Goal: Task Accomplishment & Management: Complete application form

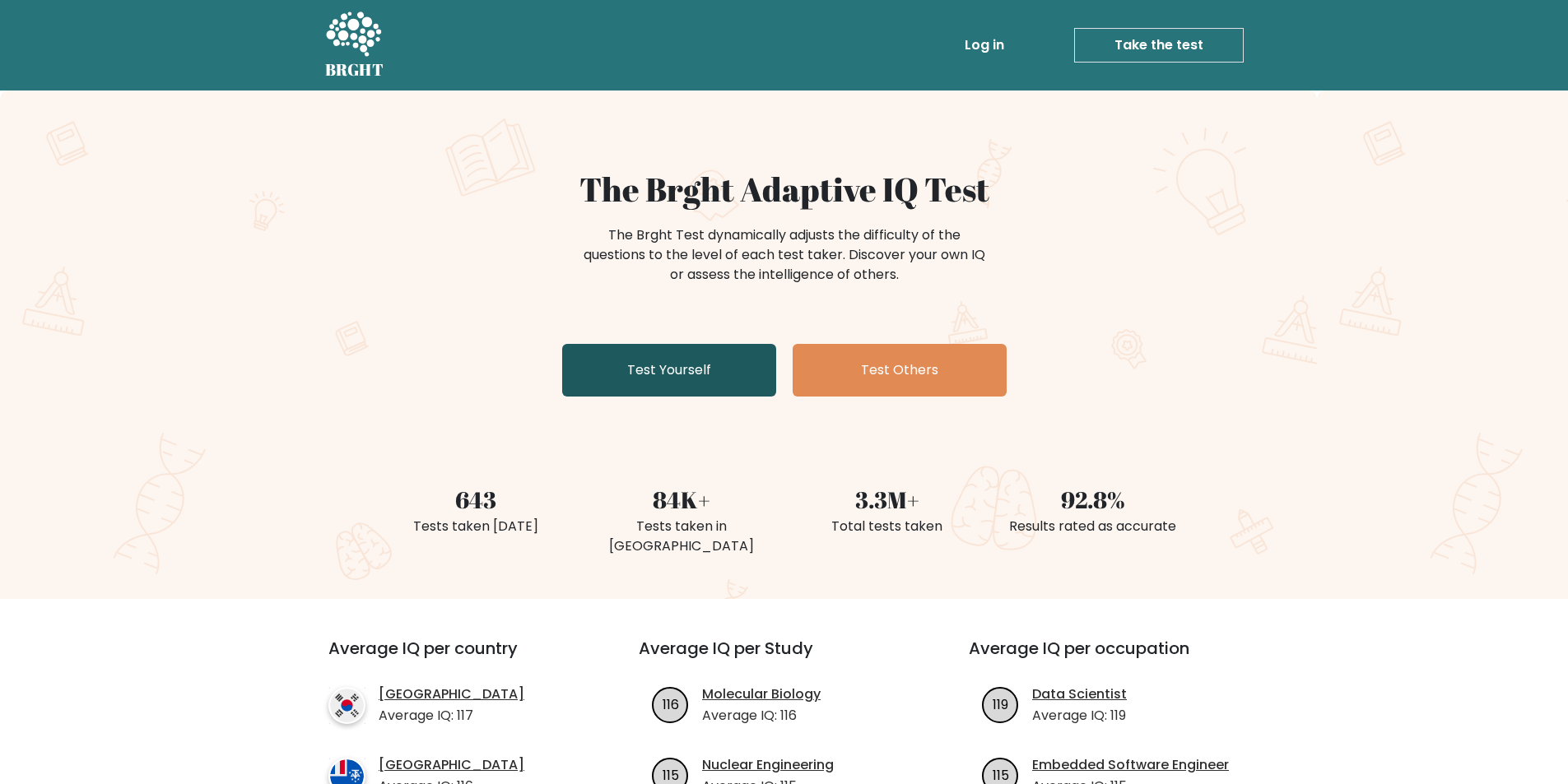
click at [662, 363] on link "Test Yourself" at bounding box center [669, 370] width 214 height 53
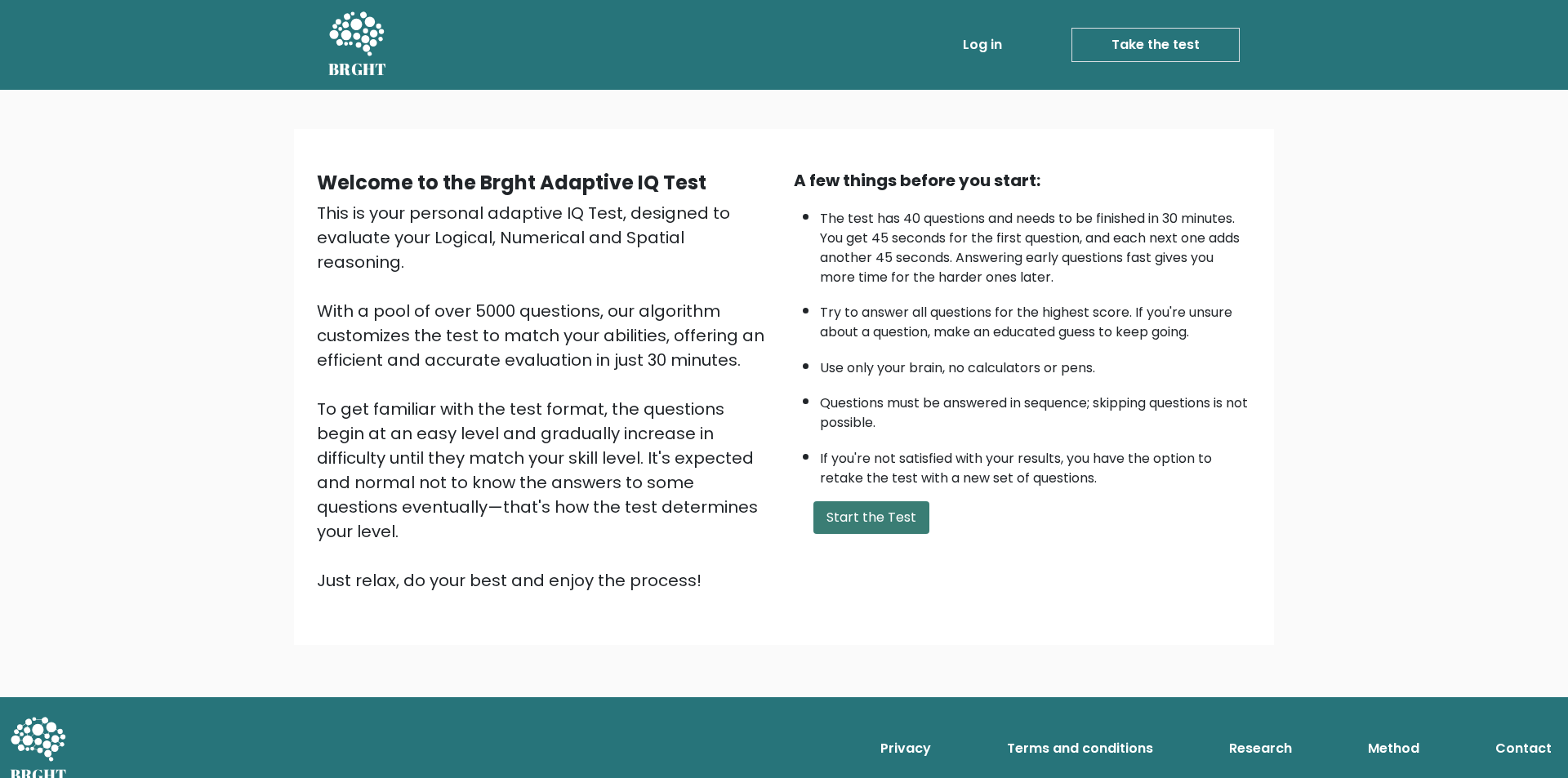
click at [861, 511] on button "Start the Test" at bounding box center [871, 517] width 116 height 33
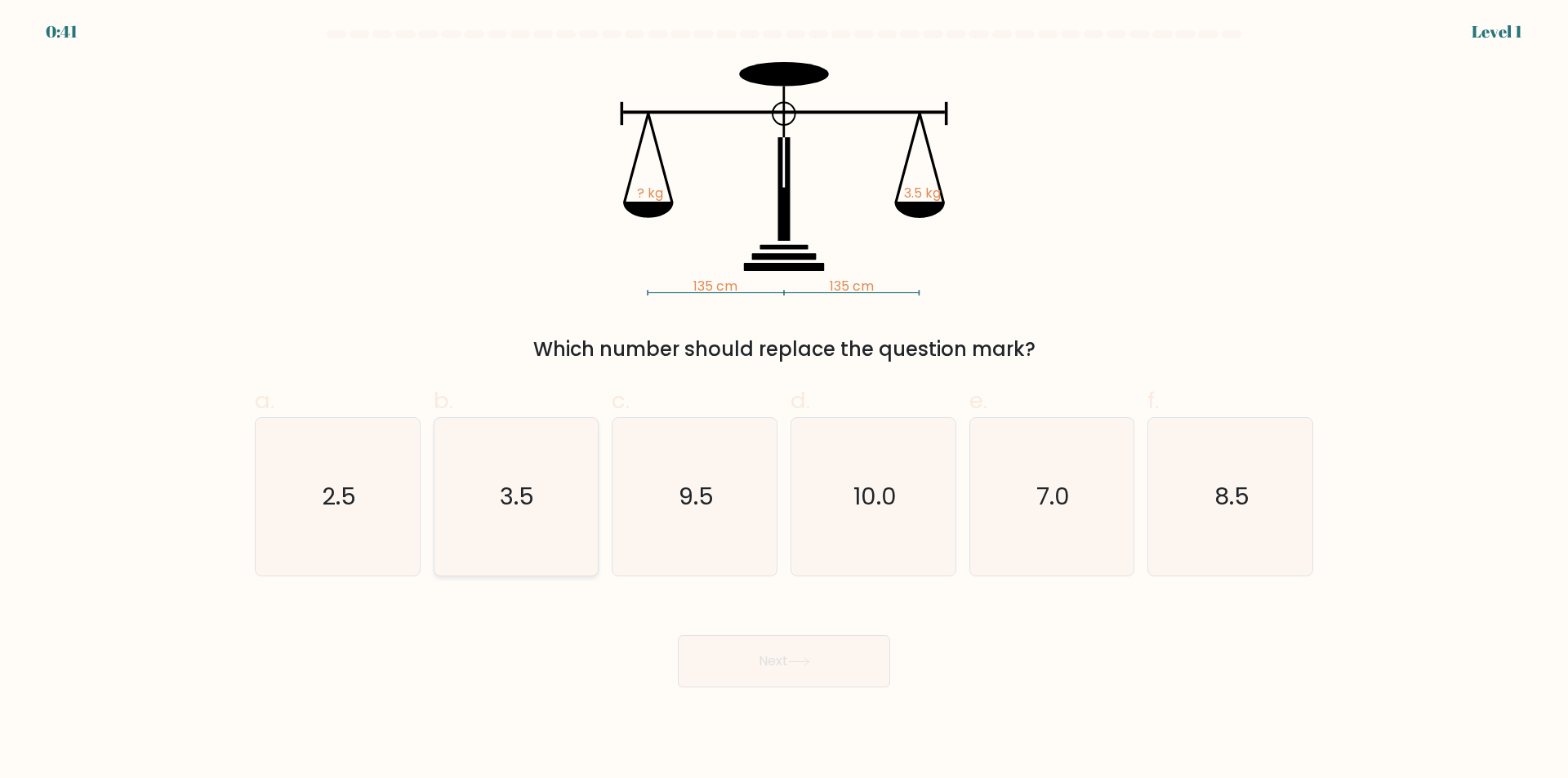
click at [518, 488] on text "3.5" at bounding box center [517, 497] width 34 height 33
click at [784, 400] on input "b. 3.5" at bounding box center [784, 394] width 1 height 11
radio input "true"
click at [828, 657] on button "Next" at bounding box center [784, 661] width 212 height 53
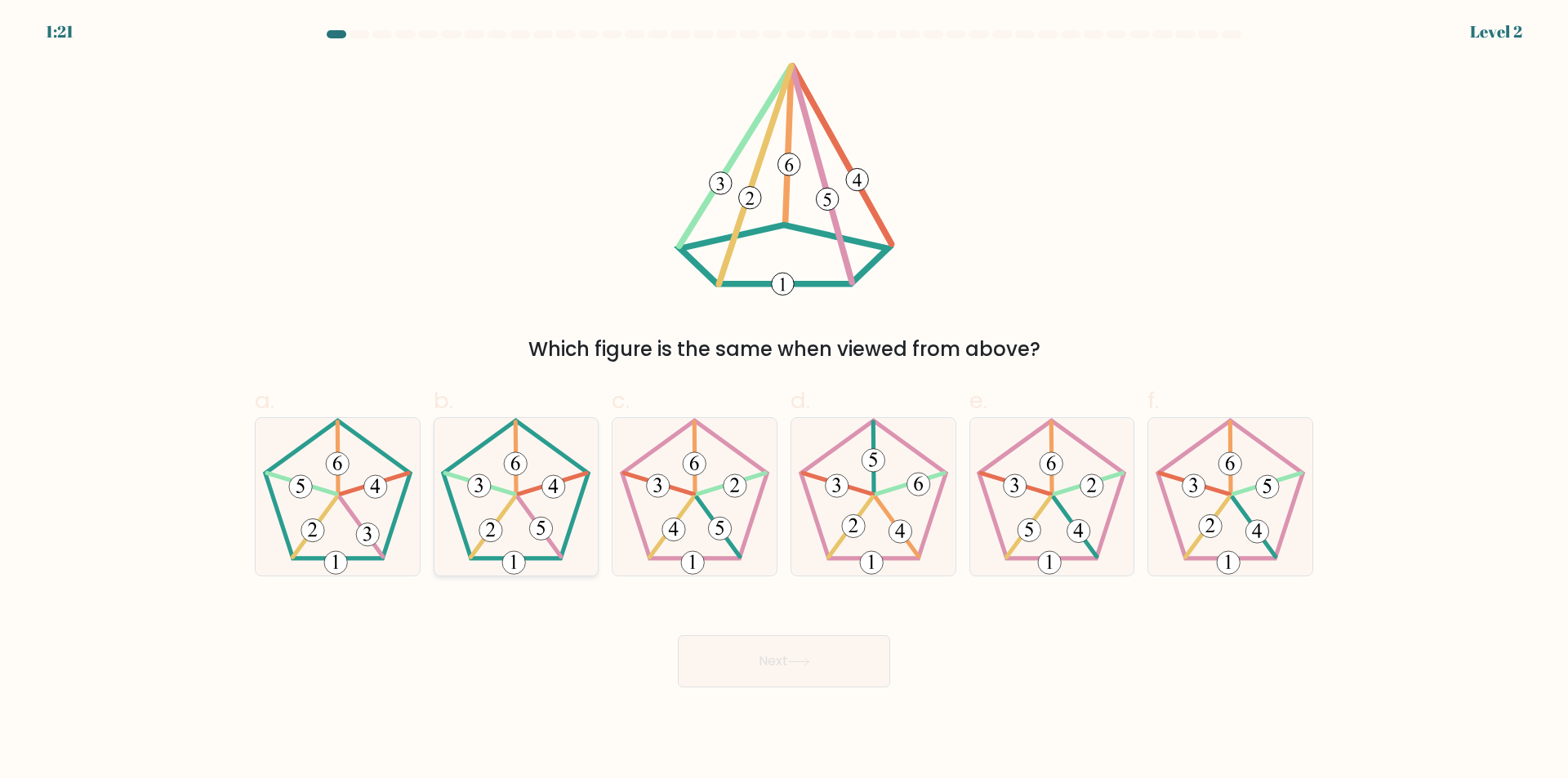
click at [540, 503] on icon at bounding box center [515, 497] width 158 height 158
click at [784, 400] on input "b." at bounding box center [784, 394] width 1 height 11
radio input "true"
click at [821, 640] on button "Next" at bounding box center [784, 661] width 212 height 53
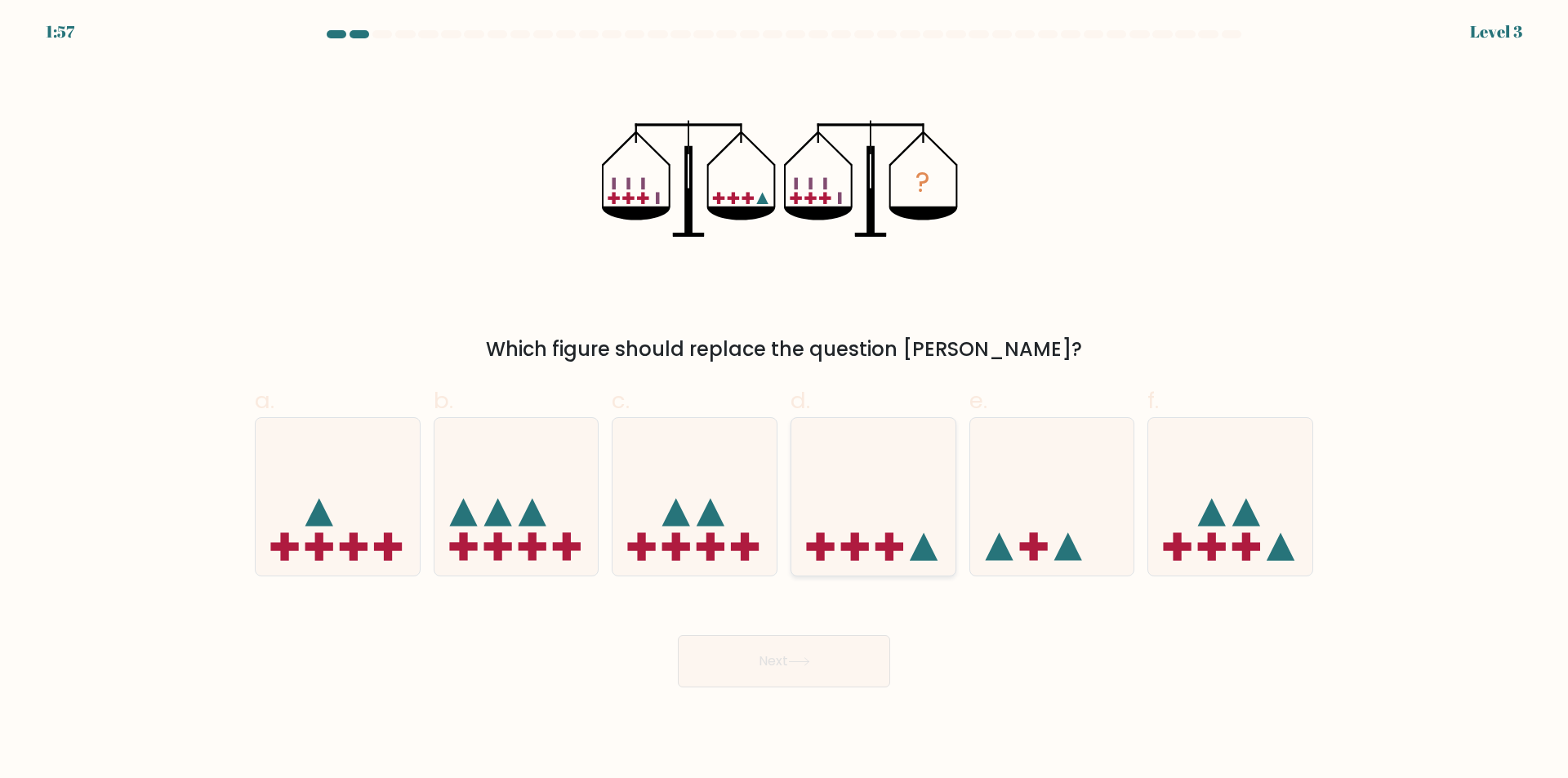
click at [894, 492] on icon at bounding box center [873, 497] width 164 height 135
click at [785, 400] on input "d." at bounding box center [784, 394] width 1 height 11
radio input "true"
click at [836, 664] on button "Next" at bounding box center [784, 661] width 212 height 53
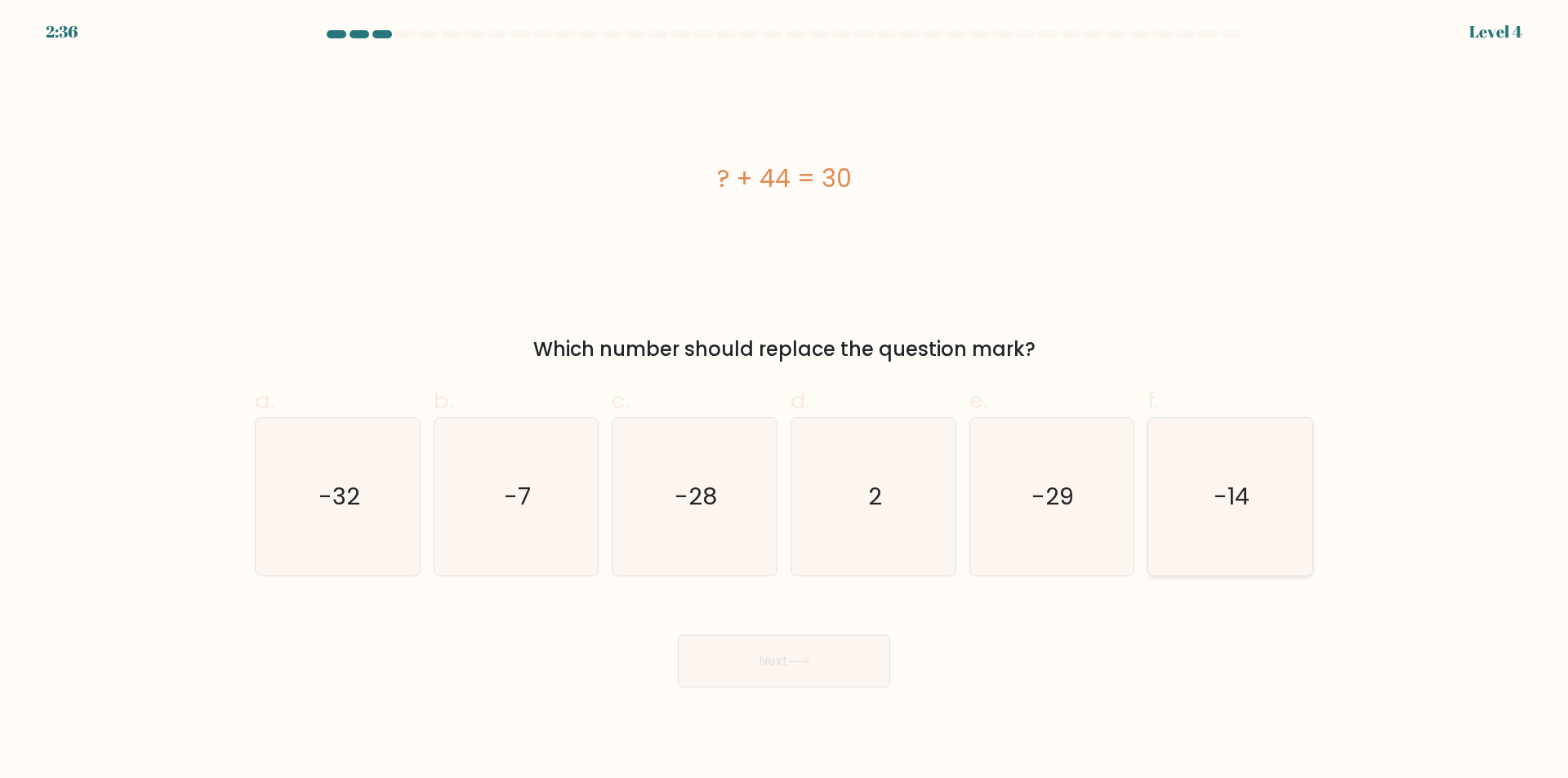
click at [1245, 499] on text "-14" at bounding box center [1232, 497] width 36 height 33
click at [785, 400] on input "f. -14" at bounding box center [784, 394] width 1 height 11
radio input "true"
click at [797, 692] on body "2:35 Level 4 a." at bounding box center [784, 389] width 1568 height 778
click at [826, 662] on button "Next" at bounding box center [784, 661] width 212 height 53
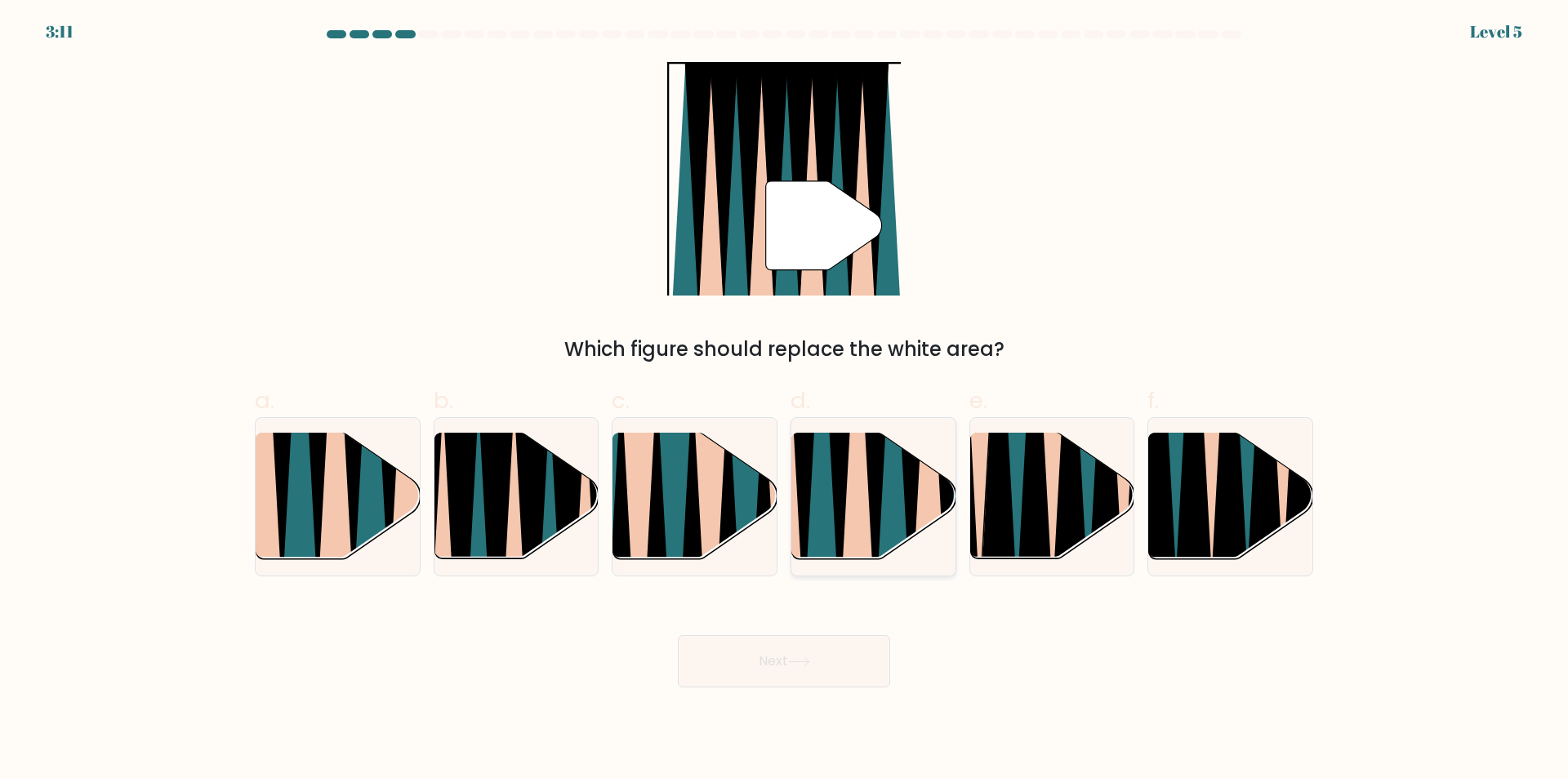
click at [868, 513] on icon at bounding box center [856, 433] width 36 height 327
click at [785, 400] on input "d." at bounding box center [784, 394] width 1 height 11
radio input "true"
click at [840, 661] on button "Next" at bounding box center [784, 661] width 212 height 53
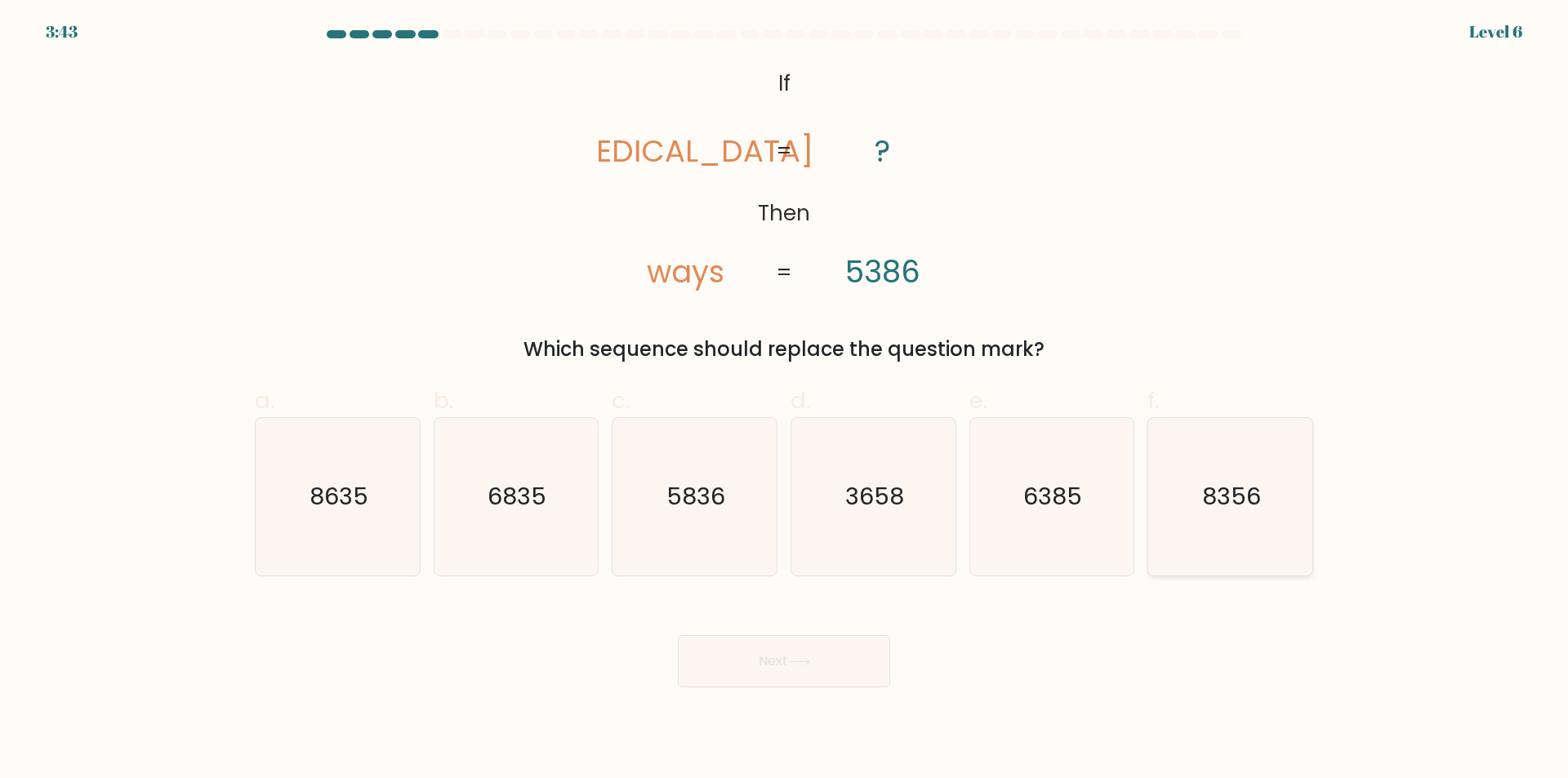
click at [1220, 531] on icon "8356" at bounding box center [1230, 497] width 158 height 158
click at [785, 400] on input "f. 8356" at bounding box center [784, 394] width 1 height 11
radio input "true"
click at [811, 680] on button "Next" at bounding box center [784, 661] width 212 height 53
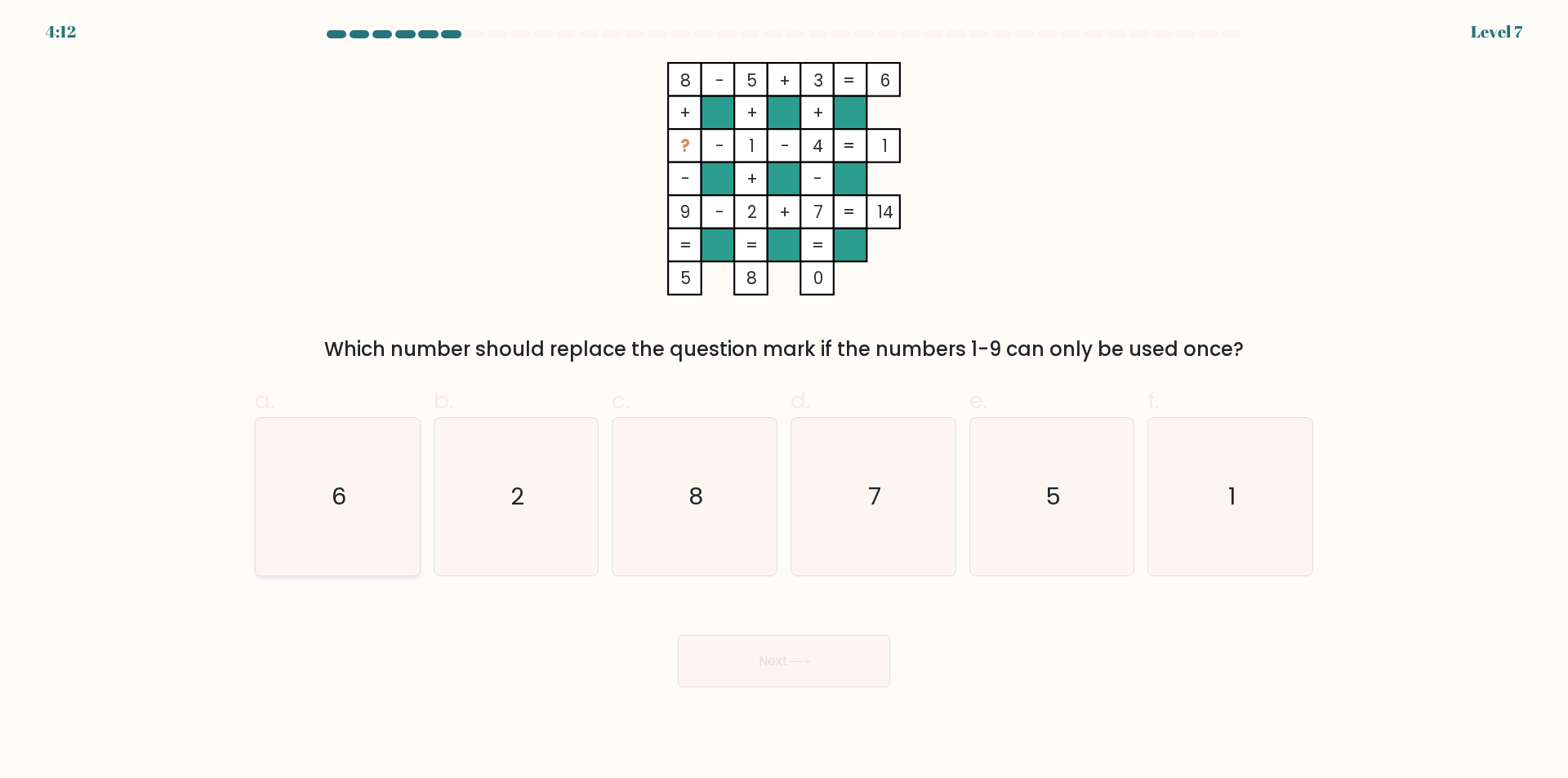
click at [364, 474] on icon "6" at bounding box center [337, 497] width 158 height 158
click at [784, 400] on input "a. 6" at bounding box center [784, 394] width 1 height 11
radio input "true"
click at [818, 663] on button "Next" at bounding box center [784, 661] width 212 height 53
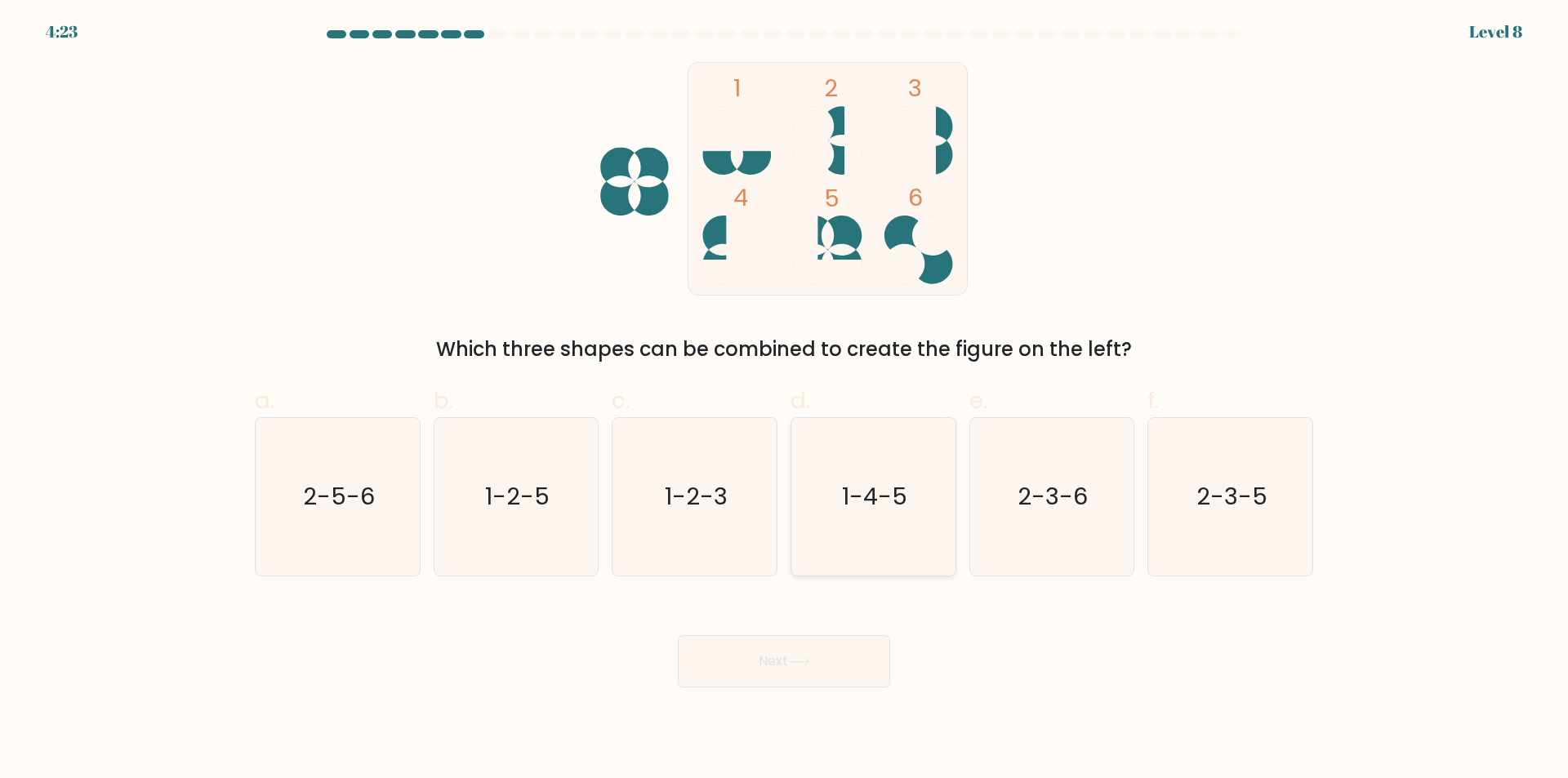
click at [905, 493] on text "1-4-5" at bounding box center [874, 497] width 65 height 33
click at [785, 400] on input "d. 1-4-5" at bounding box center [784, 394] width 1 height 11
radio input "true"
click at [797, 667] on button "Next" at bounding box center [784, 661] width 212 height 53
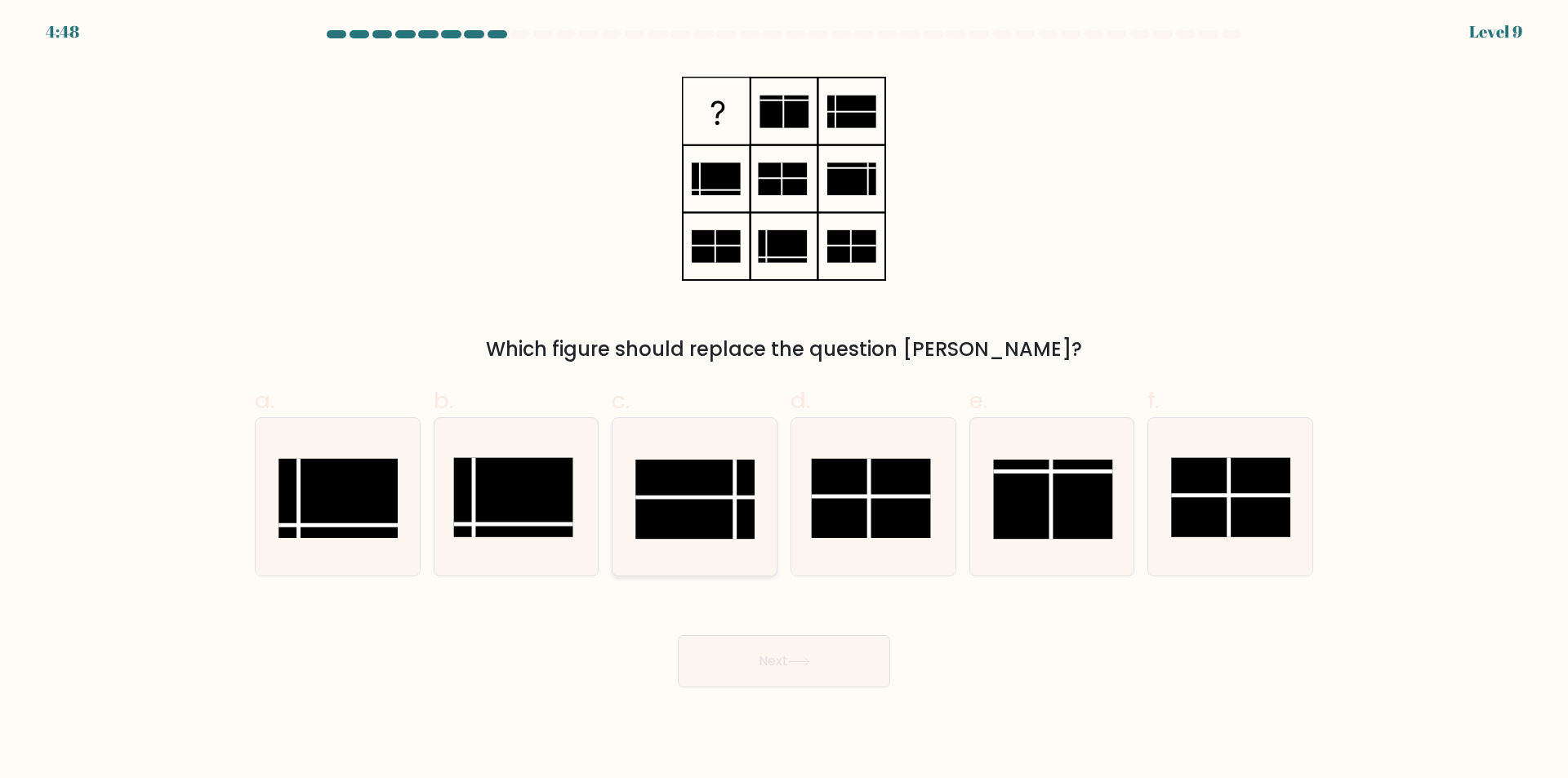
click at [704, 511] on rect at bounding box center [695, 499] width 119 height 79
click at [784, 400] on input "c." at bounding box center [784, 394] width 1 height 11
radio input "true"
click at [845, 677] on button "Next" at bounding box center [784, 661] width 212 height 53
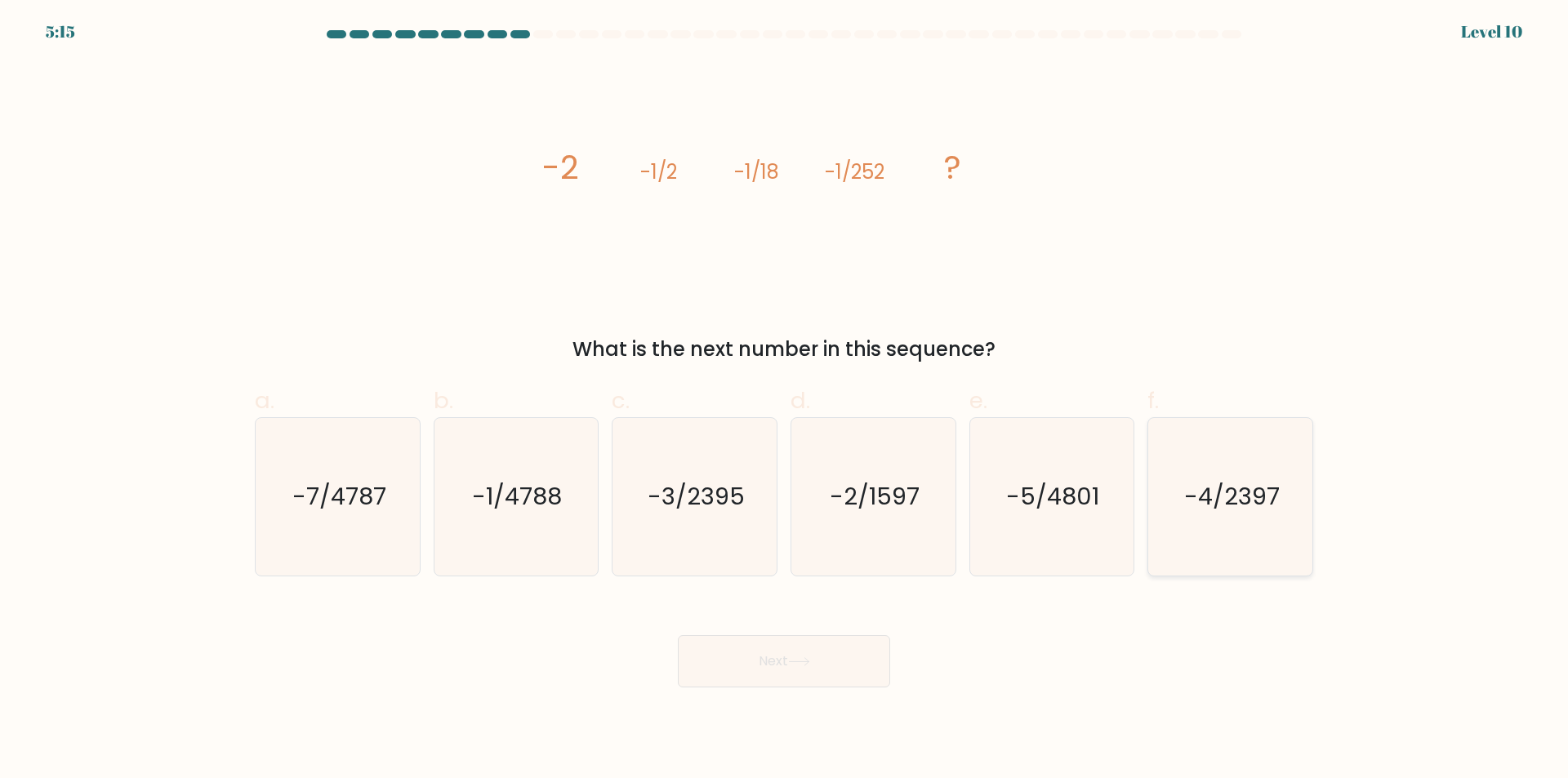
click at [1229, 463] on icon "-4/2397" at bounding box center [1230, 497] width 158 height 158
click at [785, 400] on input "f. -4/2397" at bounding box center [784, 394] width 1 height 11
radio input "true"
click at [454, 692] on body "5:06 Level 10" at bounding box center [784, 389] width 1568 height 778
click at [519, 437] on icon "-1/4788" at bounding box center [515, 497] width 158 height 158
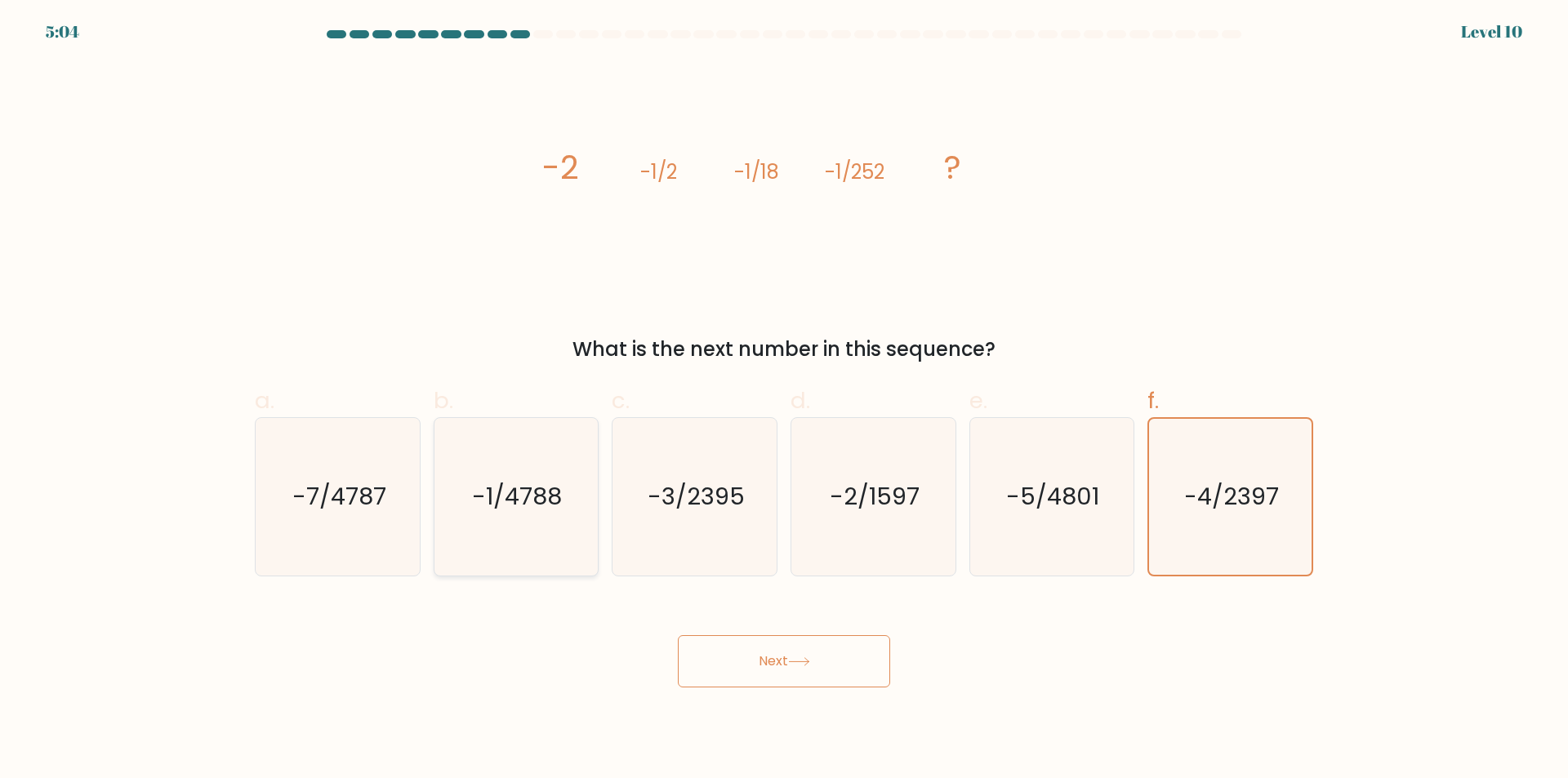
click at [784, 400] on input "b. -1/4788" at bounding box center [784, 394] width 1 height 11
radio input "true"
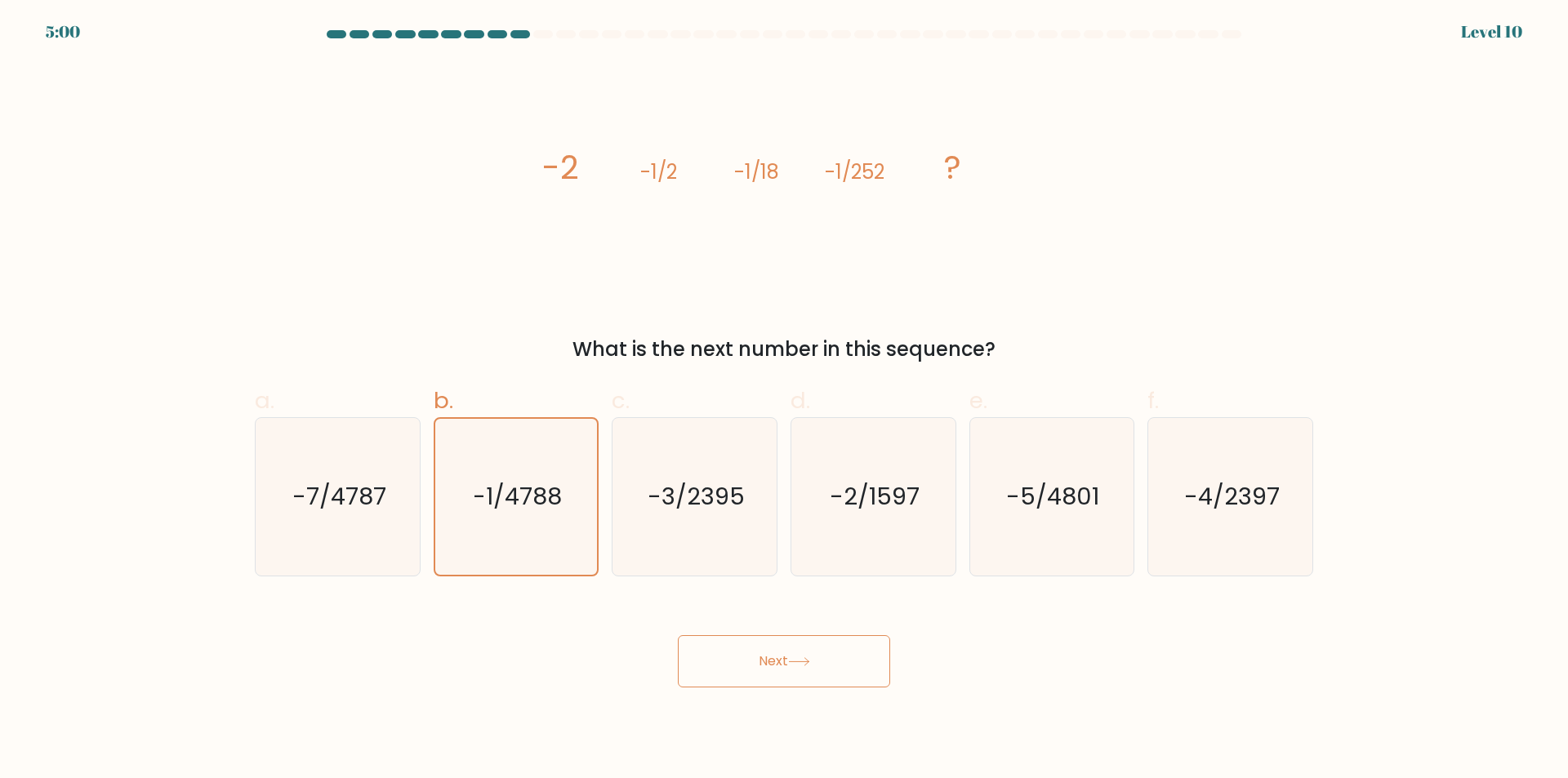
click at [847, 657] on button "Next" at bounding box center [784, 661] width 212 height 53
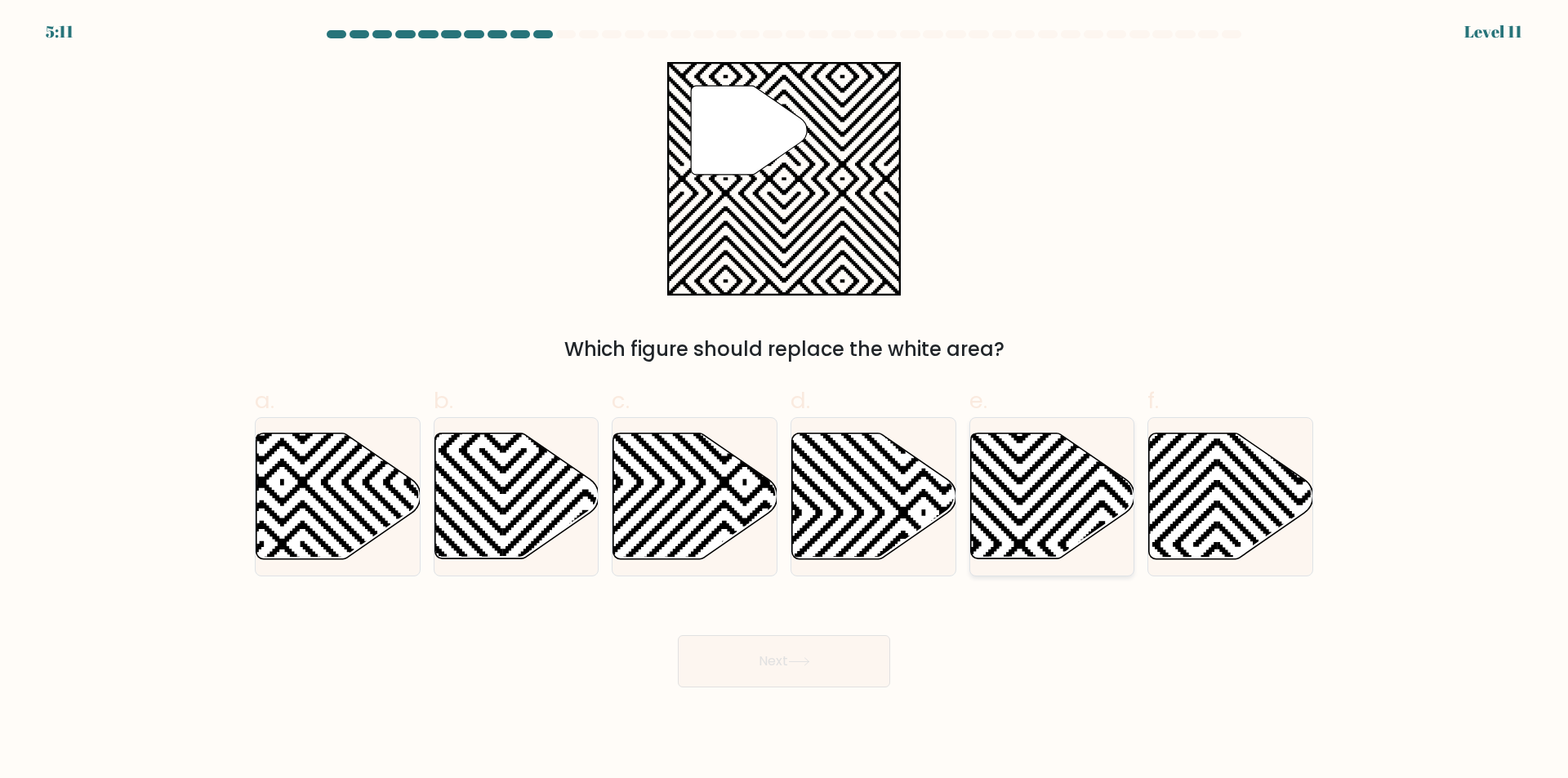
click at [1057, 495] on icon at bounding box center [1052, 496] width 164 height 126
click at [785, 400] on input "e." at bounding box center [784, 394] width 1 height 11
radio input "true"
click at [824, 657] on button "Next" at bounding box center [784, 661] width 212 height 53
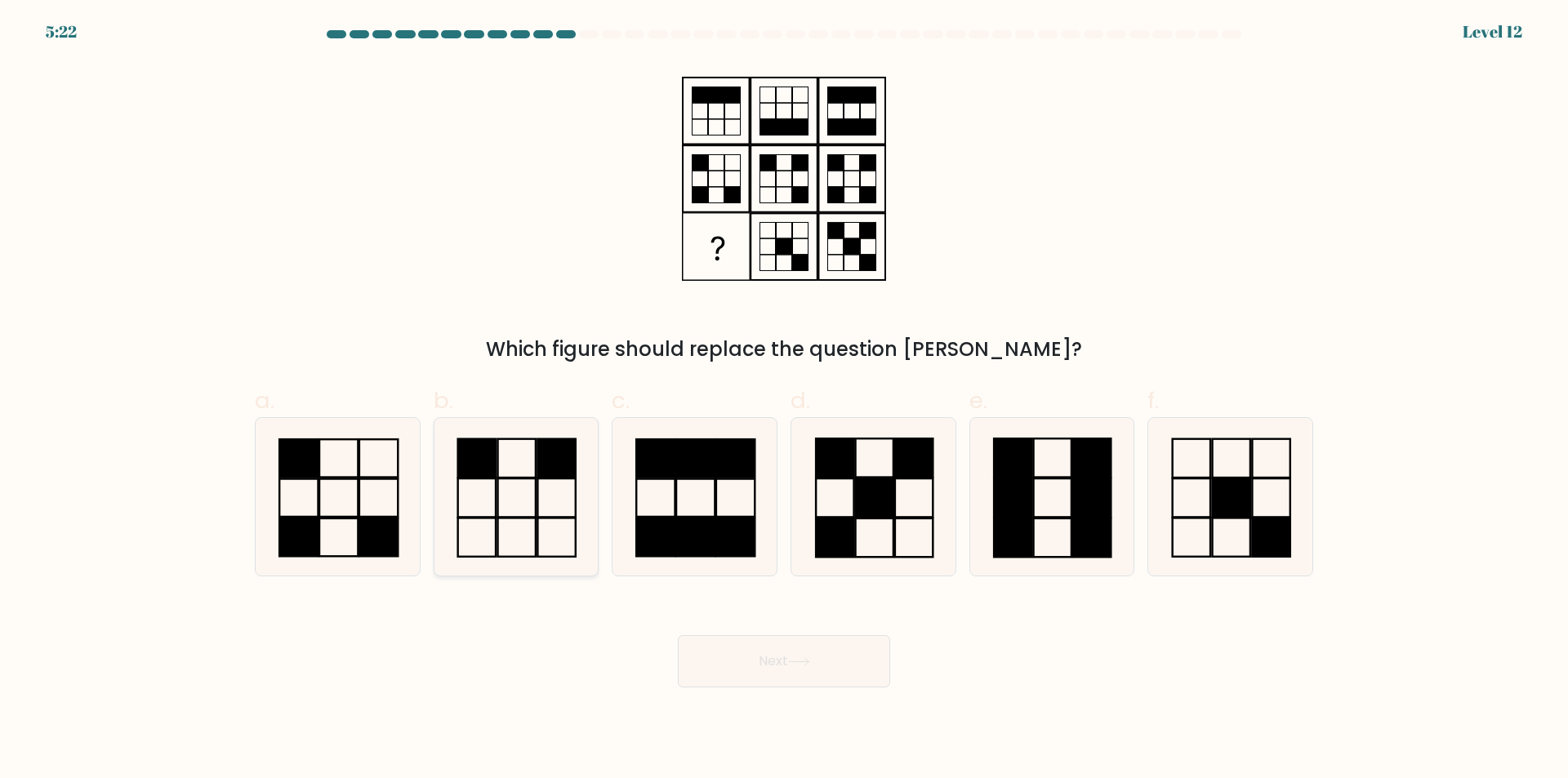
click at [542, 502] on icon at bounding box center [515, 497] width 158 height 158
click at [784, 400] on input "b." at bounding box center [784, 394] width 1 height 11
radio input "true"
click at [841, 645] on button "Next" at bounding box center [784, 661] width 212 height 53
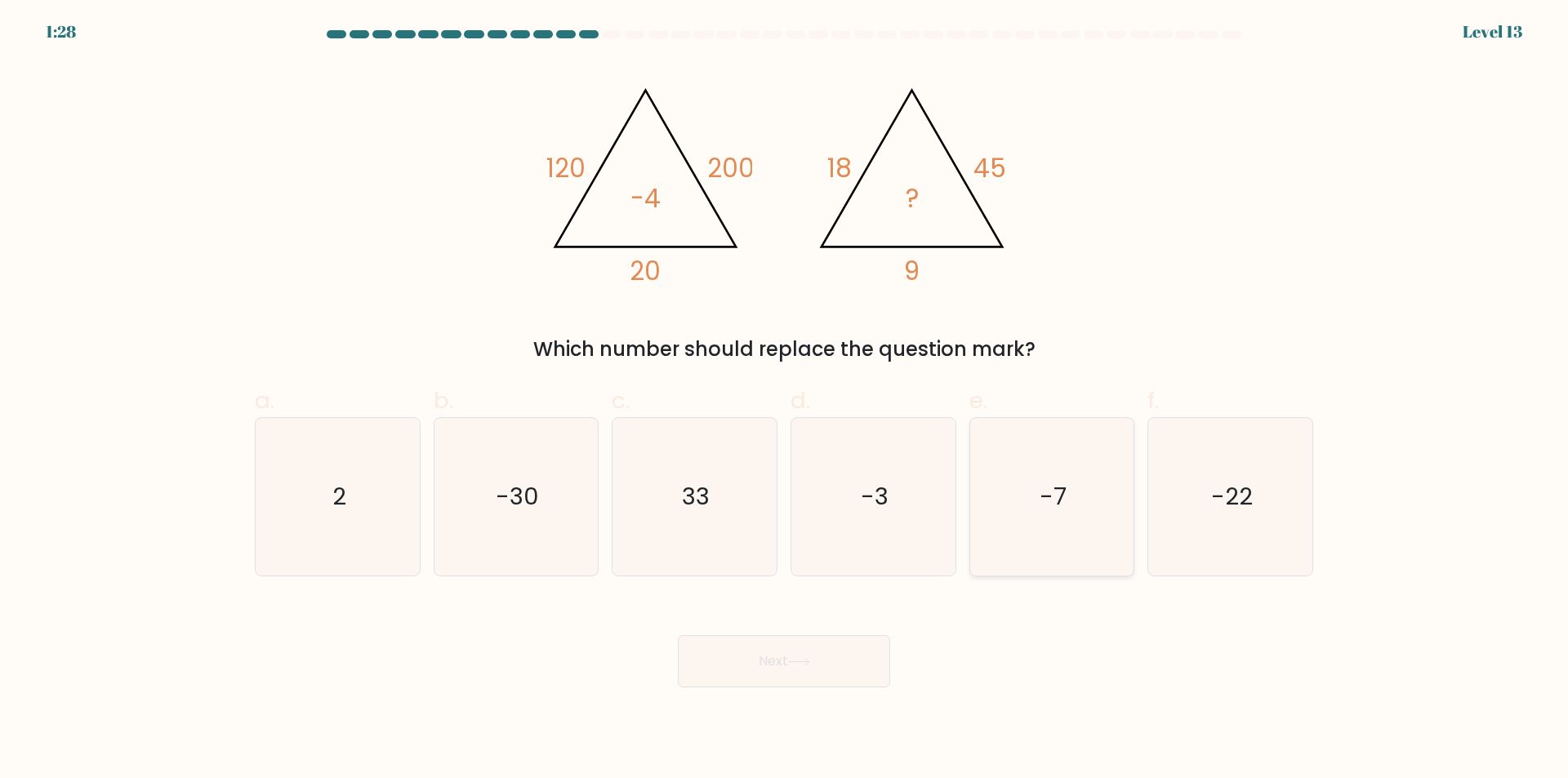
click at [1053, 503] on text "-7" at bounding box center [1053, 497] width 27 height 33
click at [785, 400] on input "e. -7" at bounding box center [784, 394] width 1 height 11
radio input "true"
click at [833, 663] on button "Next" at bounding box center [784, 661] width 212 height 53
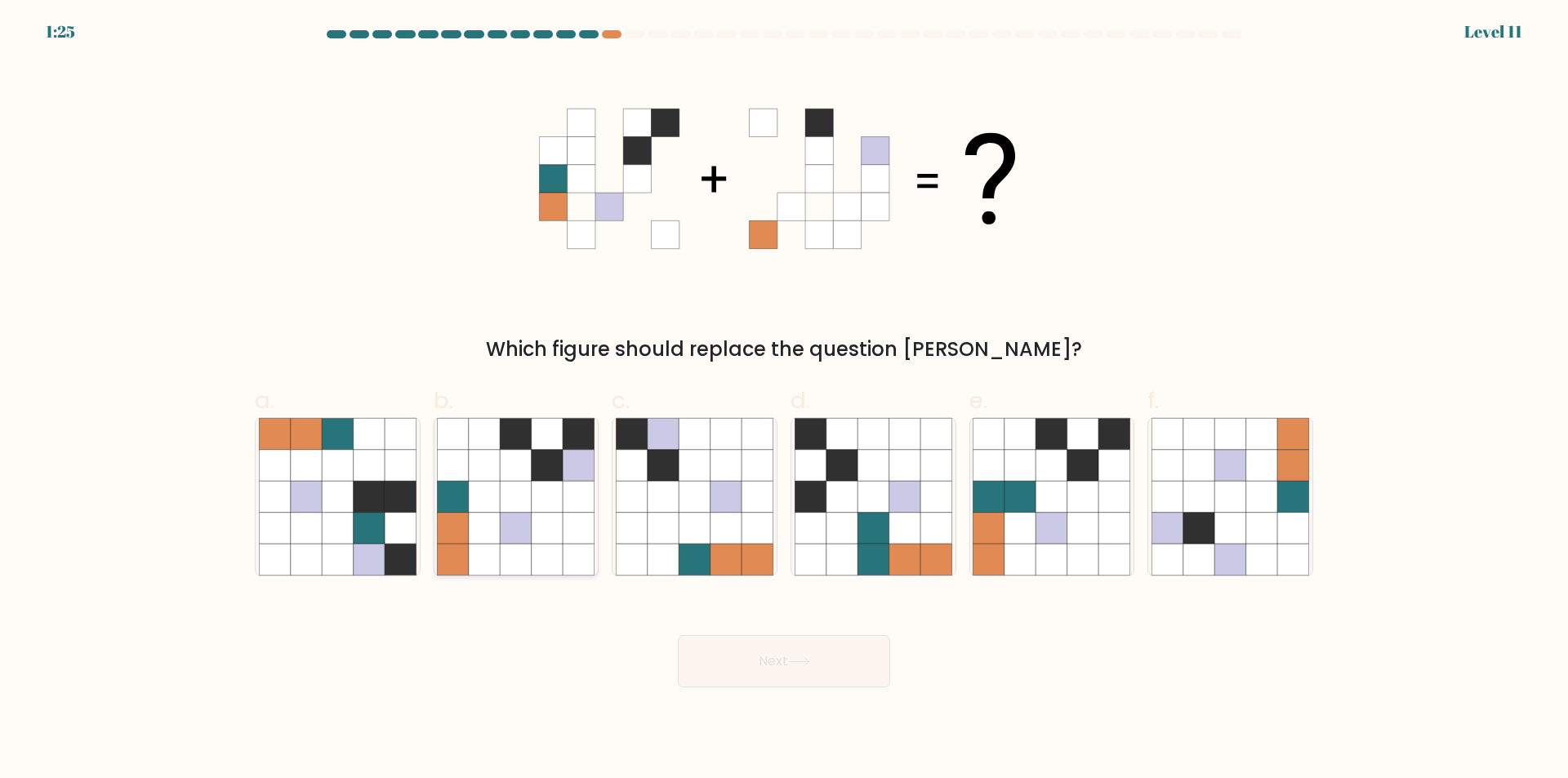
click at [522, 471] on icon at bounding box center [515, 465] width 31 height 31
click at [784, 400] on input "b." at bounding box center [784, 394] width 1 height 11
radio input "true"
click at [827, 661] on button "Next" at bounding box center [784, 661] width 212 height 53
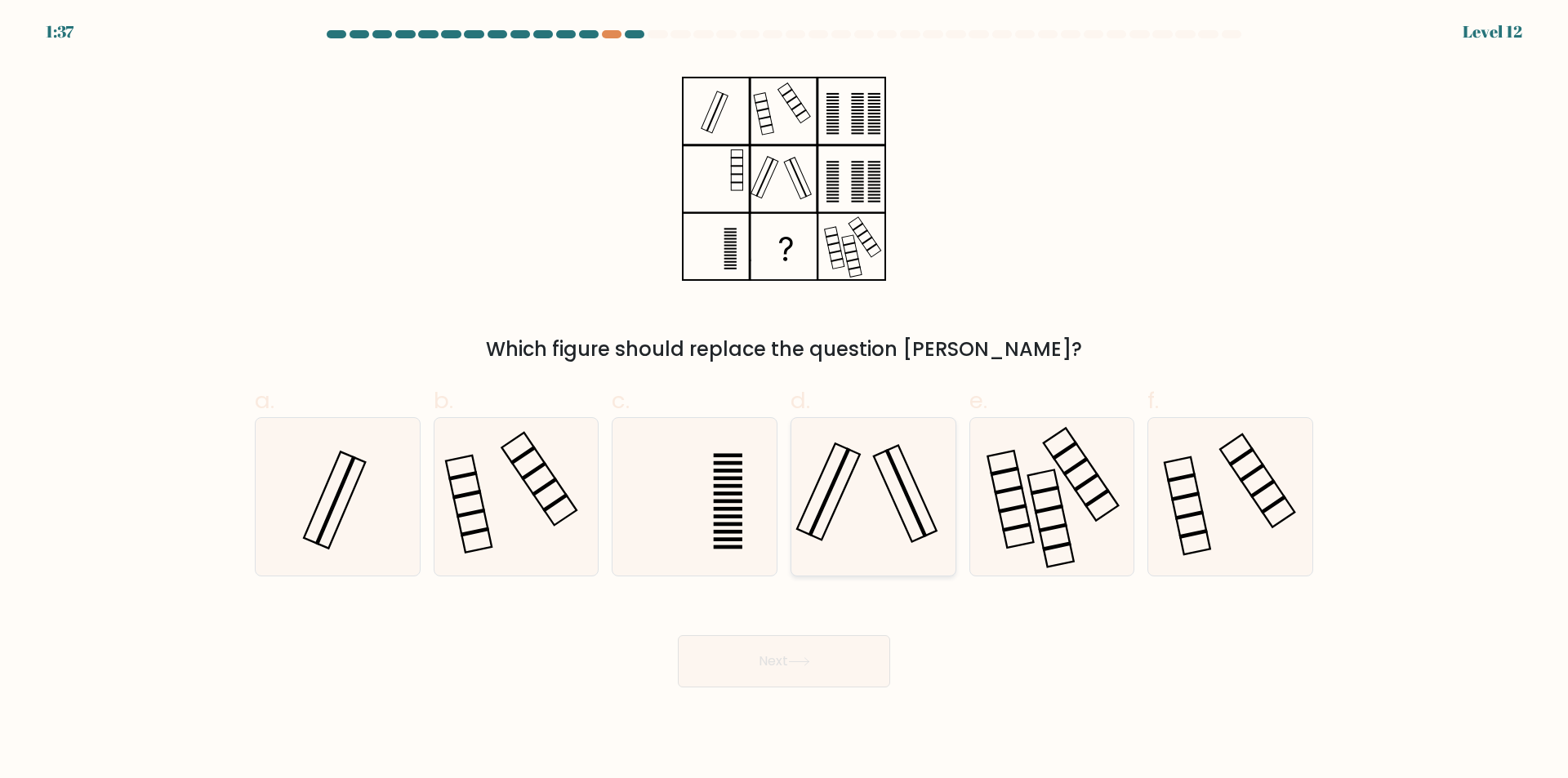
click at [867, 495] on icon at bounding box center [873, 497] width 158 height 158
click at [785, 400] on input "d." at bounding box center [784, 394] width 1 height 11
radio input "true"
click at [828, 663] on button "Next" at bounding box center [784, 661] width 212 height 53
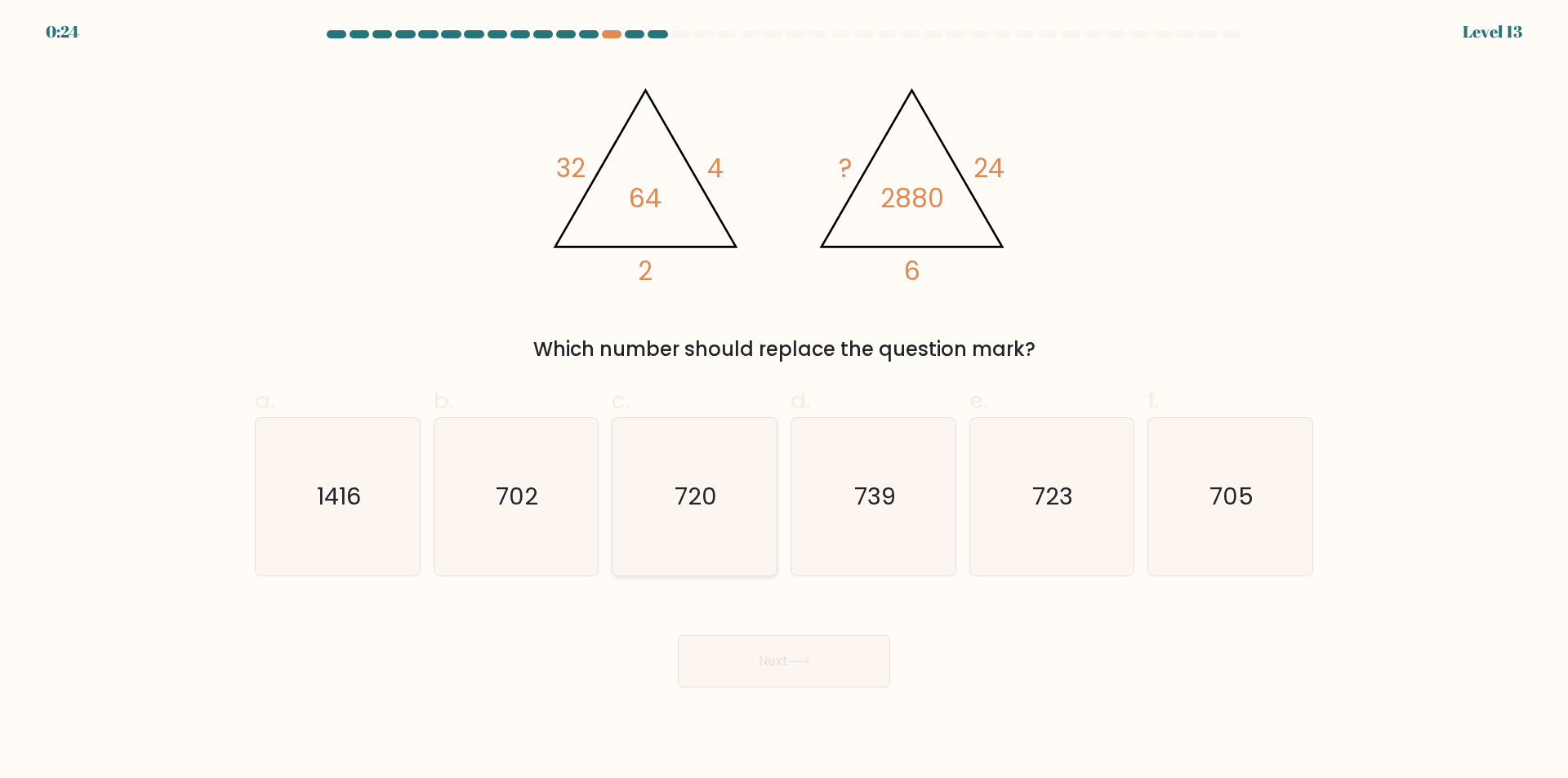
click at [720, 473] on icon "720" at bounding box center [694, 497] width 158 height 158
click at [784, 400] on input "c. 720" at bounding box center [784, 394] width 1 height 11
radio input "true"
click at [808, 649] on button "Next" at bounding box center [784, 661] width 212 height 53
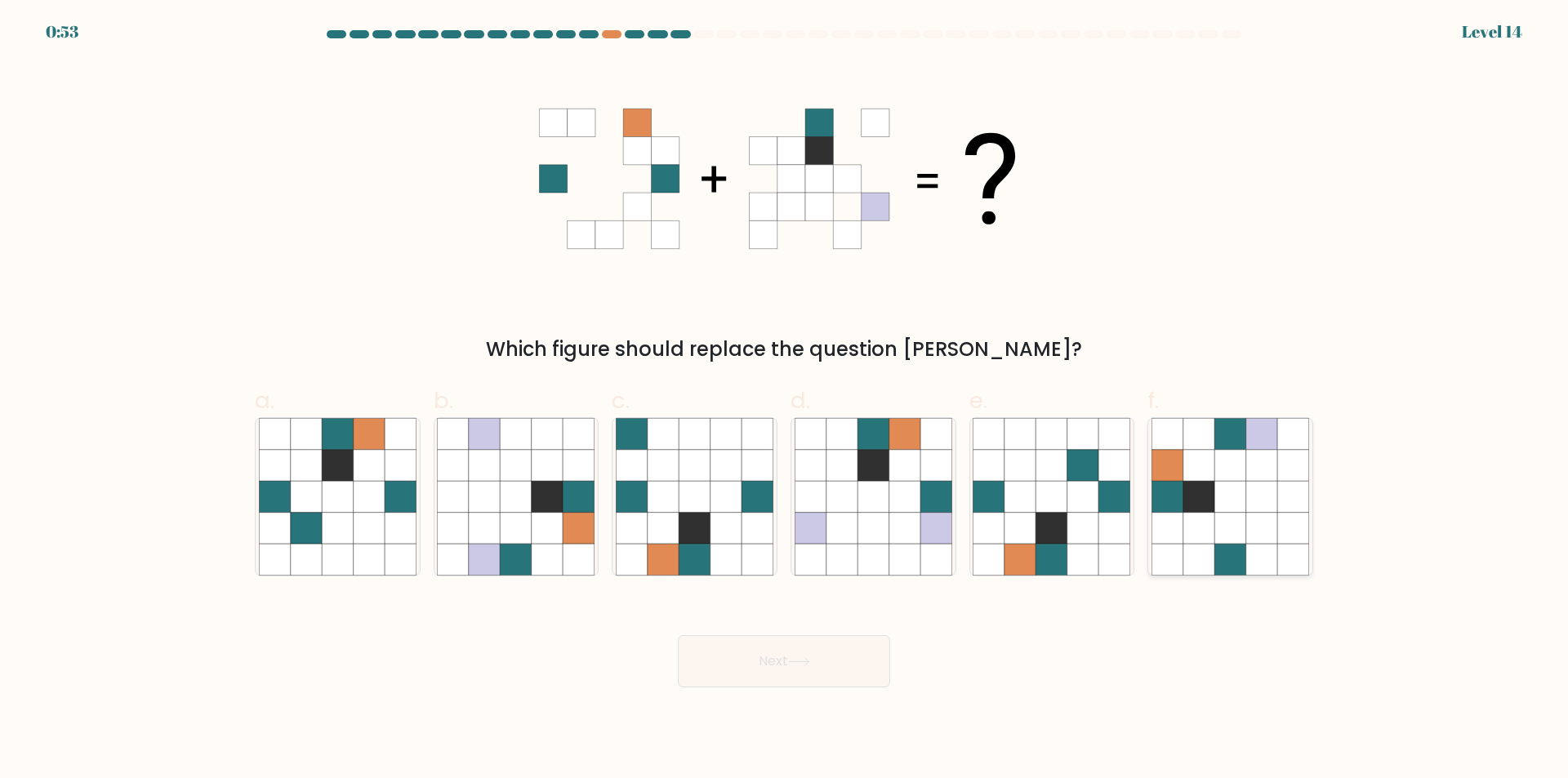
click at [1217, 493] on icon at bounding box center [1229, 496] width 31 height 31
click at [785, 400] on input "f." at bounding box center [784, 394] width 1 height 11
radio input "true"
click at [842, 659] on button "Next" at bounding box center [784, 661] width 212 height 53
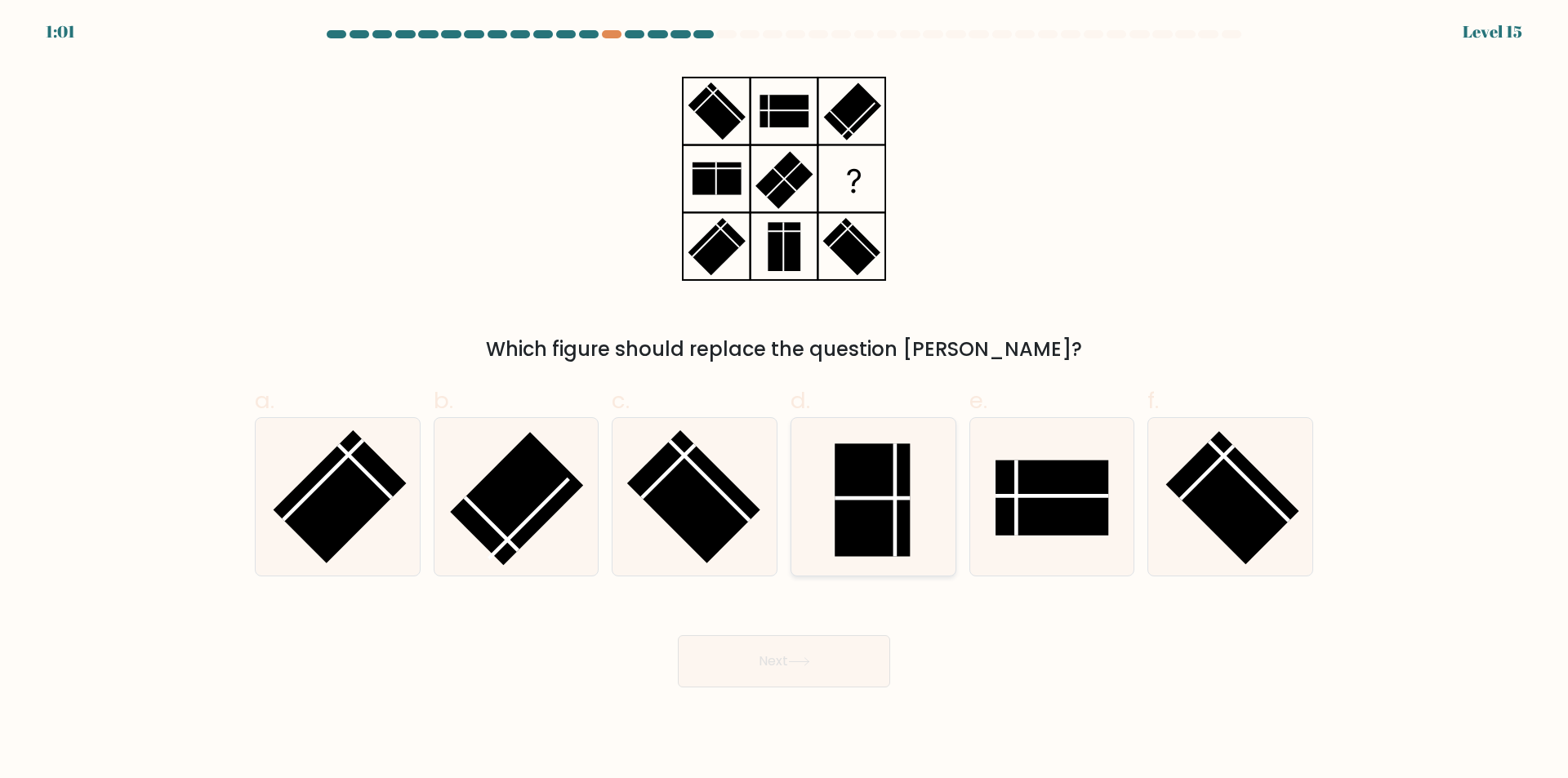
click at [881, 501] on rect at bounding box center [872, 500] width 75 height 113
click at [785, 400] on input "d." at bounding box center [784, 394] width 1 height 11
radio input "true"
click at [852, 651] on button "Next" at bounding box center [784, 661] width 212 height 53
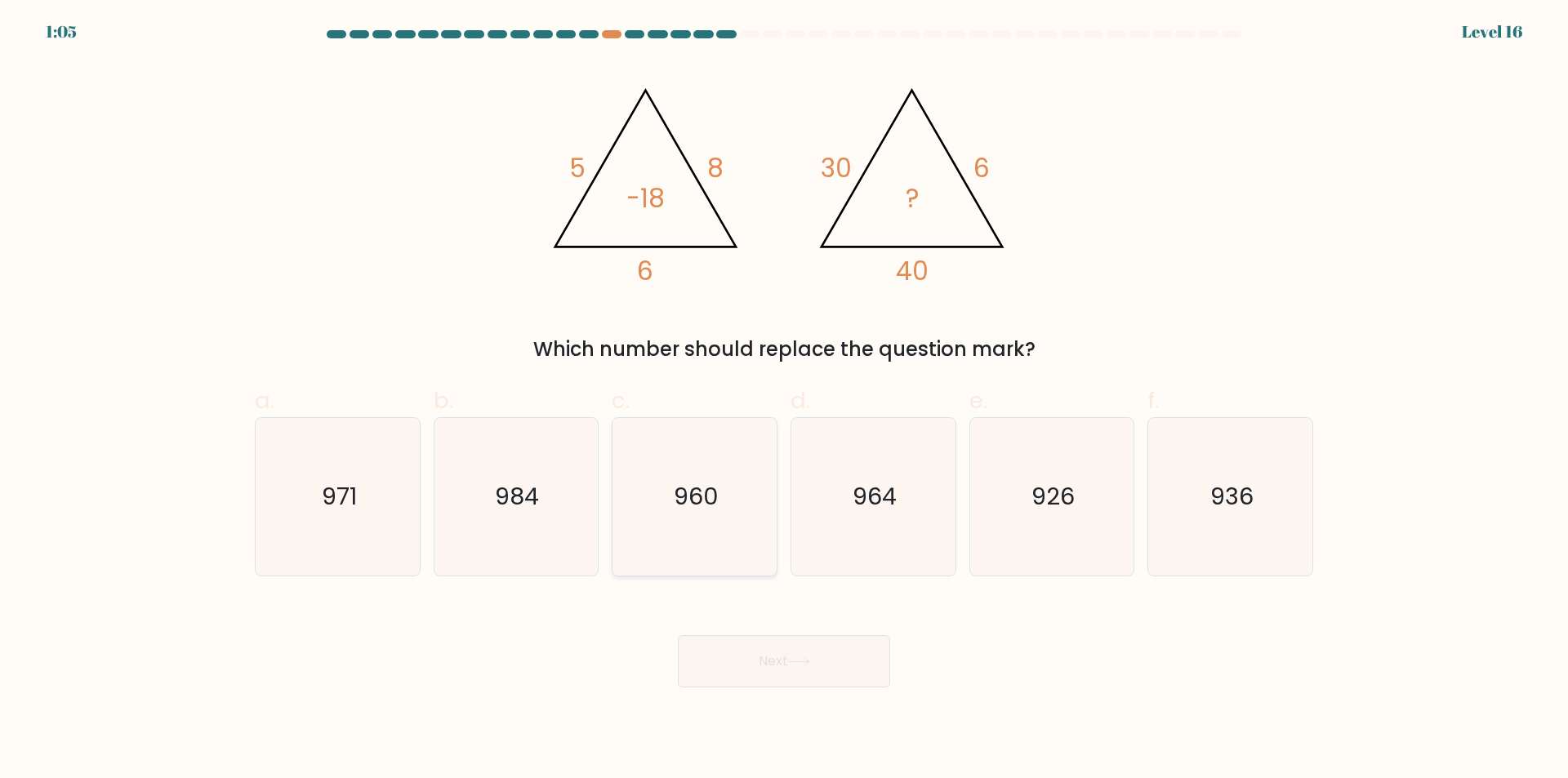
click at [693, 486] on text "960" at bounding box center [696, 497] width 45 height 33
click at [784, 400] on input "c. 960" at bounding box center [784, 394] width 1 height 11
radio input "true"
click at [830, 664] on button "Next" at bounding box center [784, 661] width 212 height 53
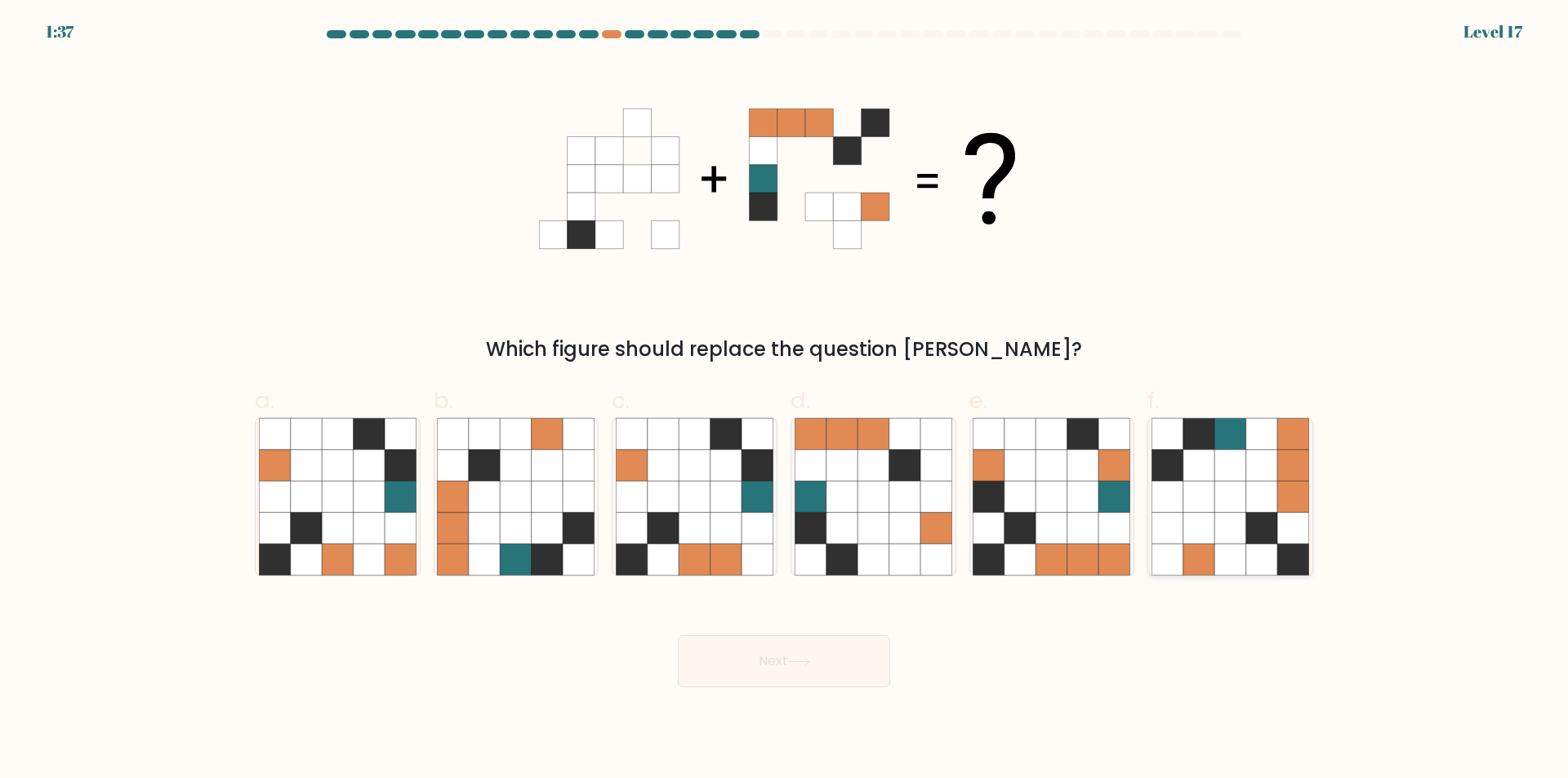
click at [1233, 480] on icon at bounding box center [1229, 465] width 31 height 31
click at [785, 400] on input "f." at bounding box center [784, 394] width 1 height 11
radio input "true"
click at [821, 654] on button "Next" at bounding box center [784, 661] width 212 height 53
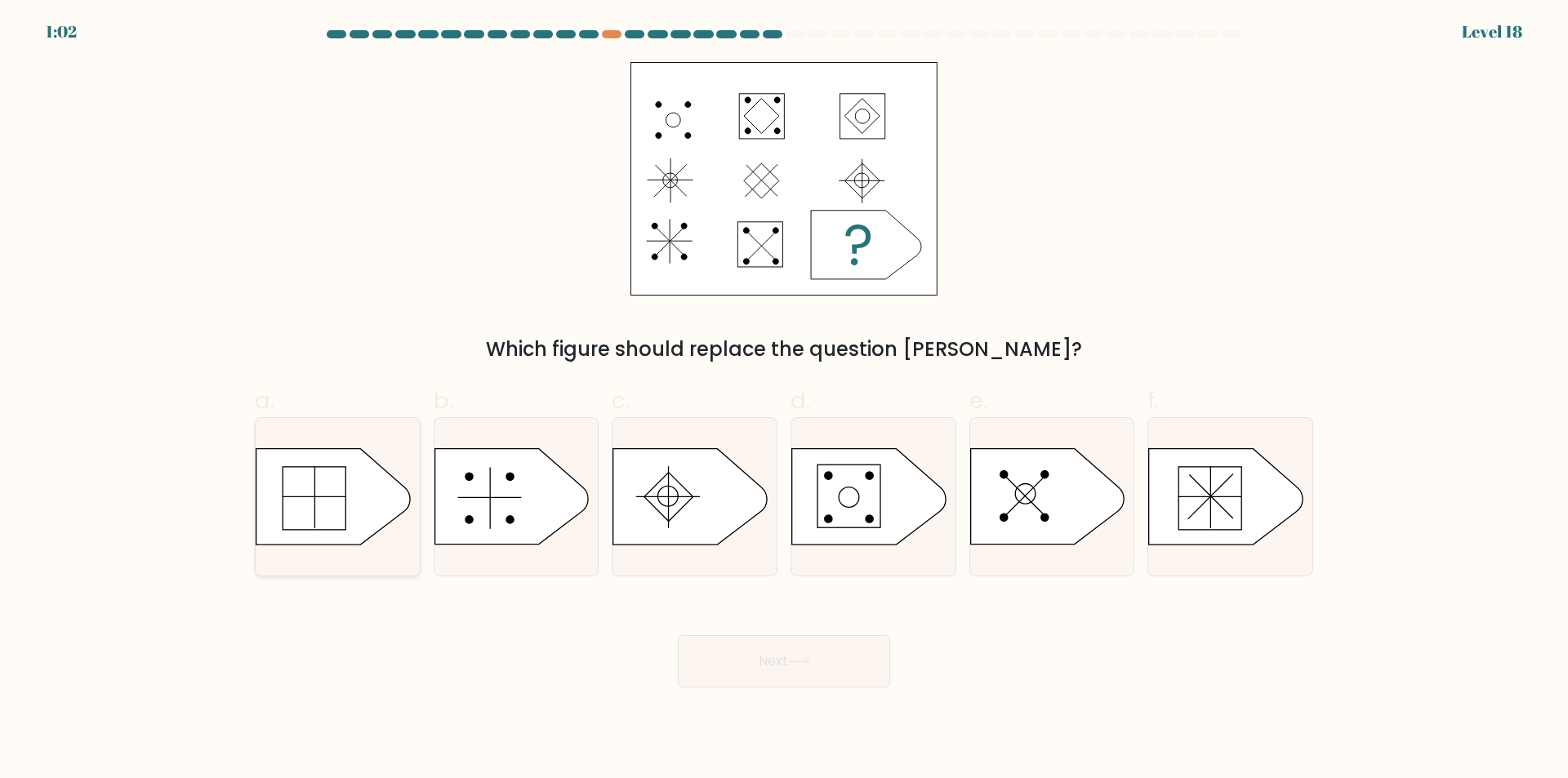
drag, startPoint x: 309, startPoint y: 491, endPoint x: 718, endPoint y: 643, distance: 436.3
click at [309, 490] on icon at bounding box center [333, 497] width 154 height 95
click at [784, 400] on input "a." at bounding box center [784, 394] width 1 height 11
radio input "true"
click at [796, 663] on icon at bounding box center [799, 661] width 22 height 9
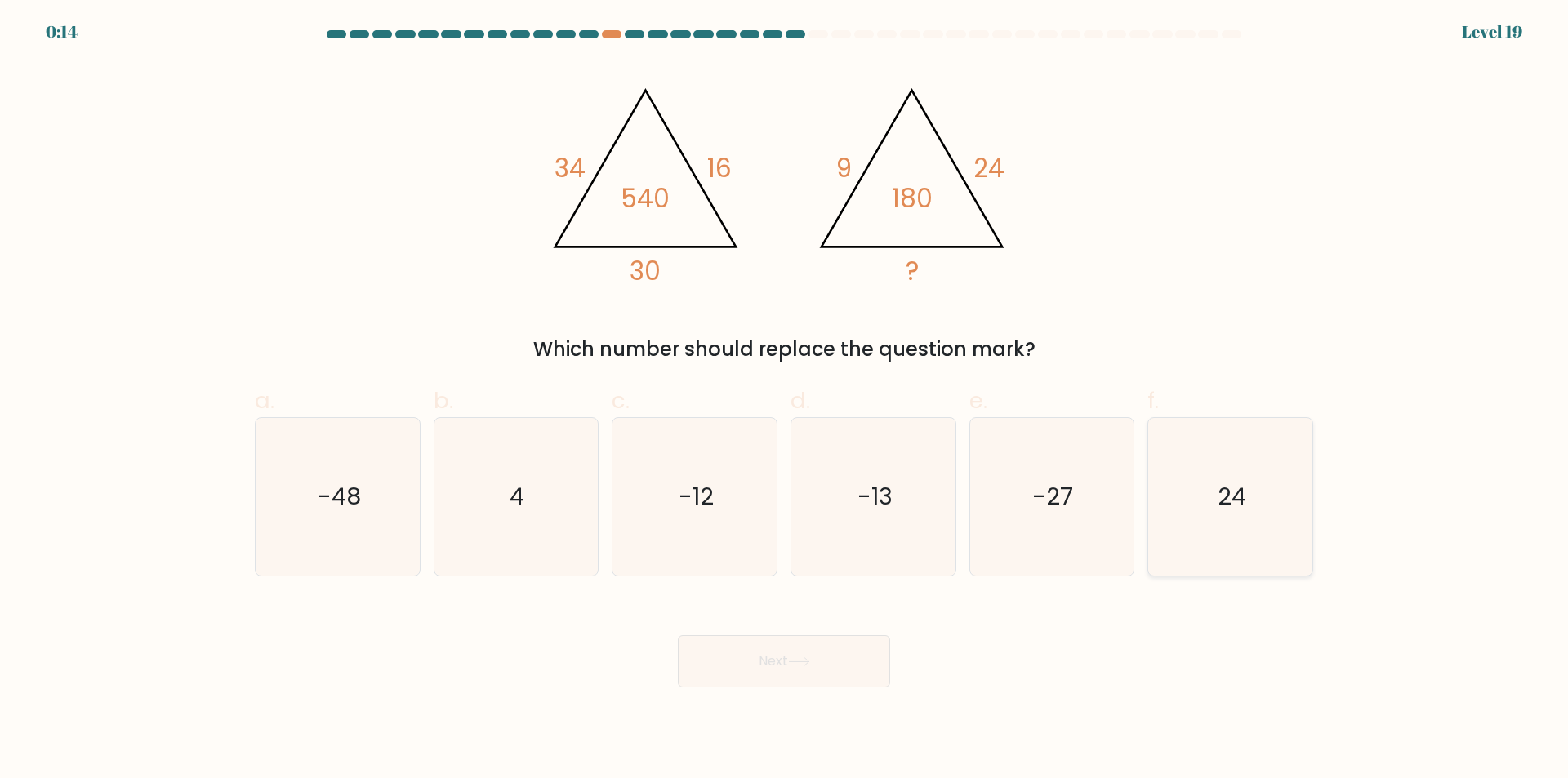
click at [1210, 500] on icon "24" at bounding box center [1230, 497] width 158 height 158
click at [785, 400] on input "f. 24" at bounding box center [784, 394] width 1 height 11
radio input "true"
click at [833, 665] on button "Next" at bounding box center [784, 661] width 212 height 53
click at [833, 667] on button "Next" at bounding box center [784, 661] width 212 height 53
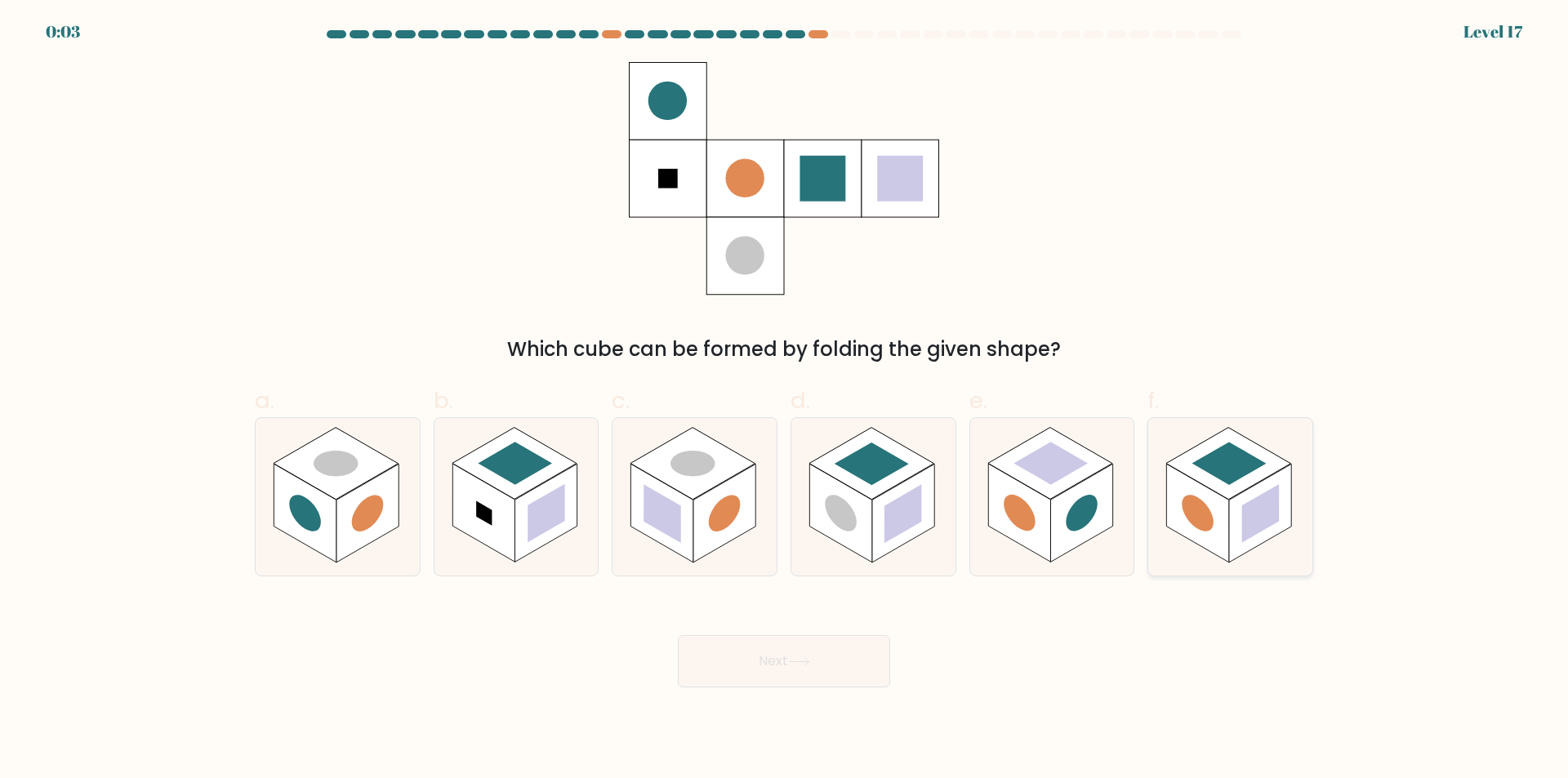
click at [1224, 487] on rect at bounding box center [1228, 463] width 125 height 72
click at [785, 400] on input "f." at bounding box center [784, 394] width 1 height 11
radio input "true"
click at [816, 672] on button "Next" at bounding box center [784, 661] width 212 height 53
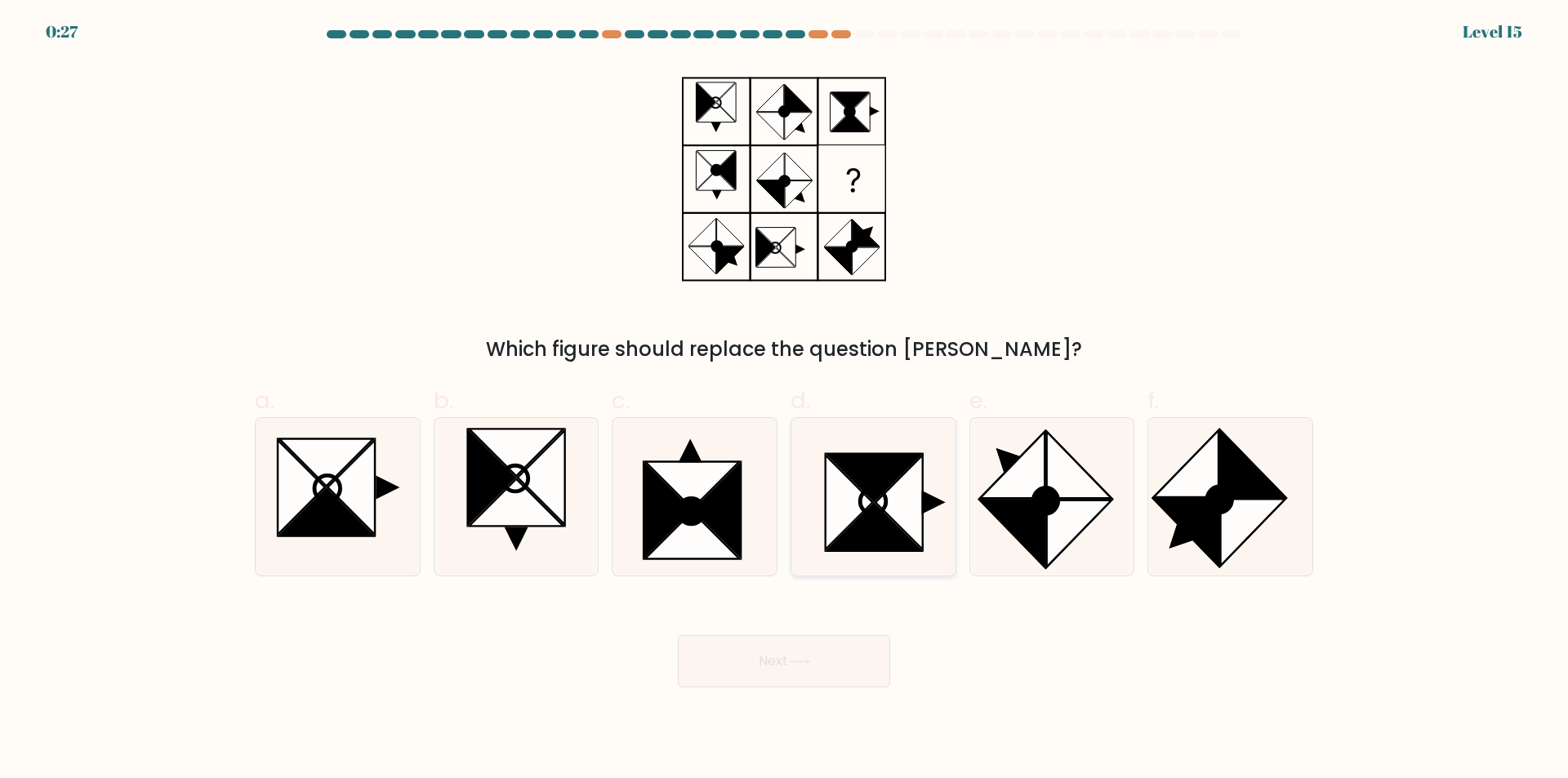
click at [878, 518] on icon at bounding box center [873, 527] width 94 height 48
click at [785, 400] on input "d." at bounding box center [784, 394] width 1 height 11
radio input "true"
click at [830, 655] on button "Next" at bounding box center [784, 661] width 212 height 53
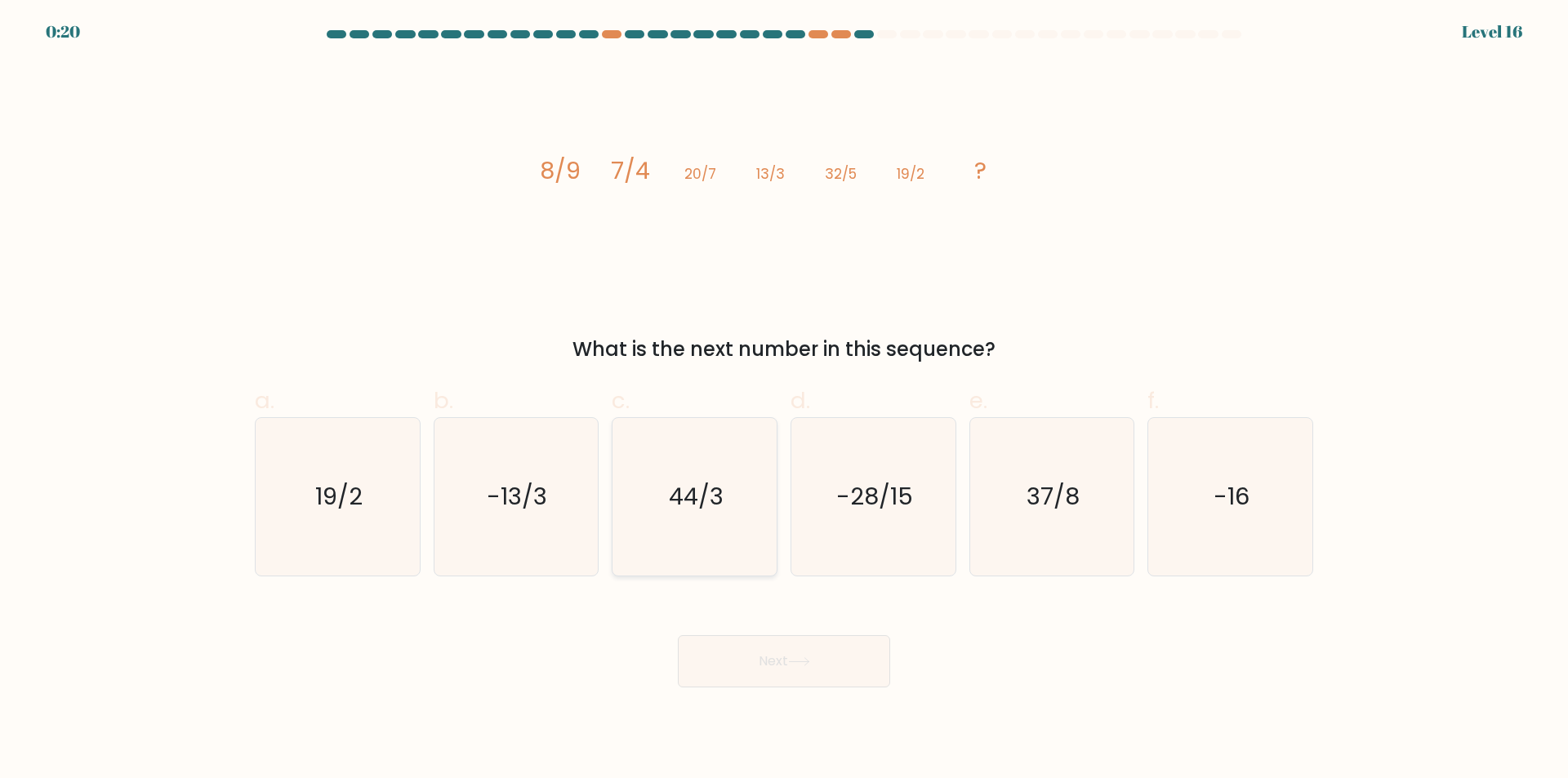
click at [712, 514] on icon "44/3" at bounding box center [694, 497] width 158 height 158
click at [784, 400] on input "c. 44/3" at bounding box center [784, 394] width 1 height 11
radio input "true"
click at [824, 655] on button "Next" at bounding box center [784, 661] width 212 height 53
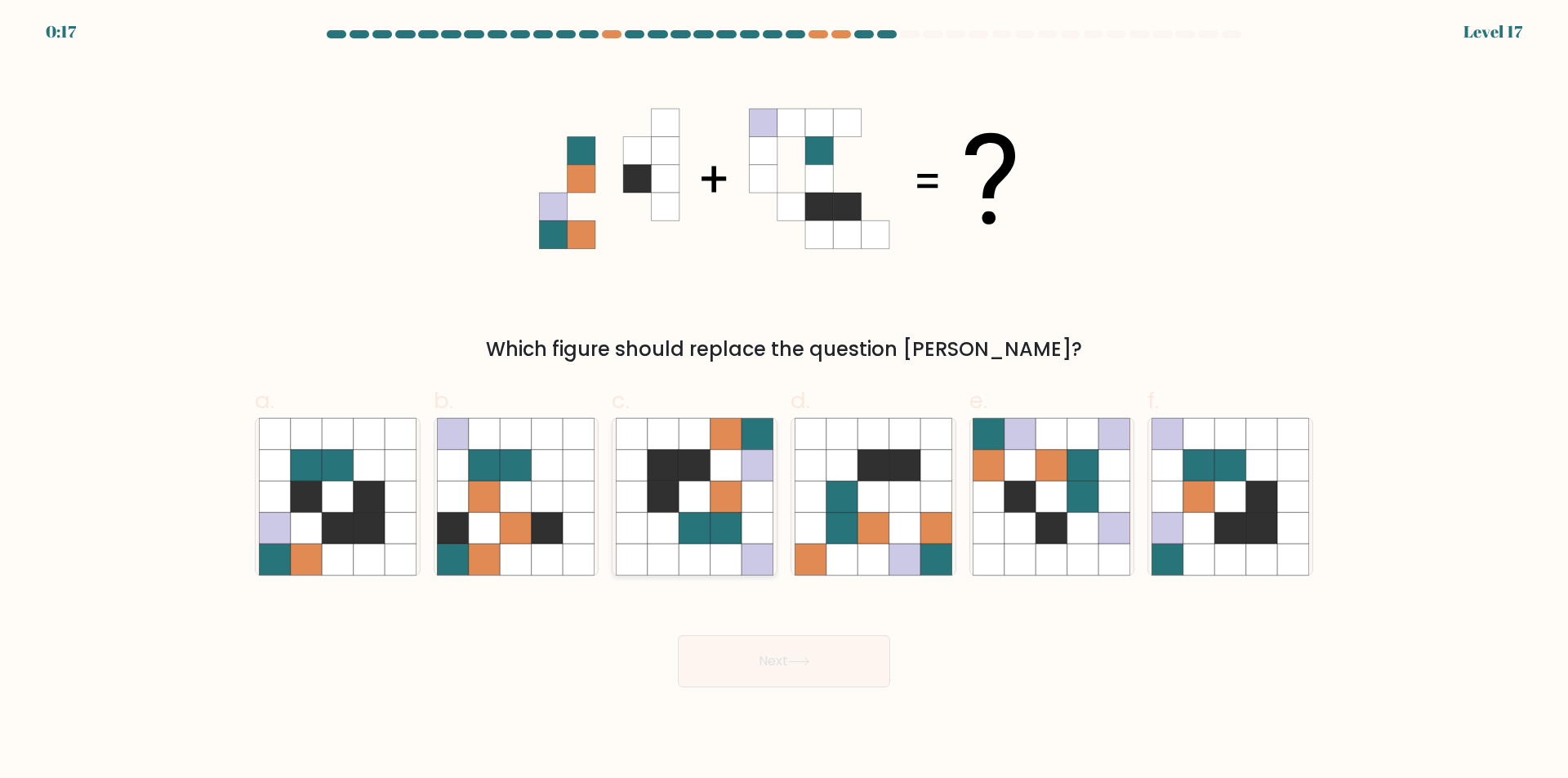
click at [741, 521] on icon at bounding box center [726, 528] width 31 height 31
click at [784, 400] on input "c." at bounding box center [784, 394] width 1 height 11
radio input "true"
click at [851, 661] on button "Next" at bounding box center [784, 661] width 212 height 53
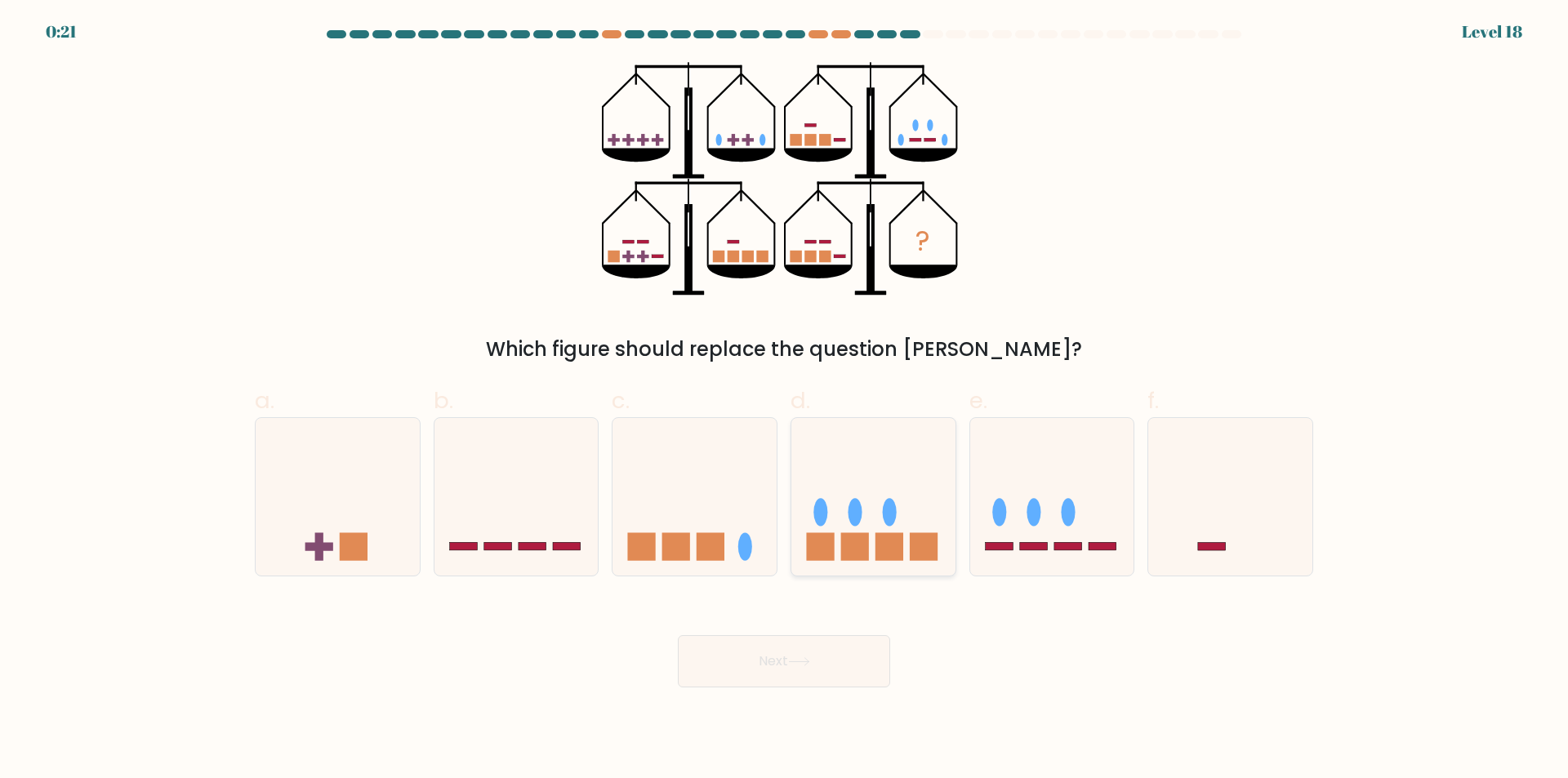
click at [883, 519] on ellipse at bounding box center [889, 512] width 14 height 28
click at [785, 400] on input "d." at bounding box center [784, 394] width 1 height 11
radio input "true"
click at [831, 649] on button "Next" at bounding box center [784, 661] width 212 height 53
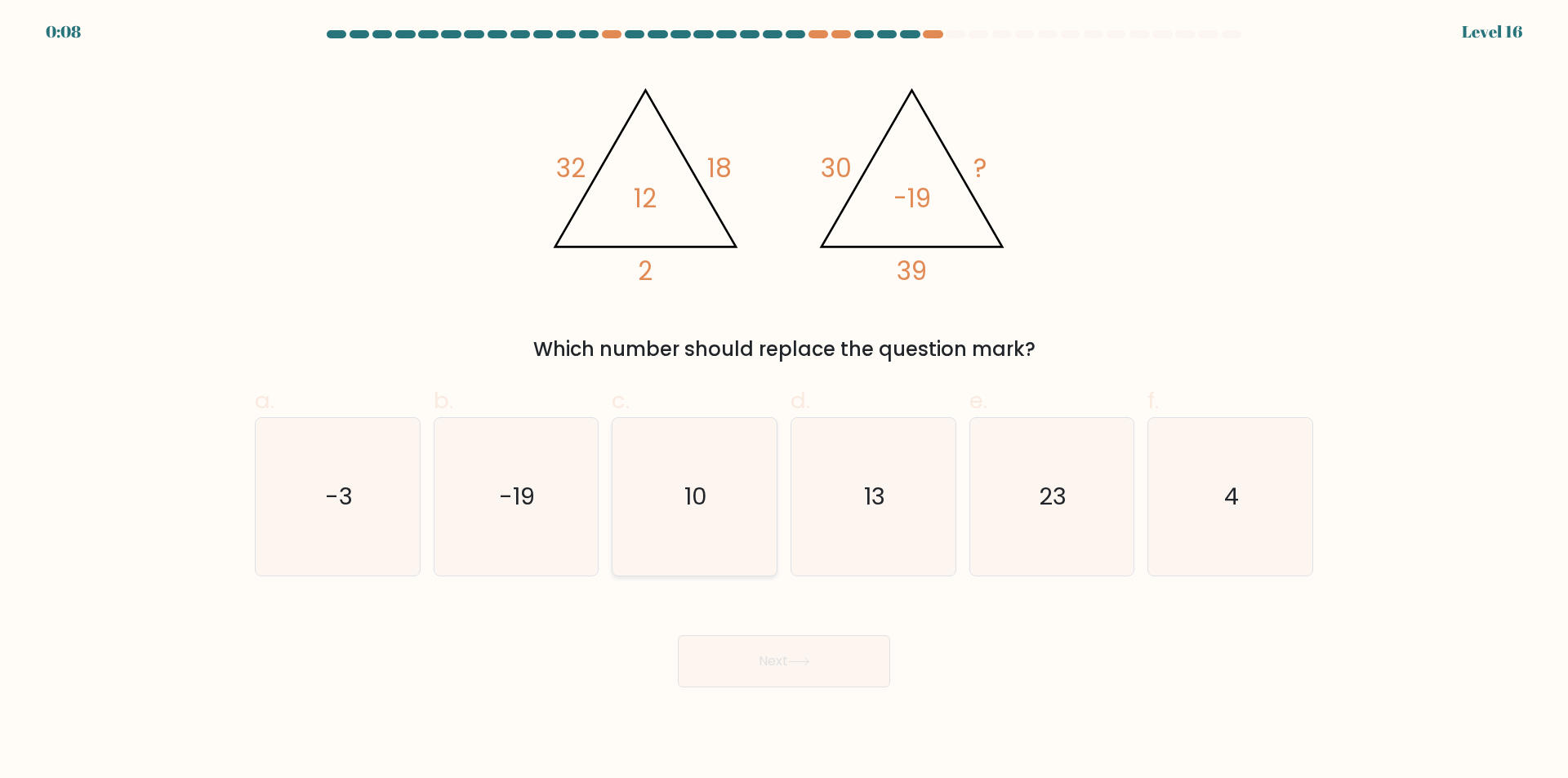
drag, startPoint x: 660, startPoint y: 461, endPoint x: 673, endPoint y: 467, distance: 14.3
click at [661, 461] on icon "10" at bounding box center [694, 497] width 158 height 158
click at [784, 400] on input "c. 10" at bounding box center [784, 394] width 1 height 11
radio input "true"
click at [813, 651] on button "Next" at bounding box center [784, 661] width 212 height 53
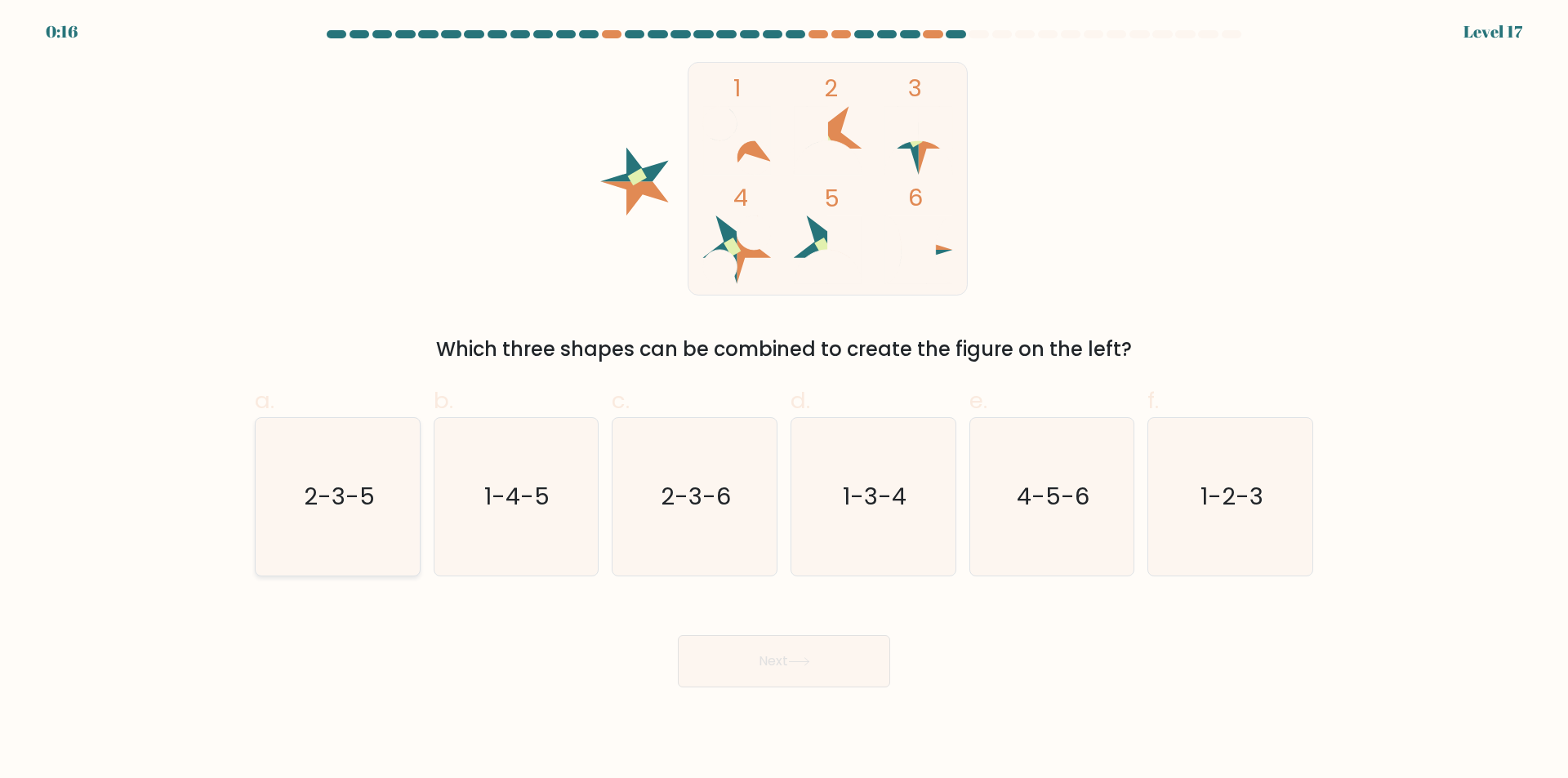
click at [357, 463] on icon "2-3-5" at bounding box center [337, 497] width 158 height 158
click at [784, 400] on input "a. 2-3-5" at bounding box center [784, 394] width 1 height 11
radio input "true"
click at [821, 678] on button "Next" at bounding box center [784, 661] width 212 height 53
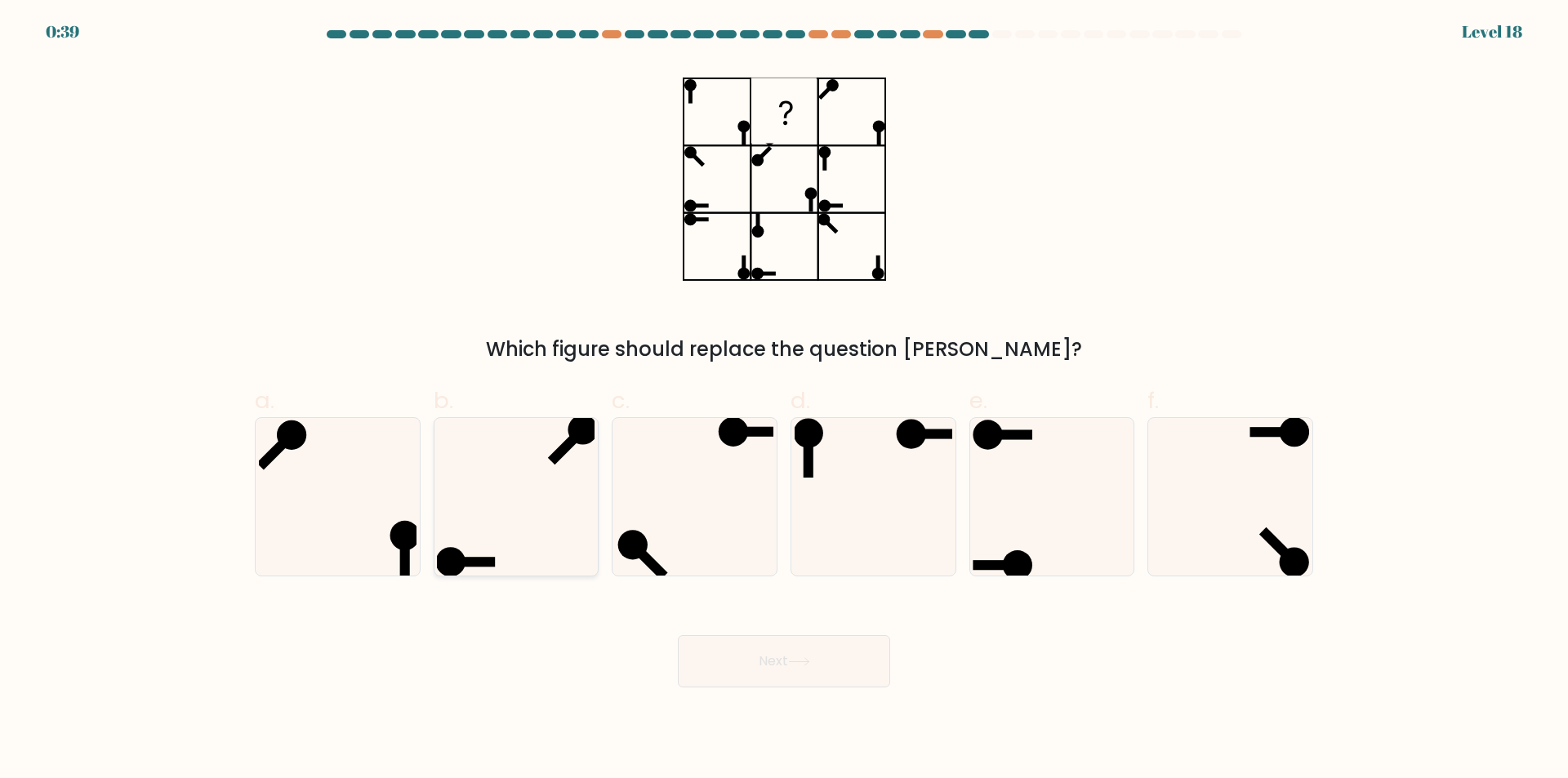
click at [554, 525] on icon at bounding box center [515, 497] width 158 height 158
click at [784, 400] on input "b." at bounding box center [784, 394] width 1 height 11
radio input "true"
click at [849, 652] on button "Next" at bounding box center [784, 661] width 212 height 53
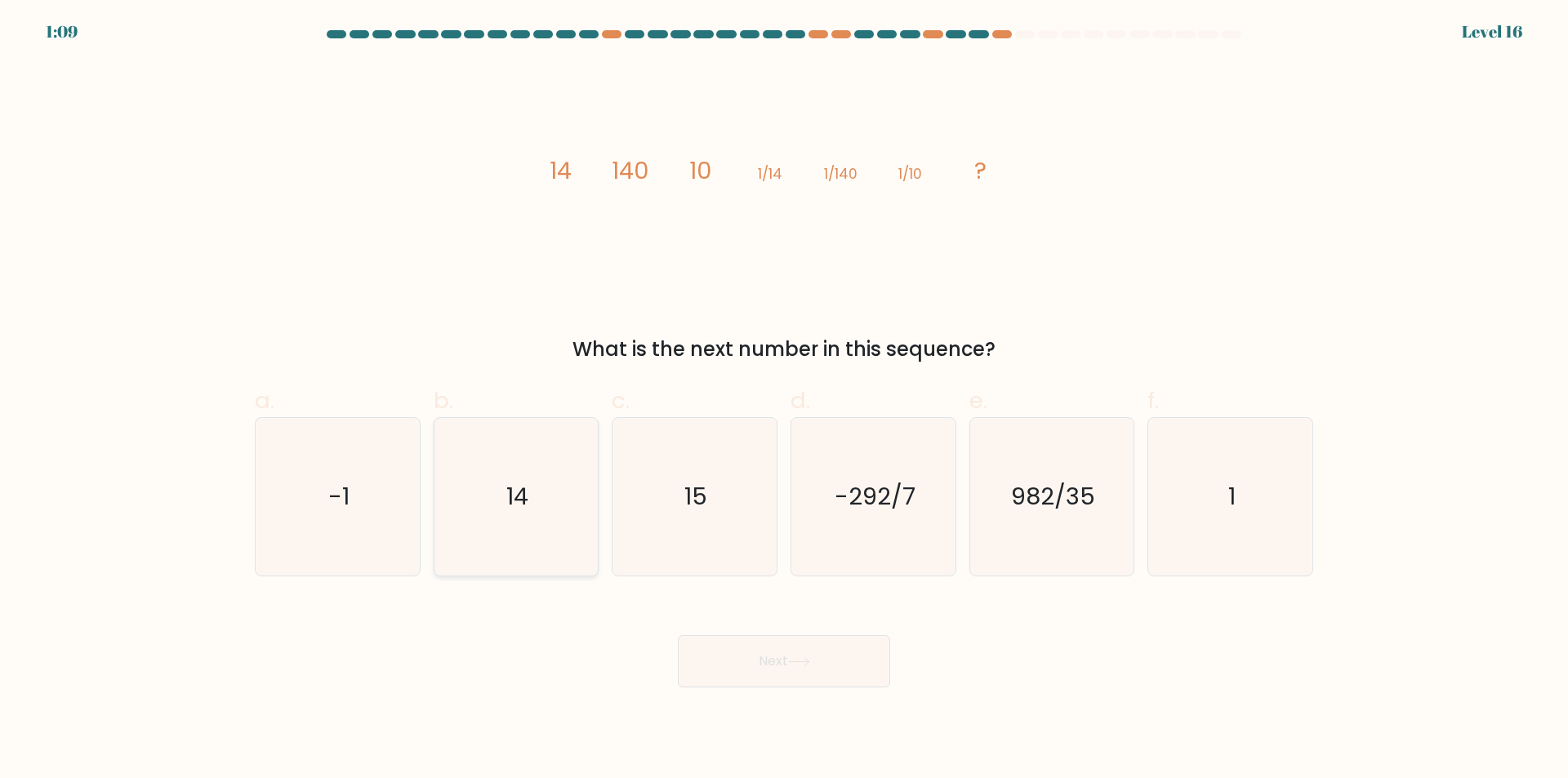
click at [509, 462] on icon "14" at bounding box center [515, 497] width 158 height 158
click at [784, 400] on input "b. 14" at bounding box center [784, 394] width 1 height 11
radio input "true"
click at [822, 664] on button "Next" at bounding box center [784, 661] width 212 height 53
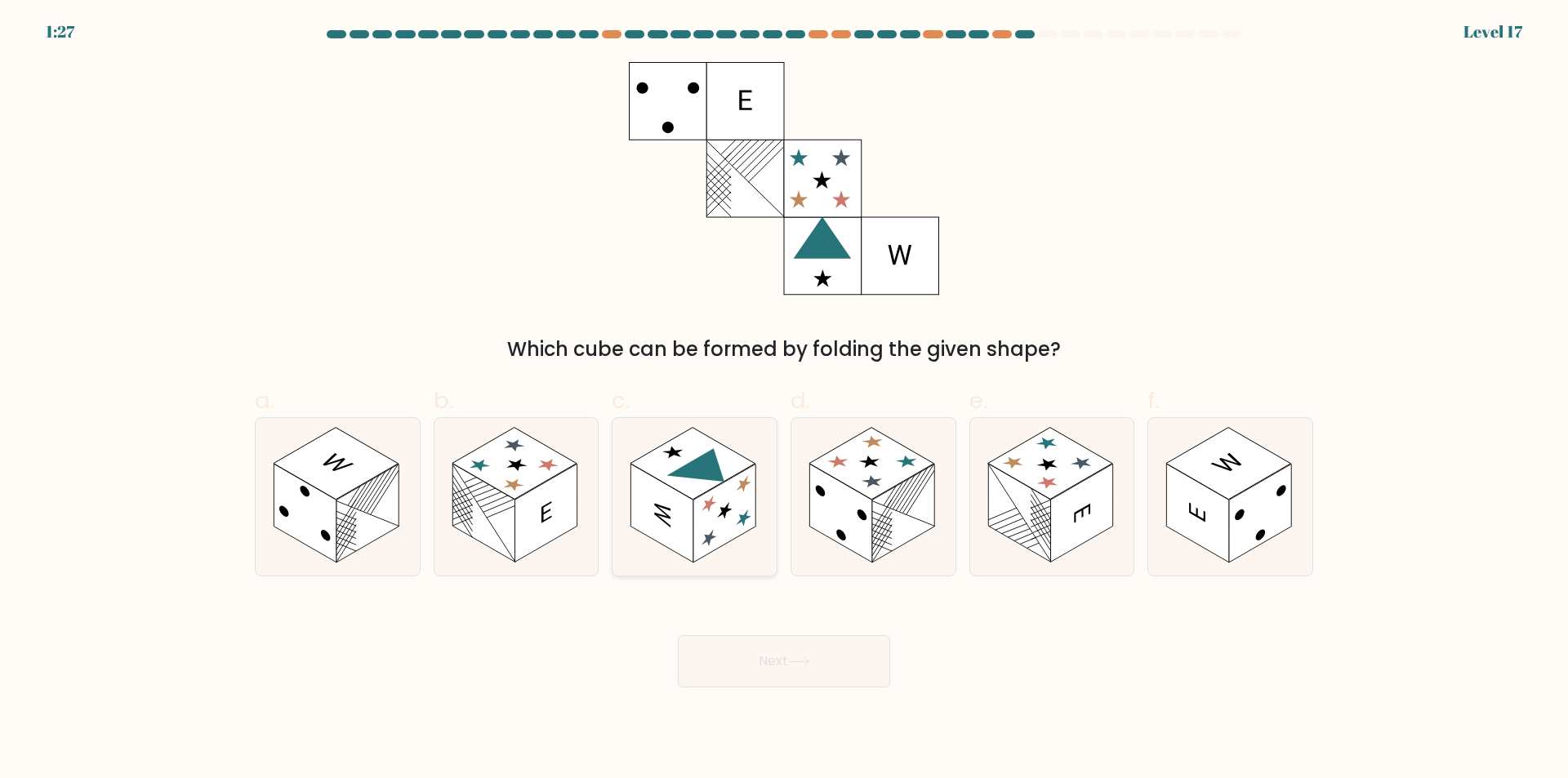
click at [700, 514] on rect at bounding box center [724, 513] width 62 height 99
click at [784, 400] on input "c." at bounding box center [784, 394] width 1 height 11
radio input "true"
click at [812, 653] on button "Next" at bounding box center [784, 661] width 212 height 53
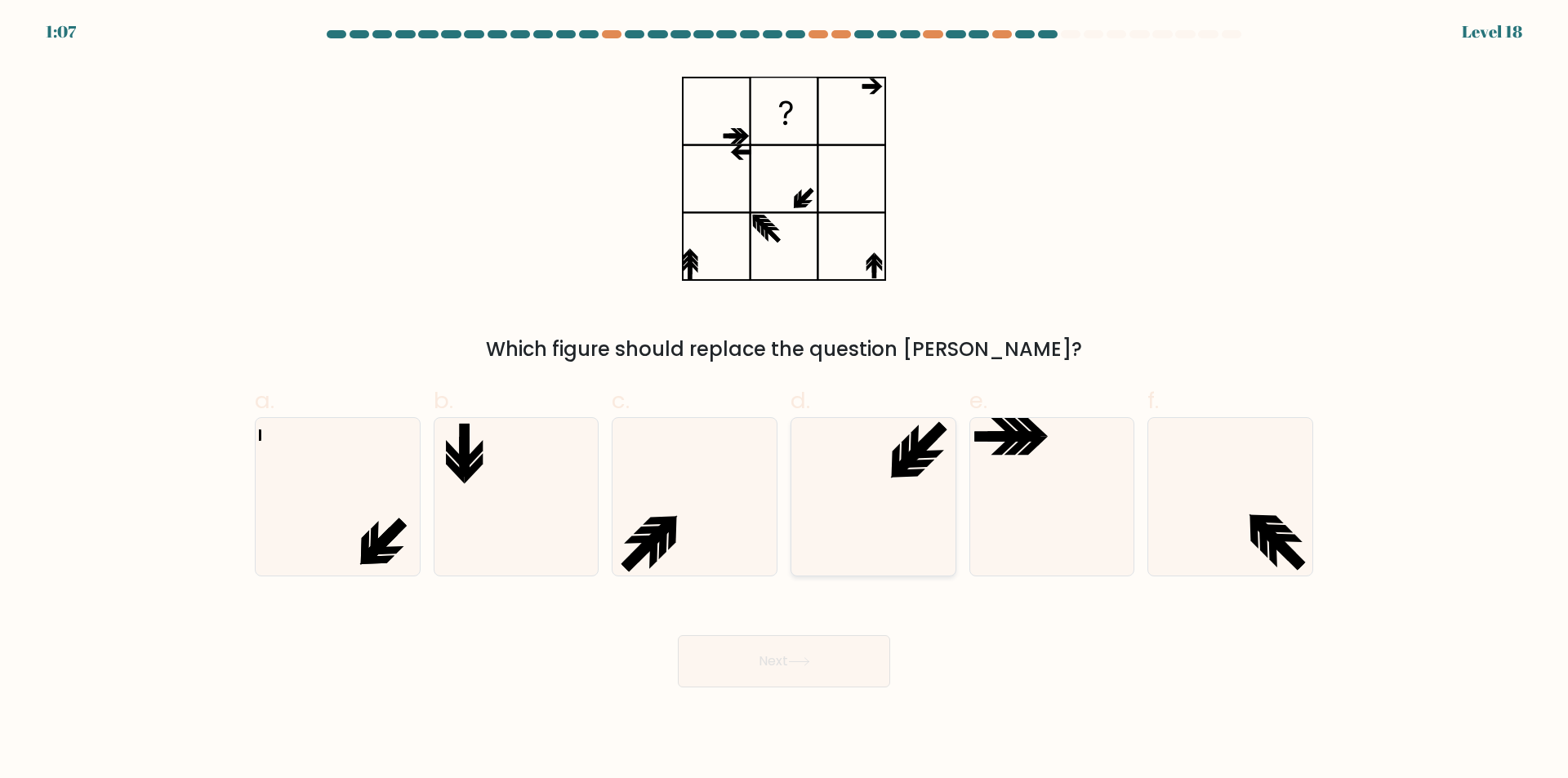
click at [919, 508] on icon at bounding box center [873, 497] width 158 height 158
click at [785, 400] on input "d." at bounding box center [784, 394] width 1 height 11
radio input "true"
click at [1177, 518] on icon at bounding box center [1230, 497] width 158 height 158
click at [785, 400] on input "f." at bounding box center [784, 394] width 1 height 11
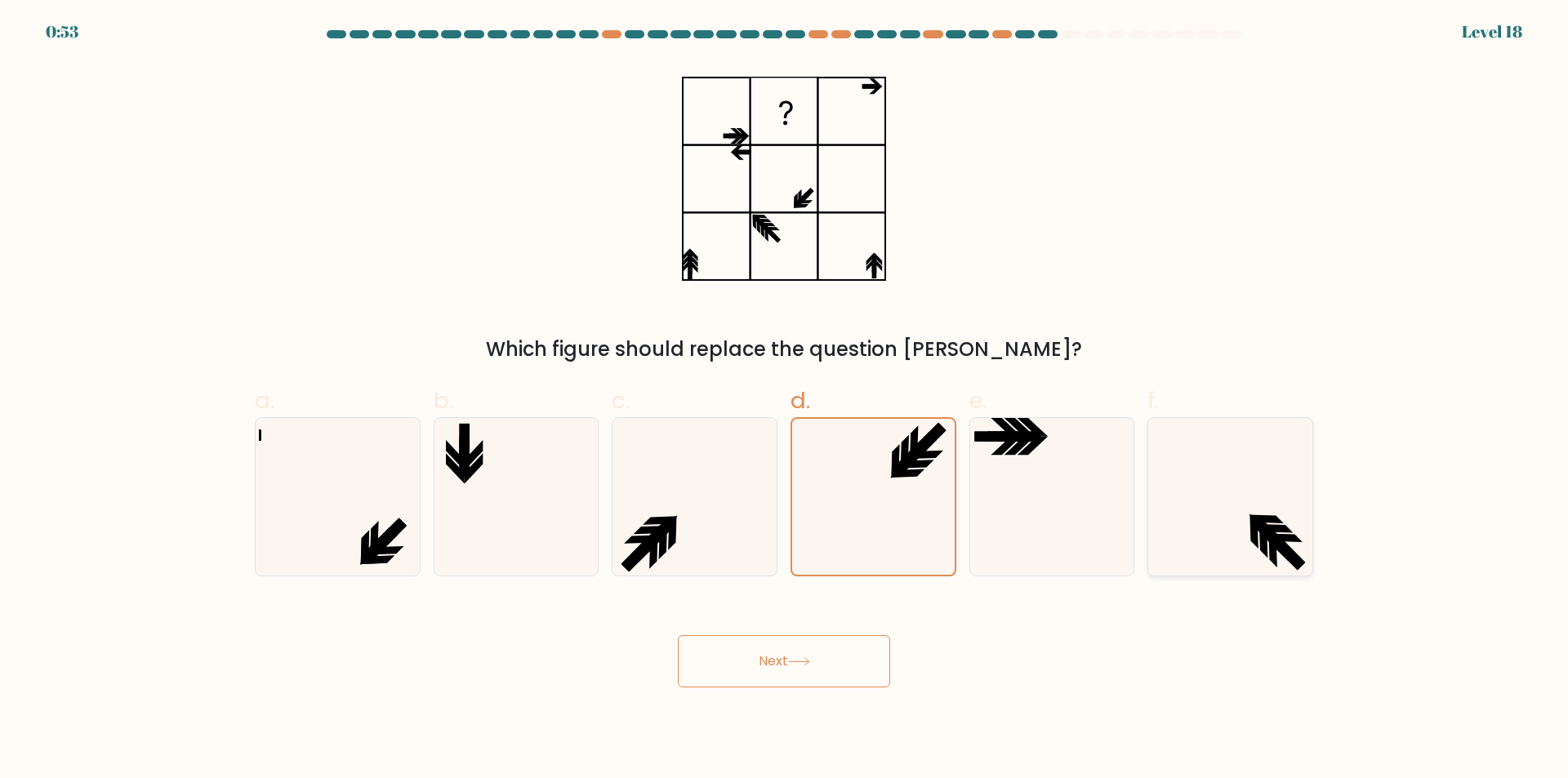
radio input "true"
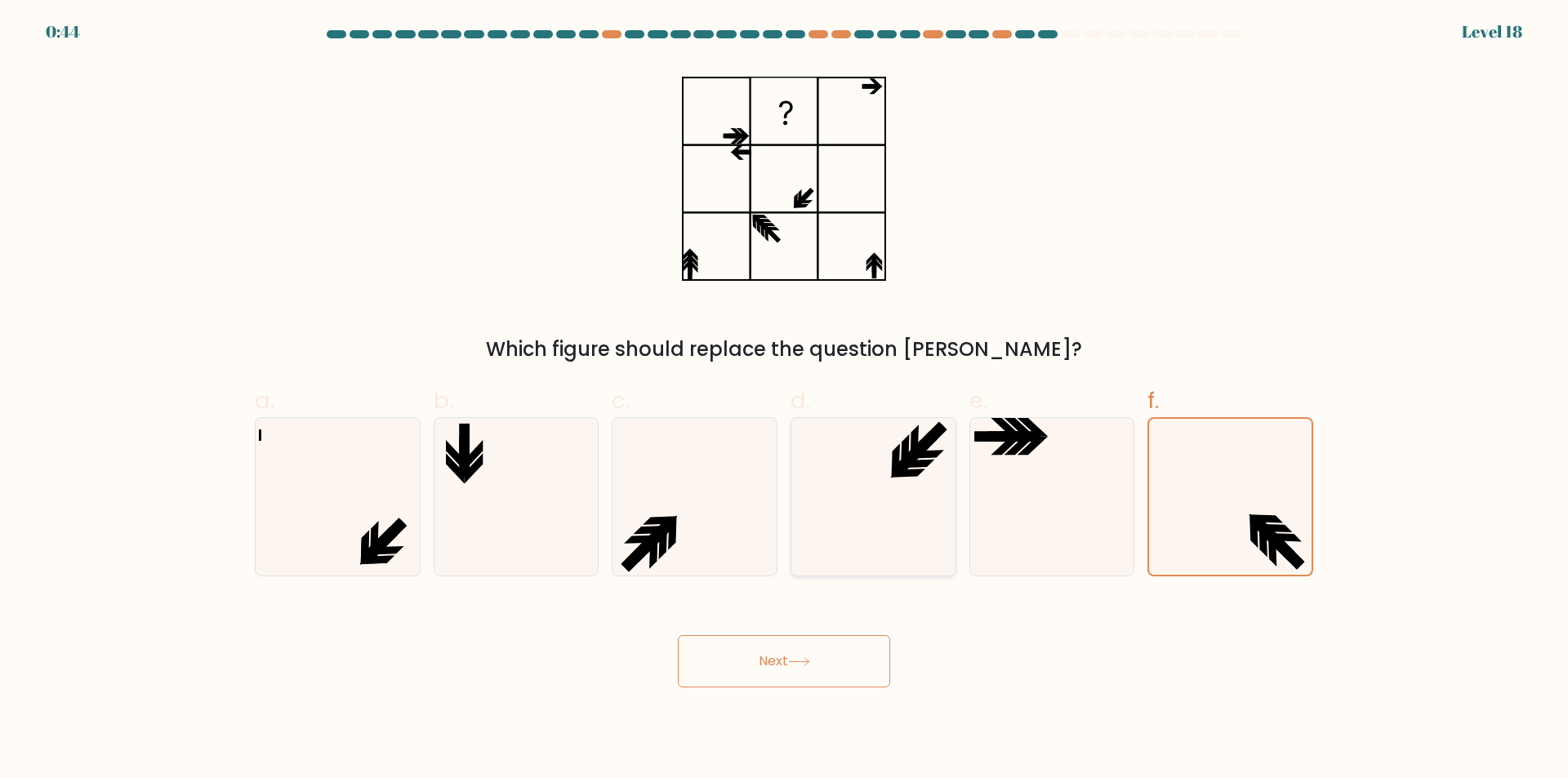
click at [877, 524] on icon at bounding box center [873, 497] width 158 height 158
click at [785, 400] on input "d." at bounding box center [784, 394] width 1 height 11
radio input "true"
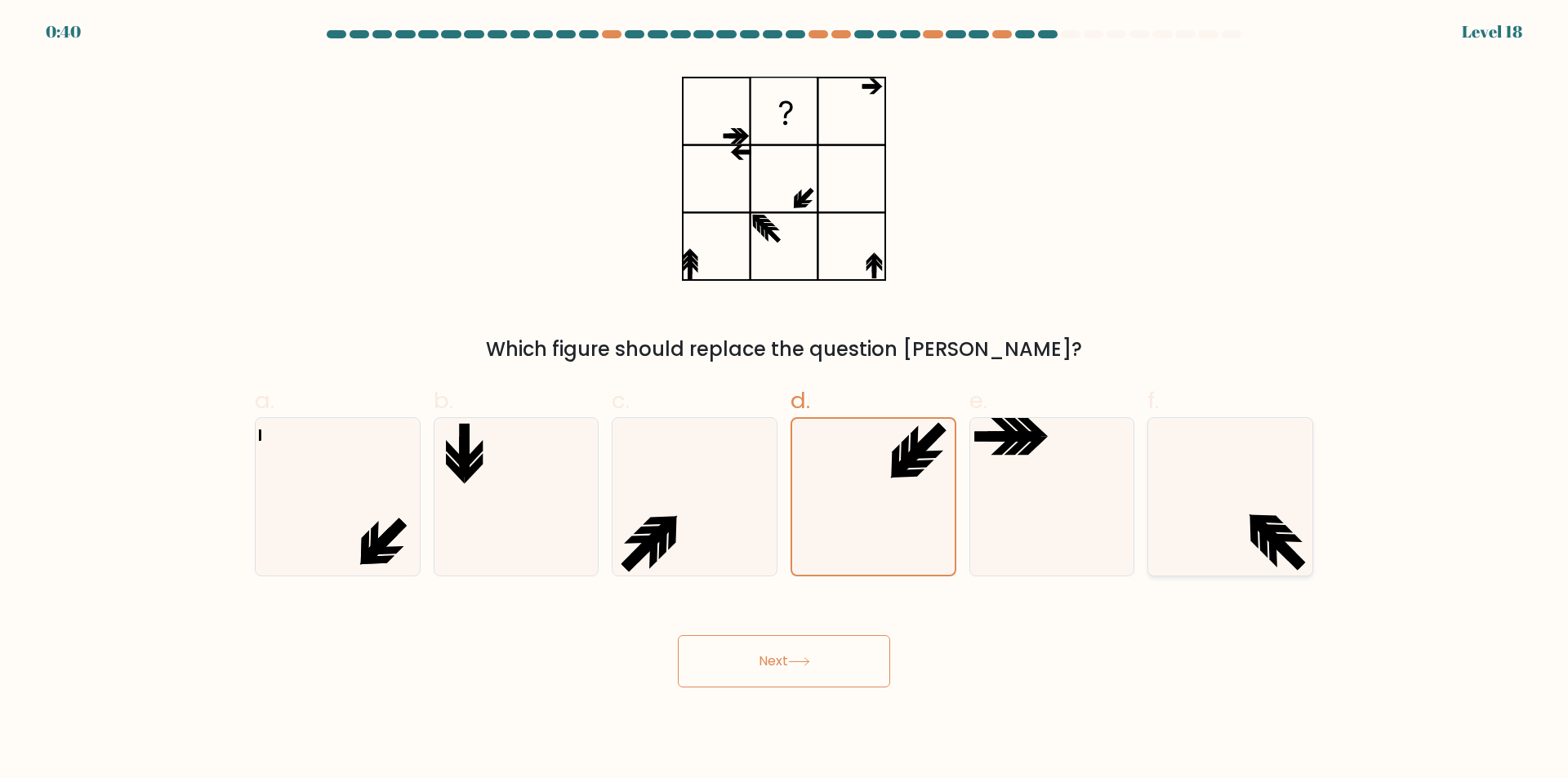
click at [1248, 524] on icon at bounding box center [1230, 497] width 158 height 158
click at [785, 400] on input "f." at bounding box center [784, 394] width 1 height 11
radio input "true"
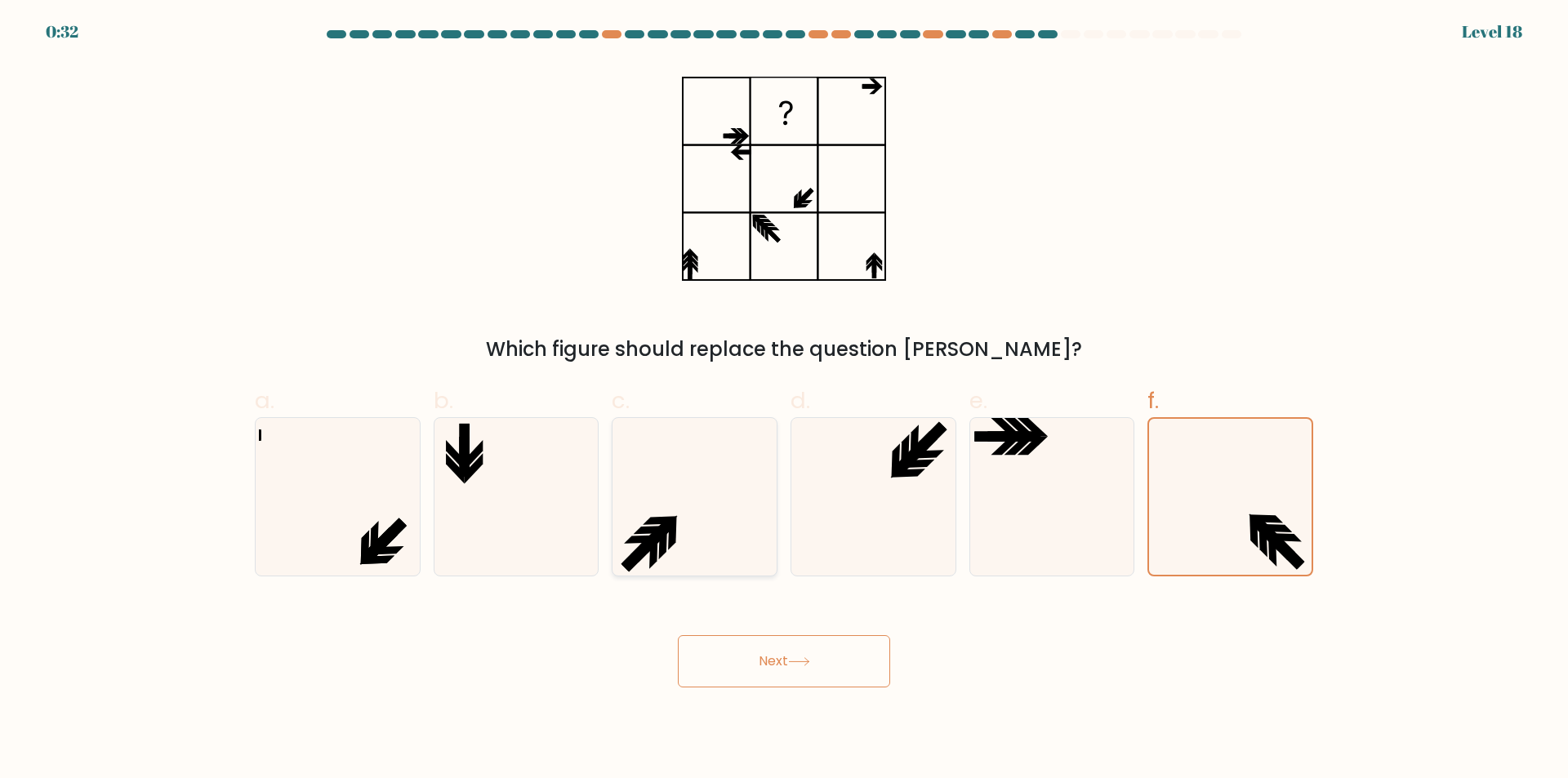
click at [683, 498] on icon at bounding box center [694, 497] width 158 height 158
click at [784, 400] on input "c." at bounding box center [784, 394] width 1 height 11
radio input "true"
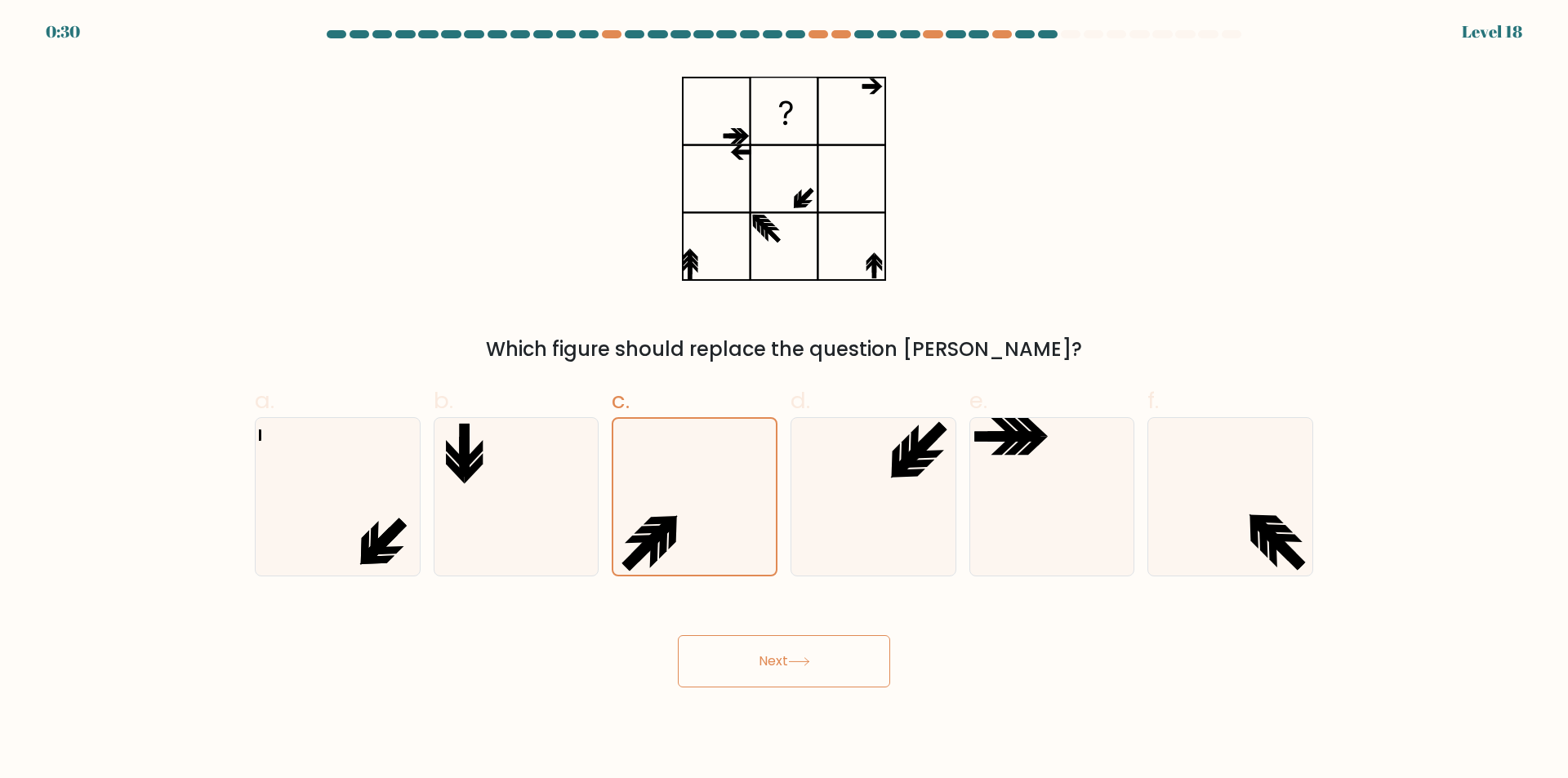
click at [856, 635] on div "Next" at bounding box center [783, 642] width 1078 height 92
click at [785, 666] on button "Next" at bounding box center [784, 661] width 212 height 53
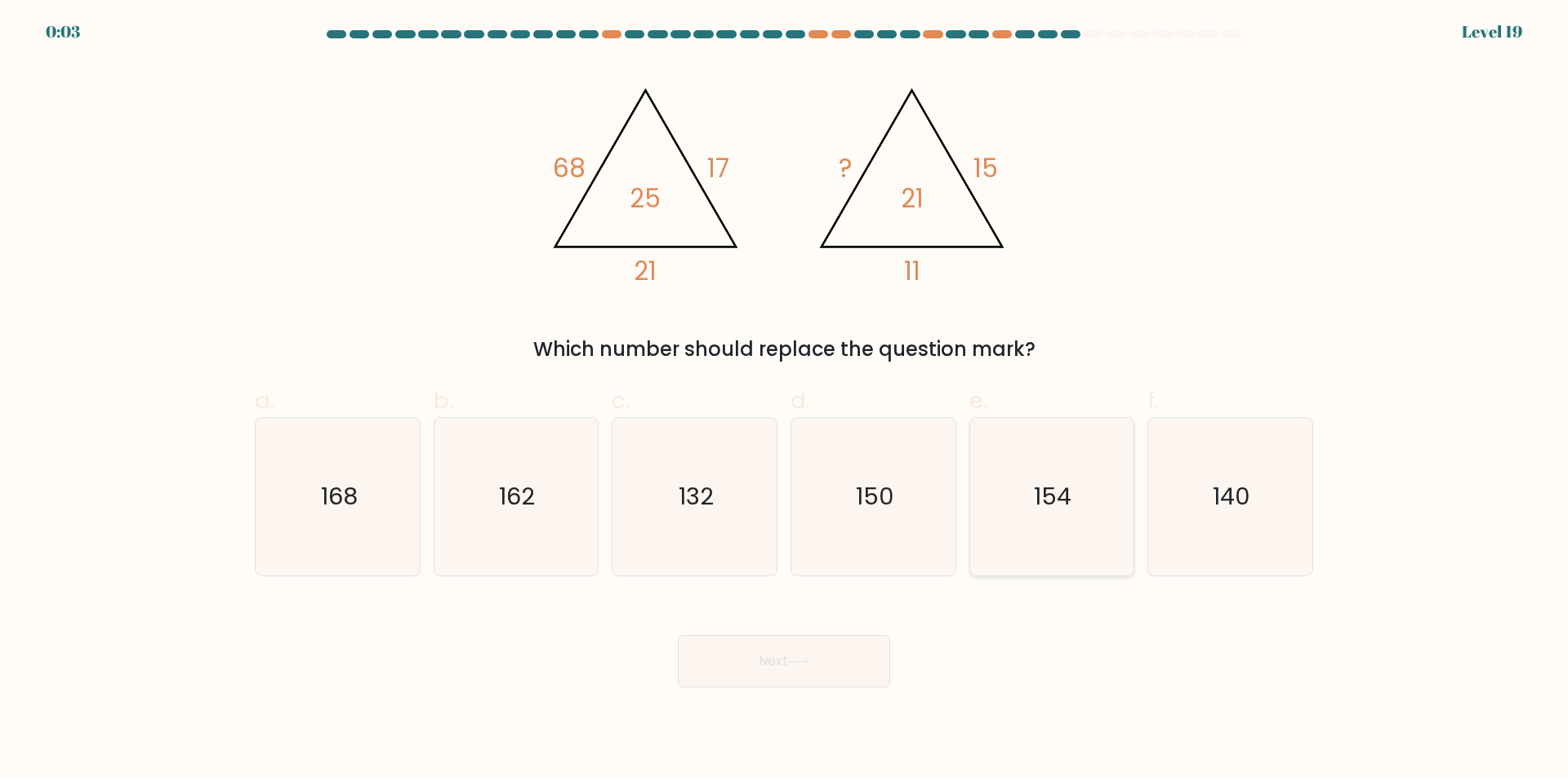
click at [1059, 514] on icon "154" at bounding box center [1051, 497] width 158 height 158
click at [785, 400] on input "e. 154" at bounding box center [784, 394] width 1 height 11
radio input "true"
click at [825, 669] on button "Next" at bounding box center [784, 661] width 212 height 53
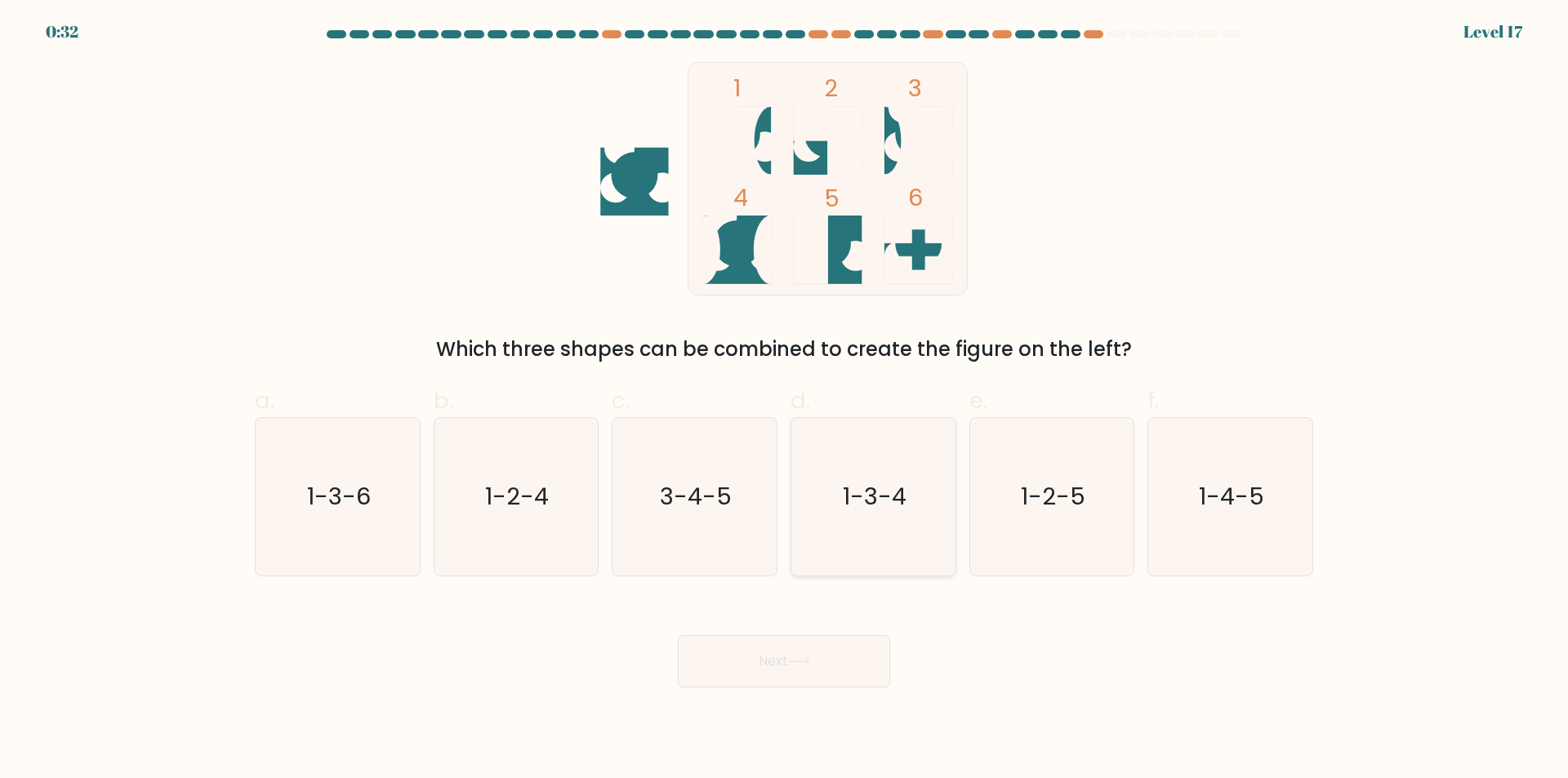
click at [907, 506] on icon "1-3-4" at bounding box center [873, 497] width 158 height 158
click at [785, 400] on input "d. 1-3-4" at bounding box center [784, 394] width 1 height 11
radio input "true"
click at [834, 654] on button "Next" at bounding box center [784, 661] width 212 height 53
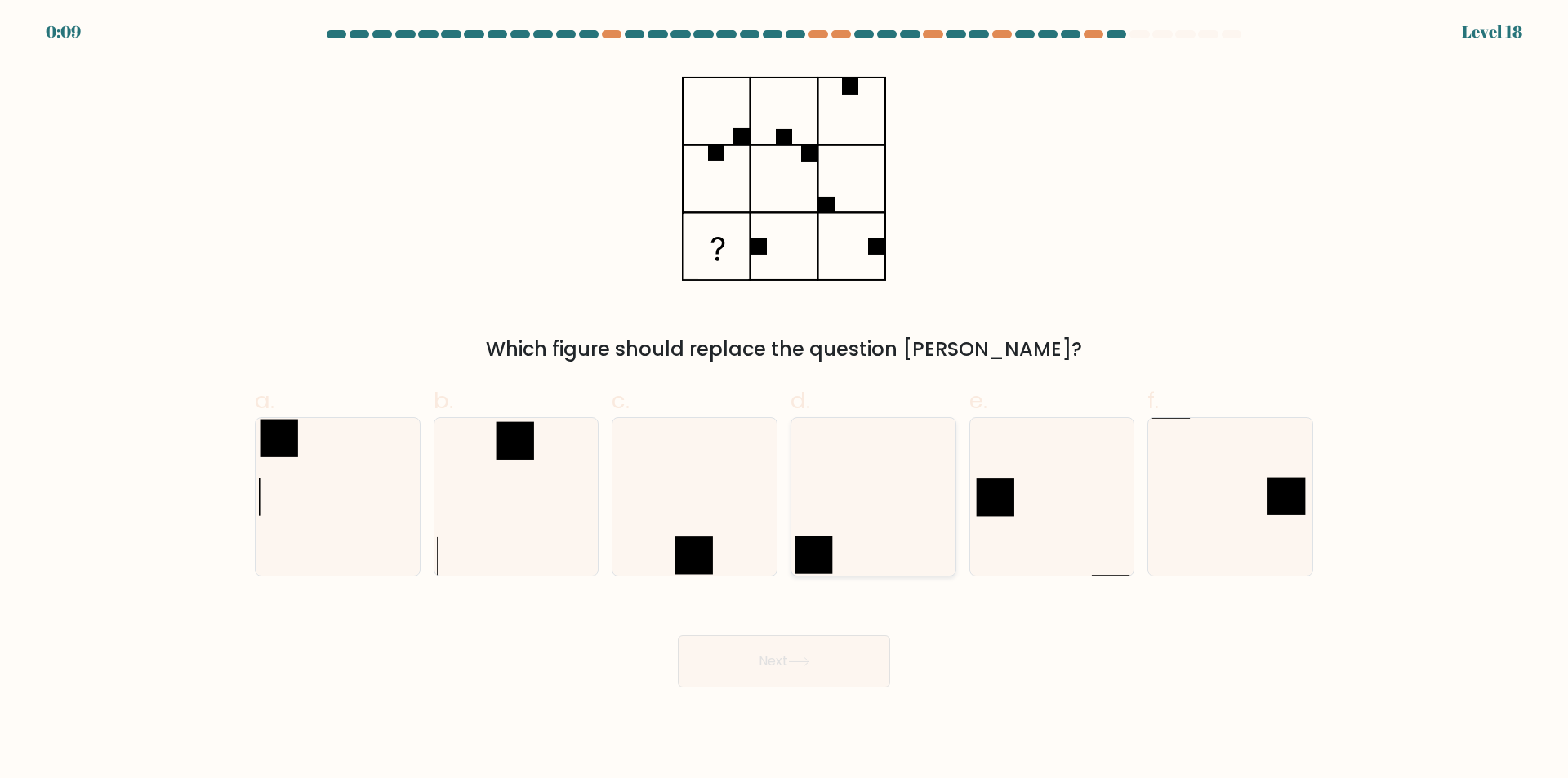
drag, startPoint x: 847, startPoint y: 497, endPoint x: 837, endPoint y: 571, distance: 74.7
click at [847, 498] on icon at bounding box center [873, 497] width 158 height 158
click at [785, 400] on input "d." at bounding box center [784, 394] width 1 height 11
radio input "true"
click at [836, 679] on button "Next" at bounding box center [784, 661] width 212 height 53
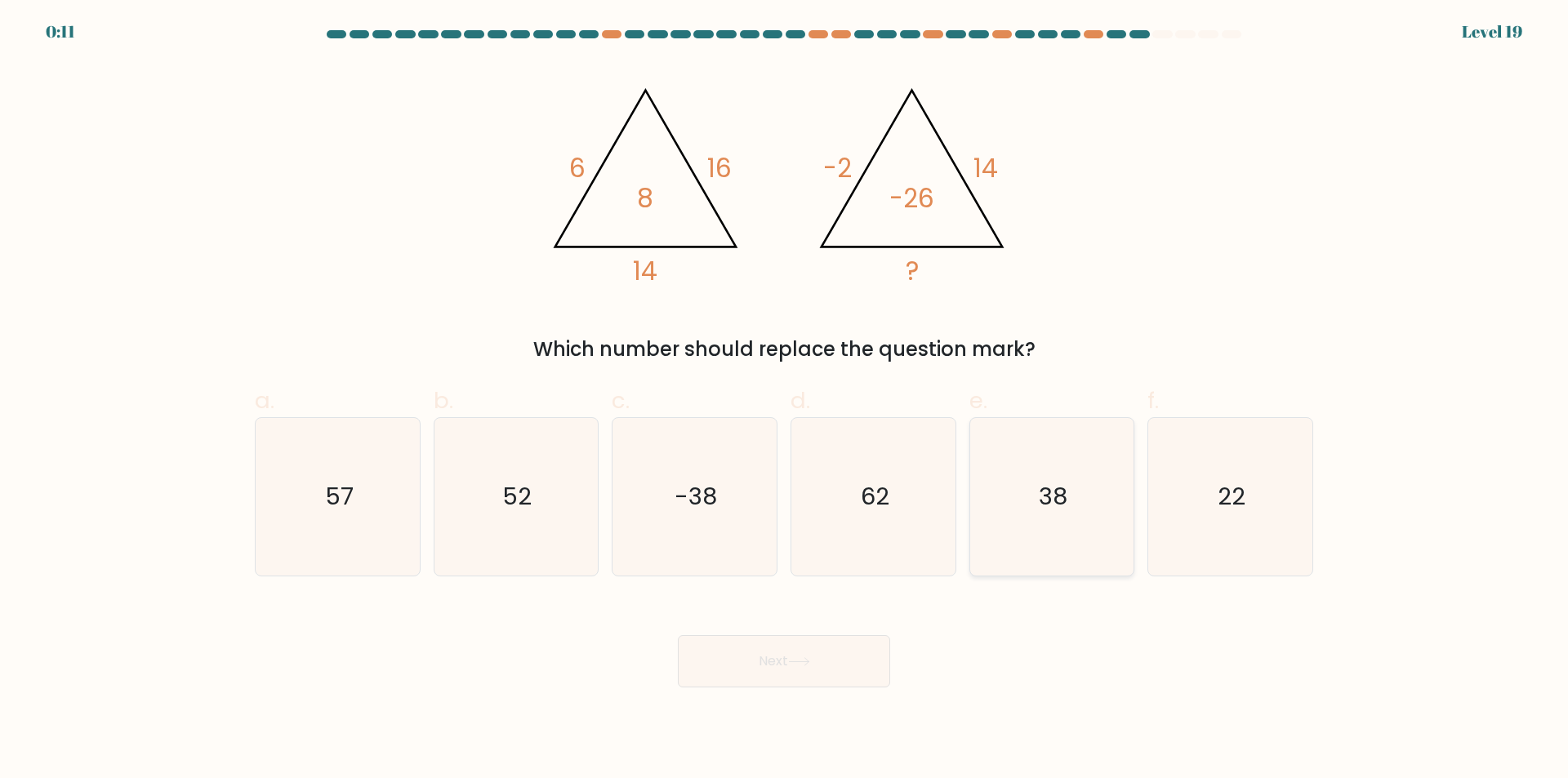
click at [1051, 503] on text "38" at bounding box center [1053, 497] width 28 height 33
click at [785, 400] on input "e. 38" at bounding box center [784, 394] width 1 height 11
radio input "true"
click at [829, 646] on button "Next" at bounding box center [784, 661] width 212 height 53
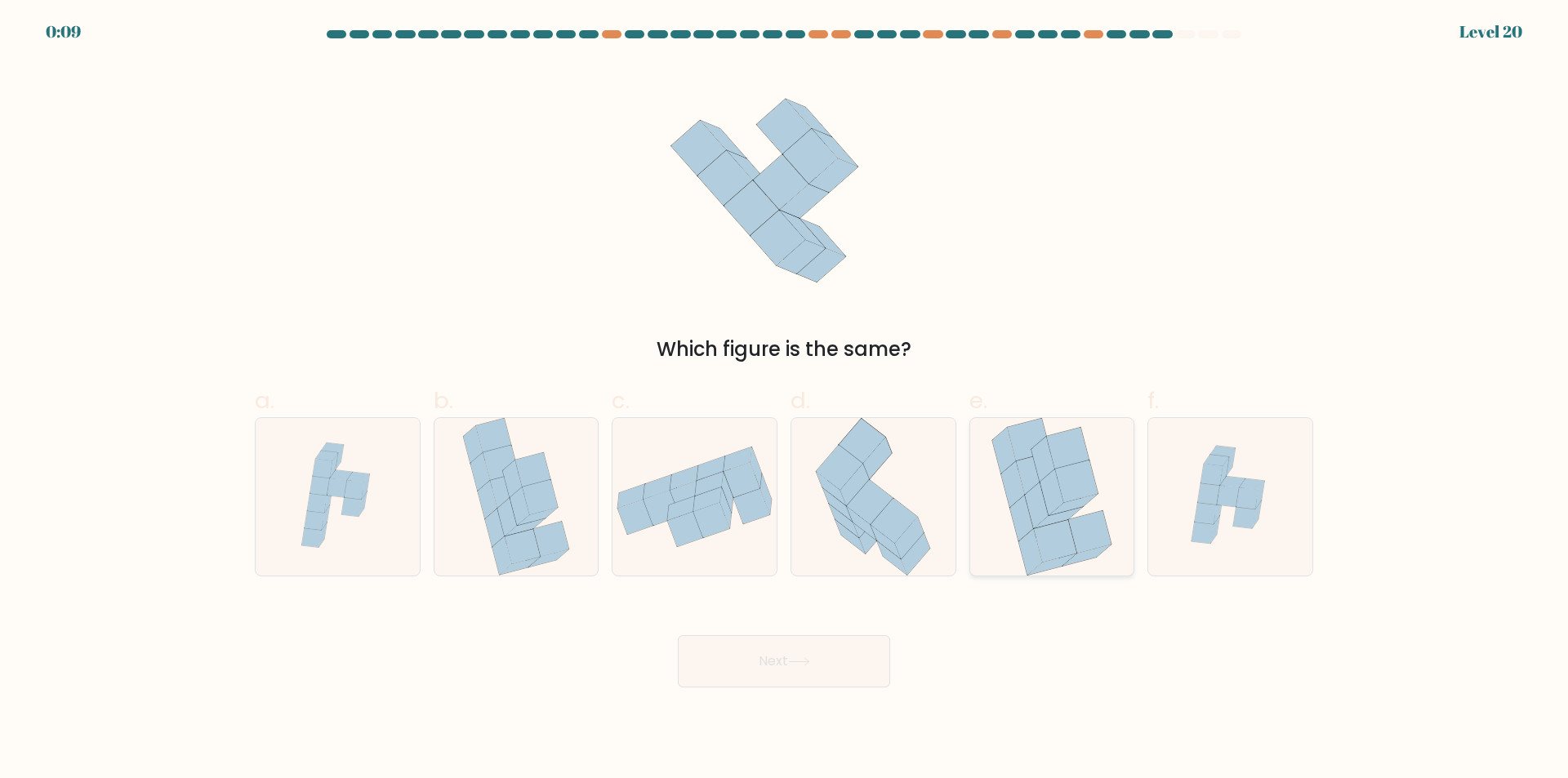
click at [1050, 518] on icon at bounding box center [1059, 517] width 48 height 21
click at [785, 400] on input "e." at bounding box center [784, 394] width 1 height 11
radio input "true"
click at [862, 653] on button "Next" at bounding box center [784, 661] width 212 height 53
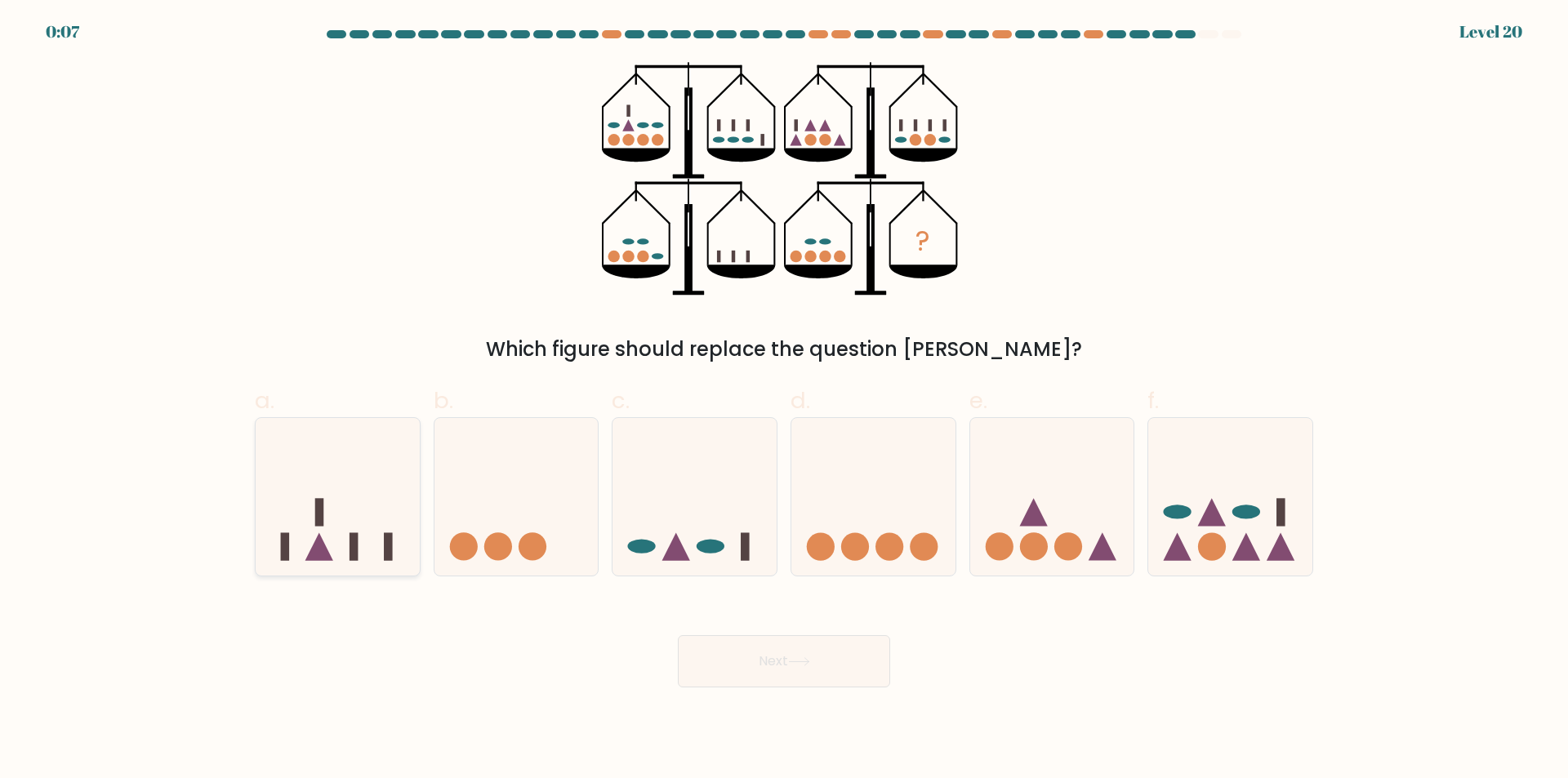
click at [368, 510] on icon at bounding box center [337, 497] width 164 height 135
click at [784, 400] on input "a." at bounding box center [784, 394] width 1 height 11
radio input "true"
click at [868, 654] on button "Next" at bounding box center [784, 661] width 212 height 53
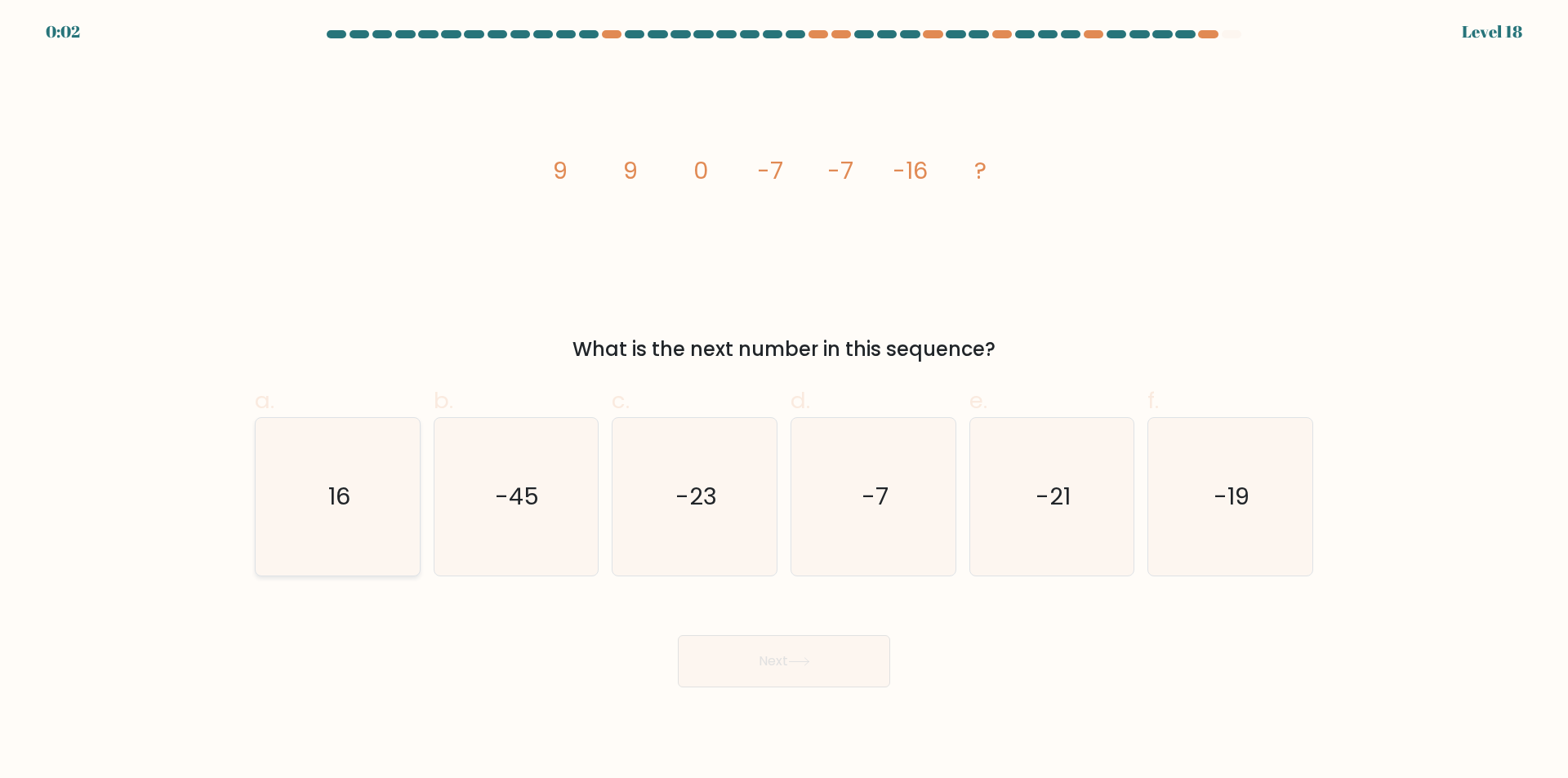
click at [341, 488] on text "16" at bounding box center [339, 497] width 22 height 33
click at [784, 400] on input "a. 16" at bounding box center [784, 394] width 1 height 11
radio input "true"
click at [830, 654] on button "Next" at bounding box center [784, 661] width 212 height 53
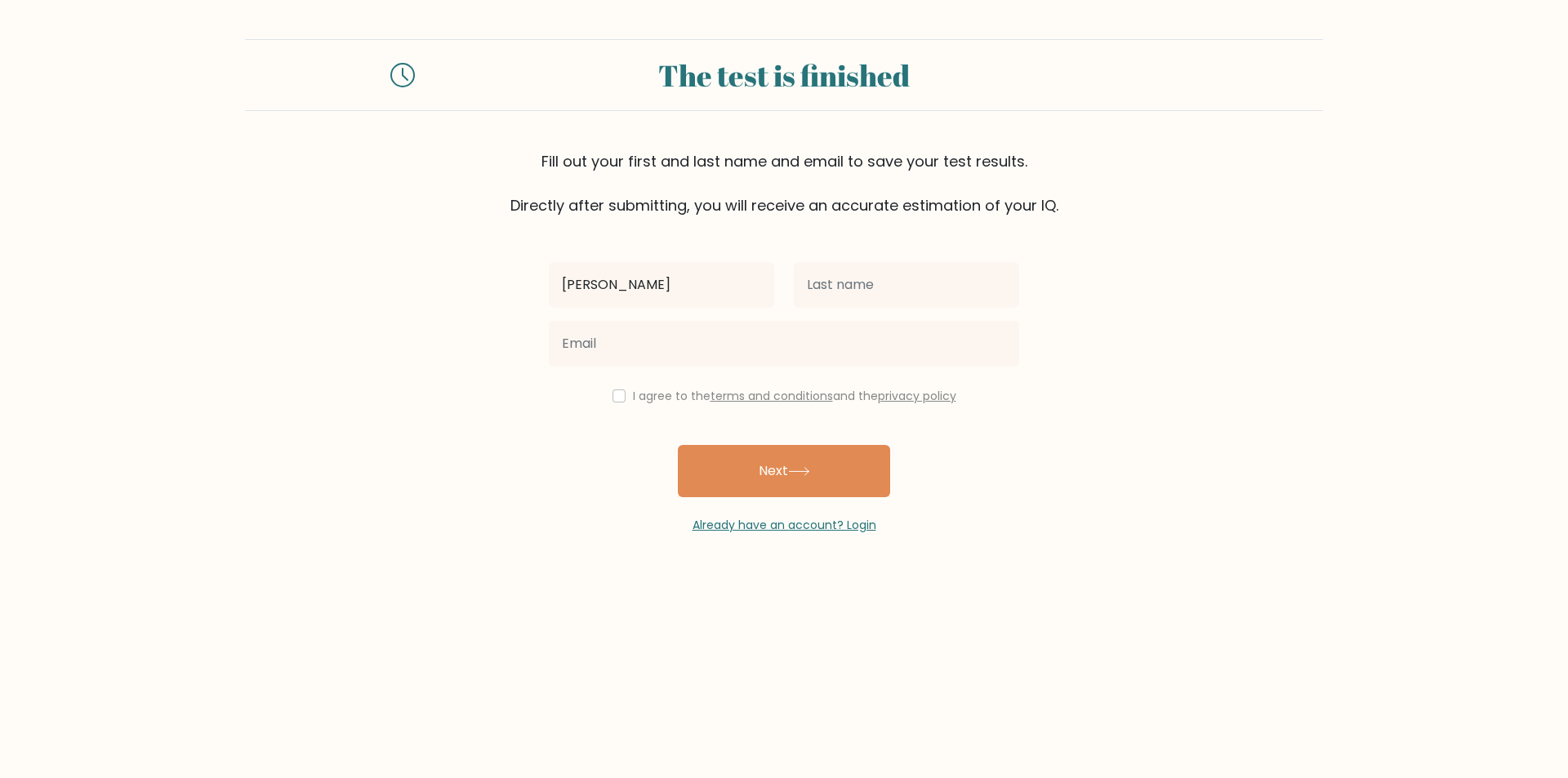
type input "chet"
click at [678, 445] on button "Next" at bounding box center [784, 471] width 212 height 53
type input "thompson"
click at [678, 445] on button "Next" at bounding box center [784, 471] width 212 height 53
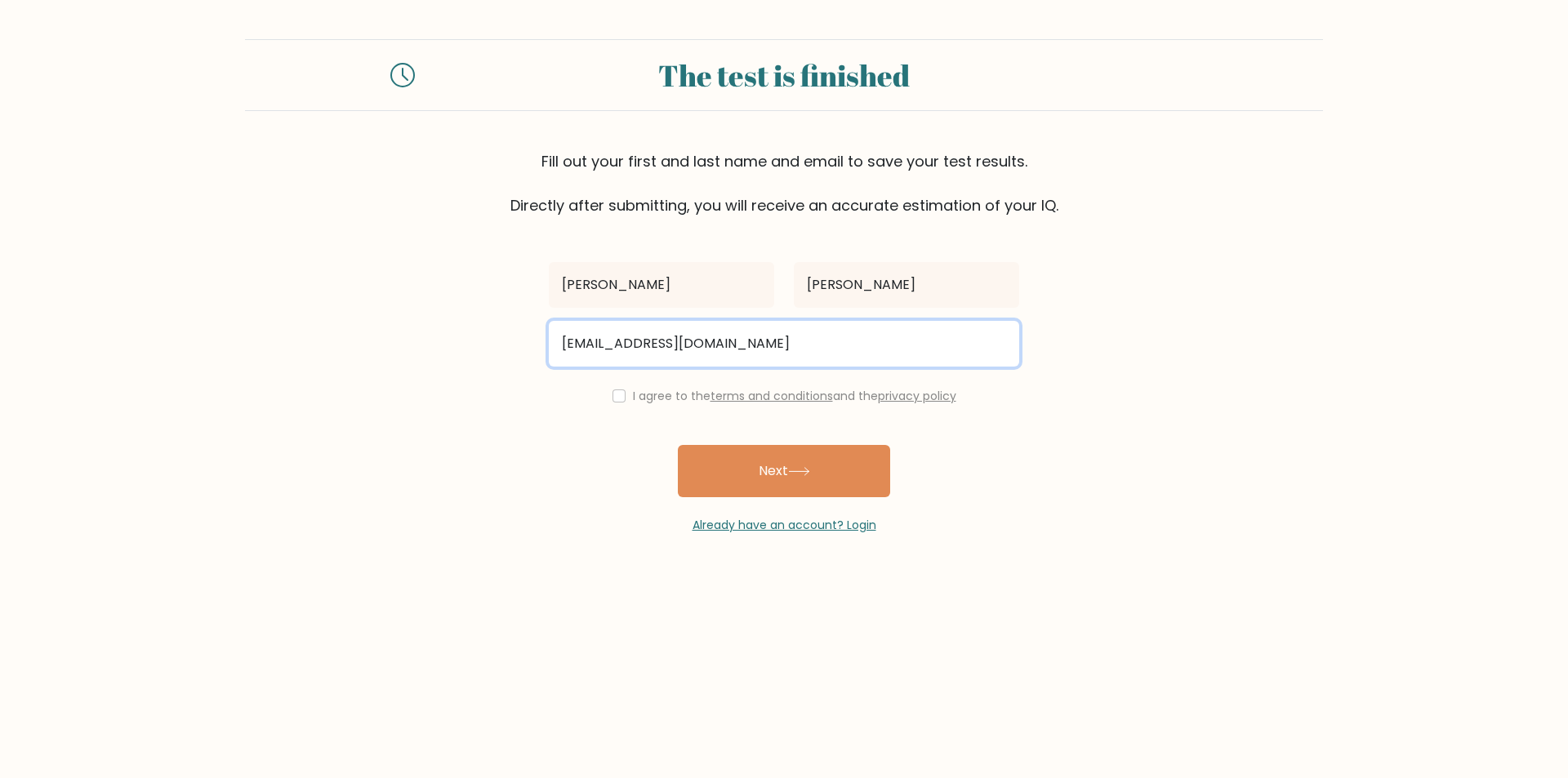
type input "chet1@microsoft.com"
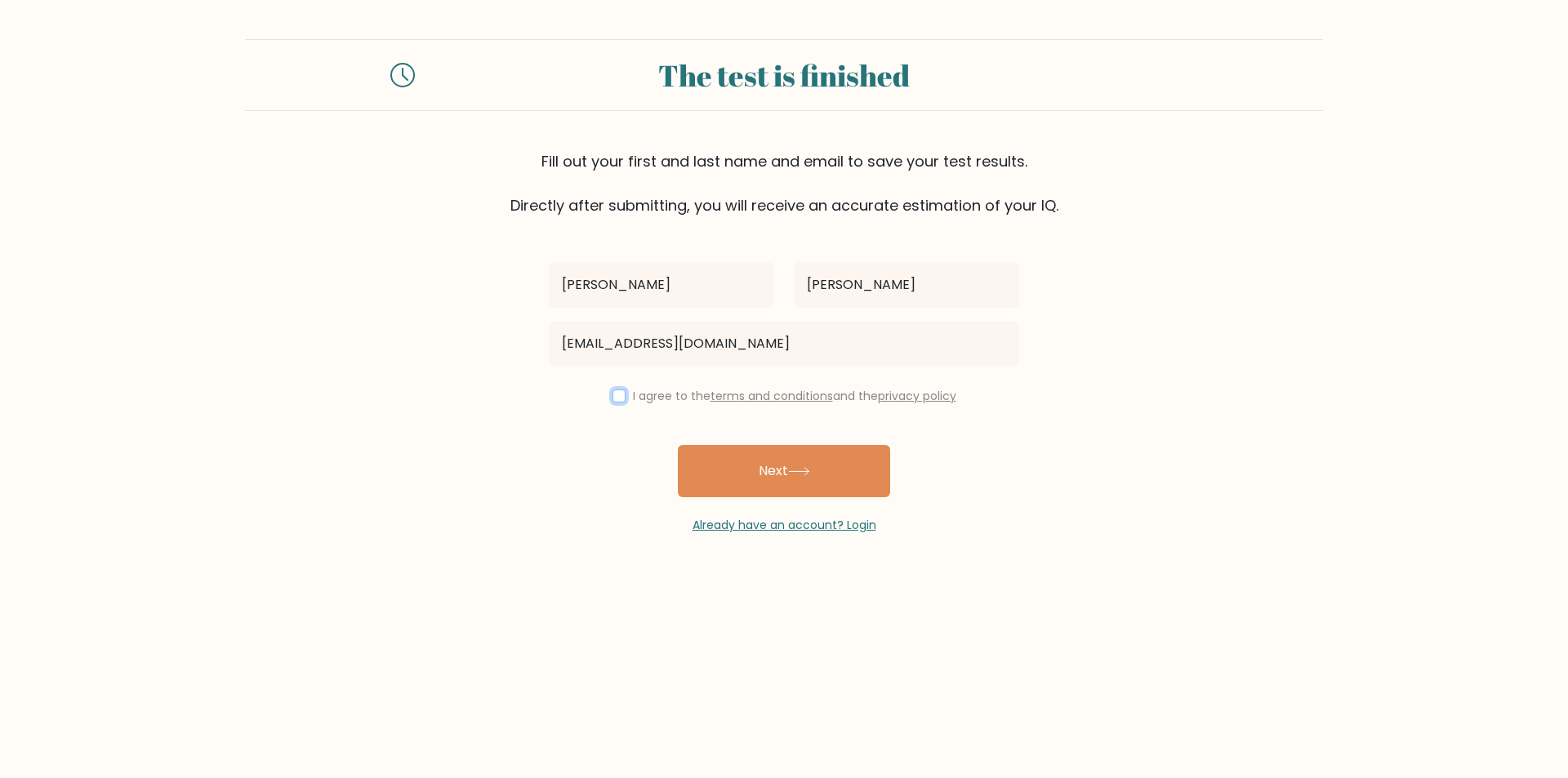
click at [612, 397] on input "checkbox" at bounding box center [619, 396] width 13 height 13
checkbox input "true"
drag, startPoint x: 799, startPoint y: 485, endPoint x: 788, endPoint y: 482, distance: 11.4
click at [798, 485] on button "Next" at bounding box center [784, 471] width 212 height 53
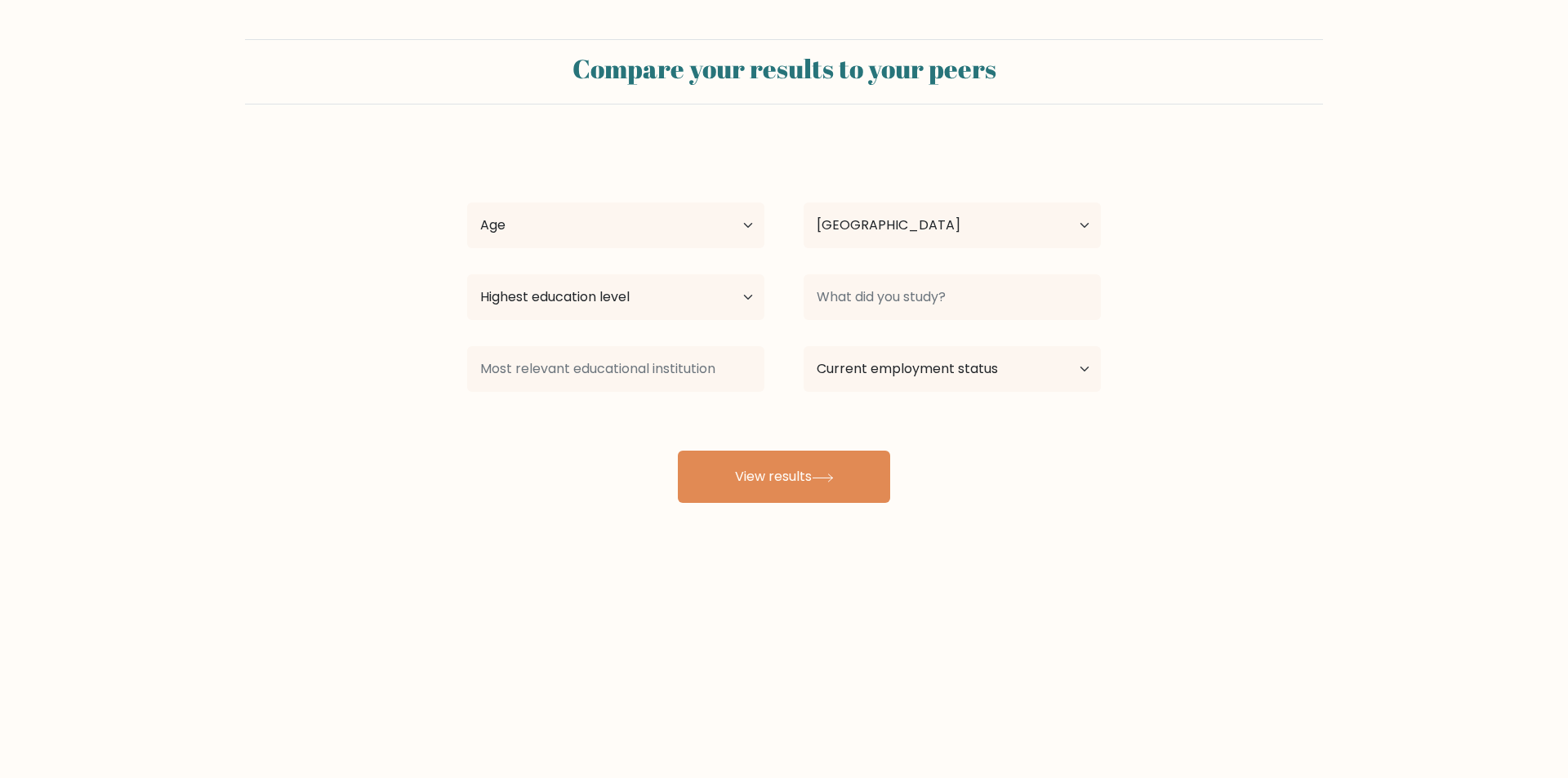
select select "GB"
click at [739, 227] on select "Age Under 18 years old 18-24 years old 25-34 years old 35-44 years old 45-54 ye…" at bounding box center [615, 225] width 297 height 46
select select "45_54"
click at [467, 203] on select "Age Under 18 years old 18-24 years old 25-34 years old 35-44 years old 45-54 ye…" at bounding box center [615, 225] width 297 height 46
click at [696, 300] on select "Highest education level No schooling Primary Lower Secondary Upper Secondary Oc…" at bounding box center [615, 297] width 297 height 46
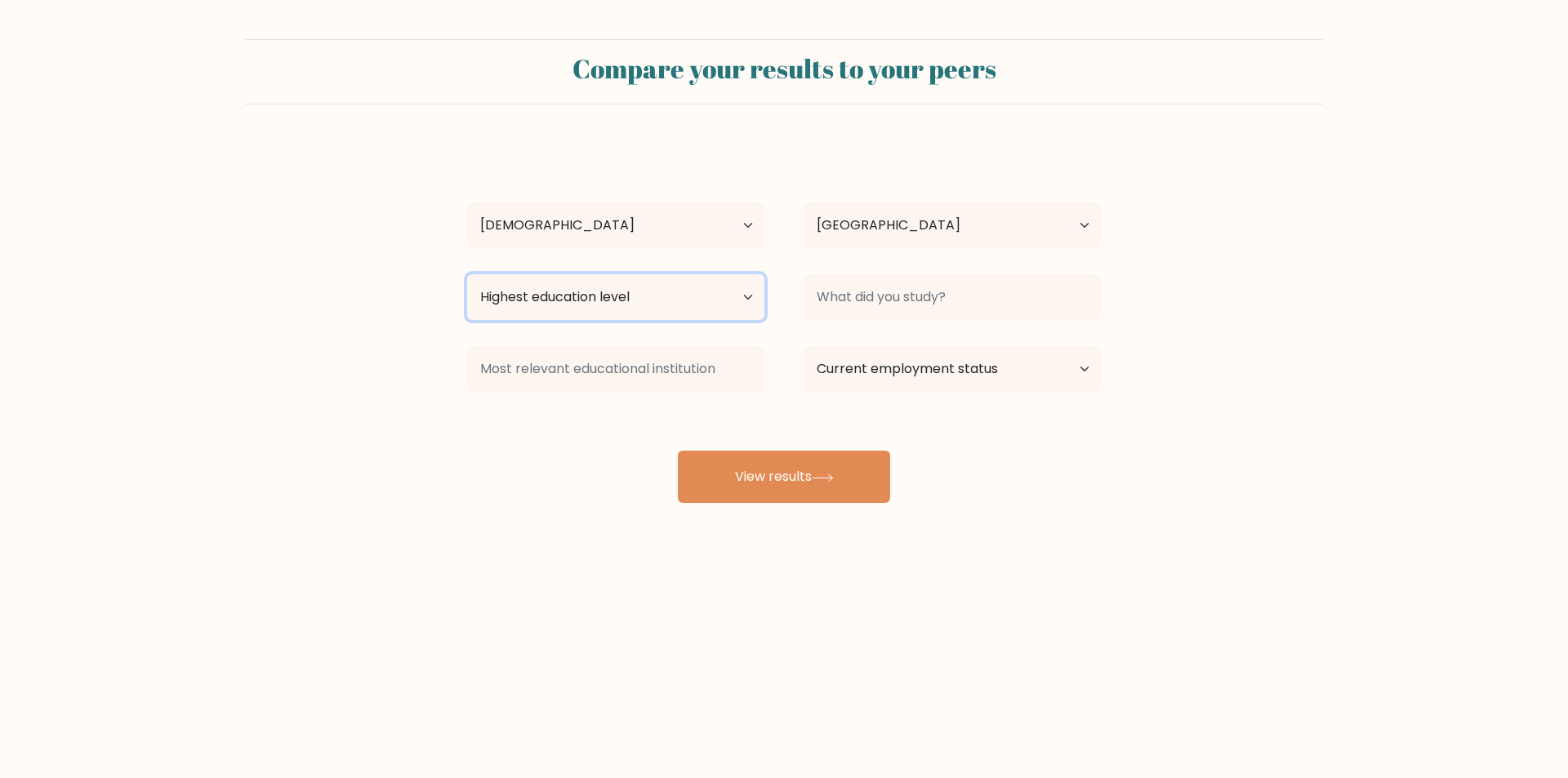
select select "occupation_specific"
click at [467, 275] on select "Highest education level No schooling Primary Lower Secondary Upper Secondary Oc…" at bounding box center [615, 297] width 297 height 46
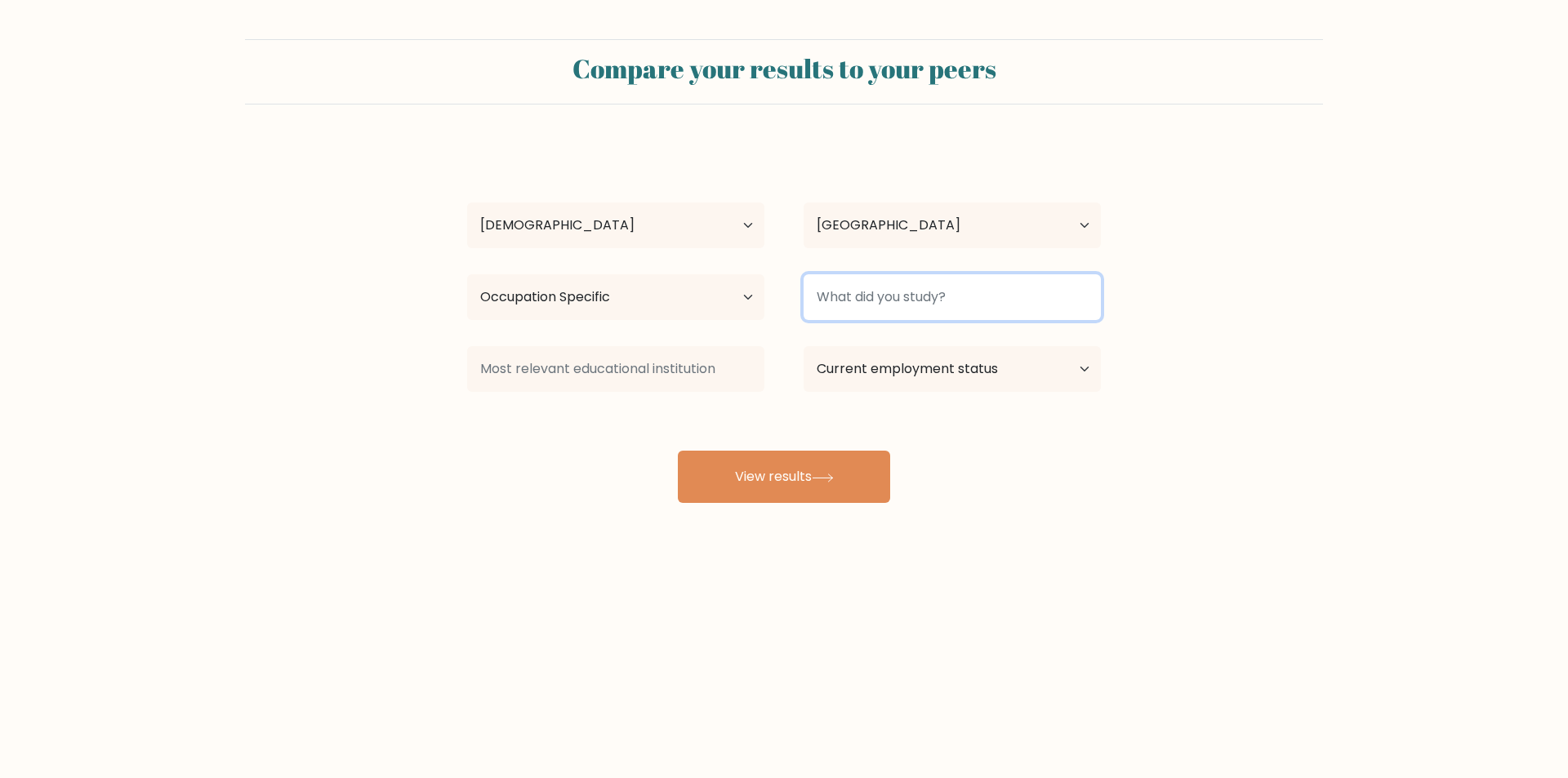
click at [999, 296] on input at bounding box center [952, 297] width 297 height 46
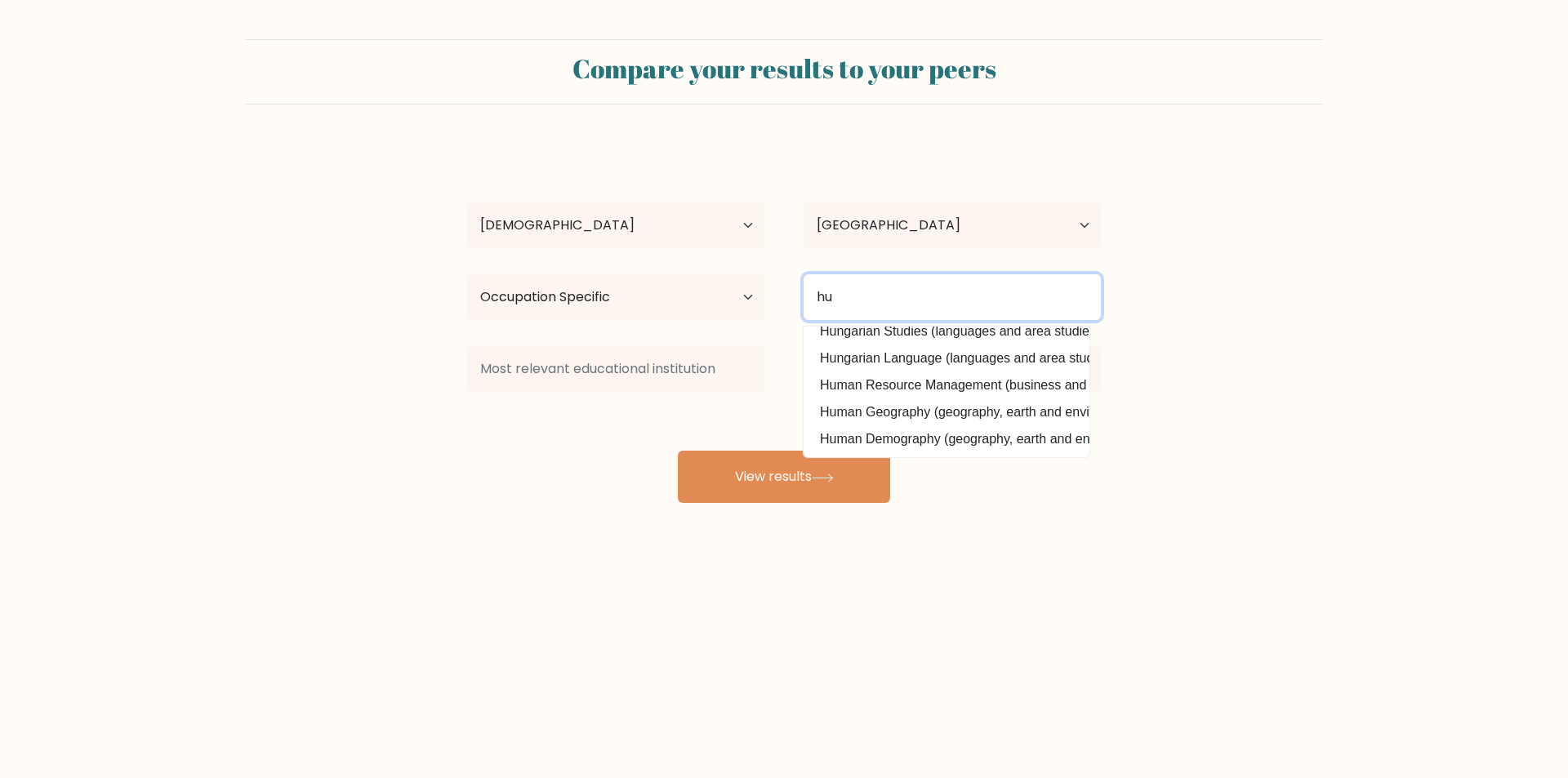
scroll to position [132, 0]
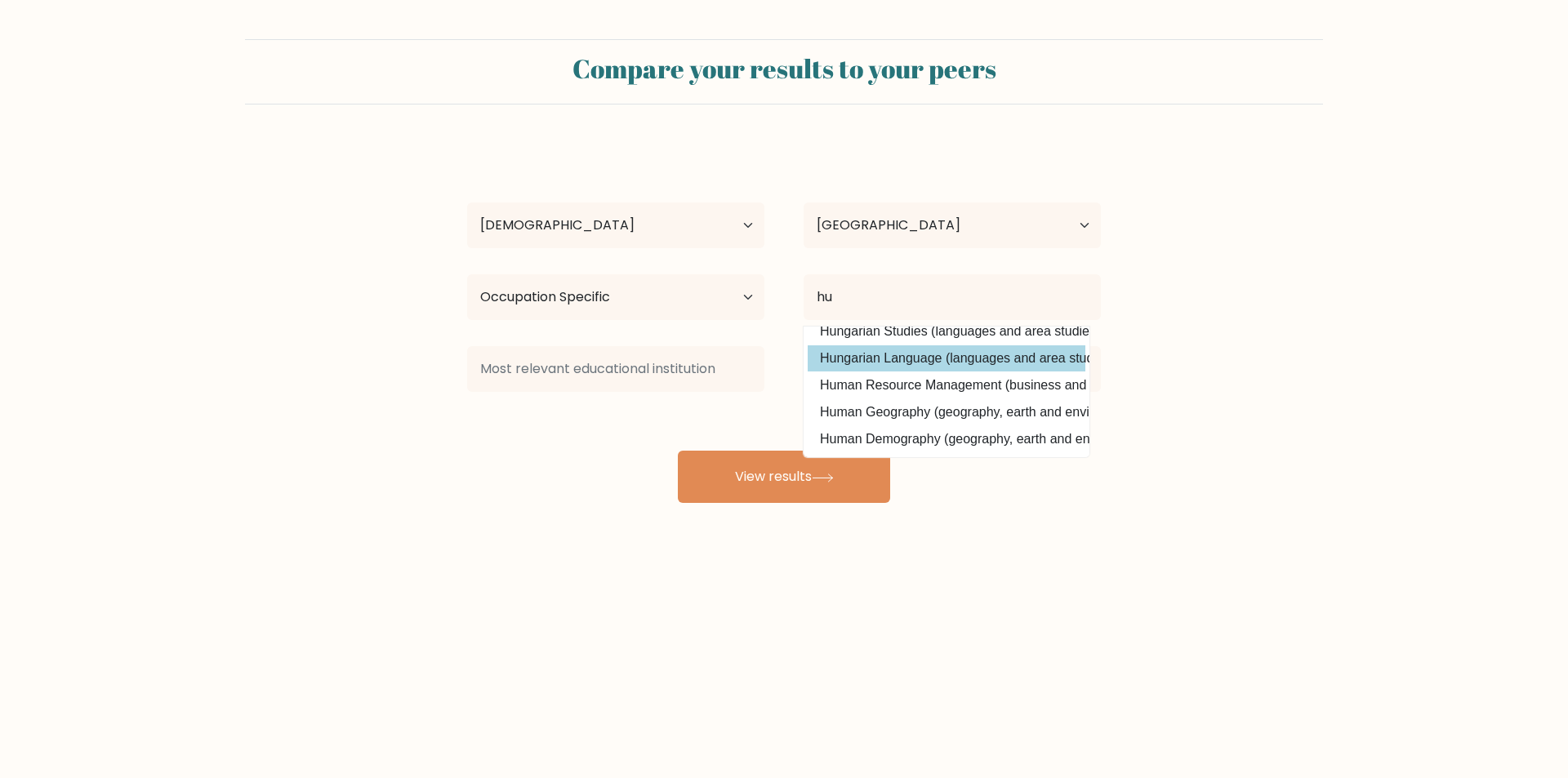
click at [936, 346] on option "Hungarian Language (languages and area studies)" at bounding box center [946, 358] width 277 height 26
type input "Hungarian Language"
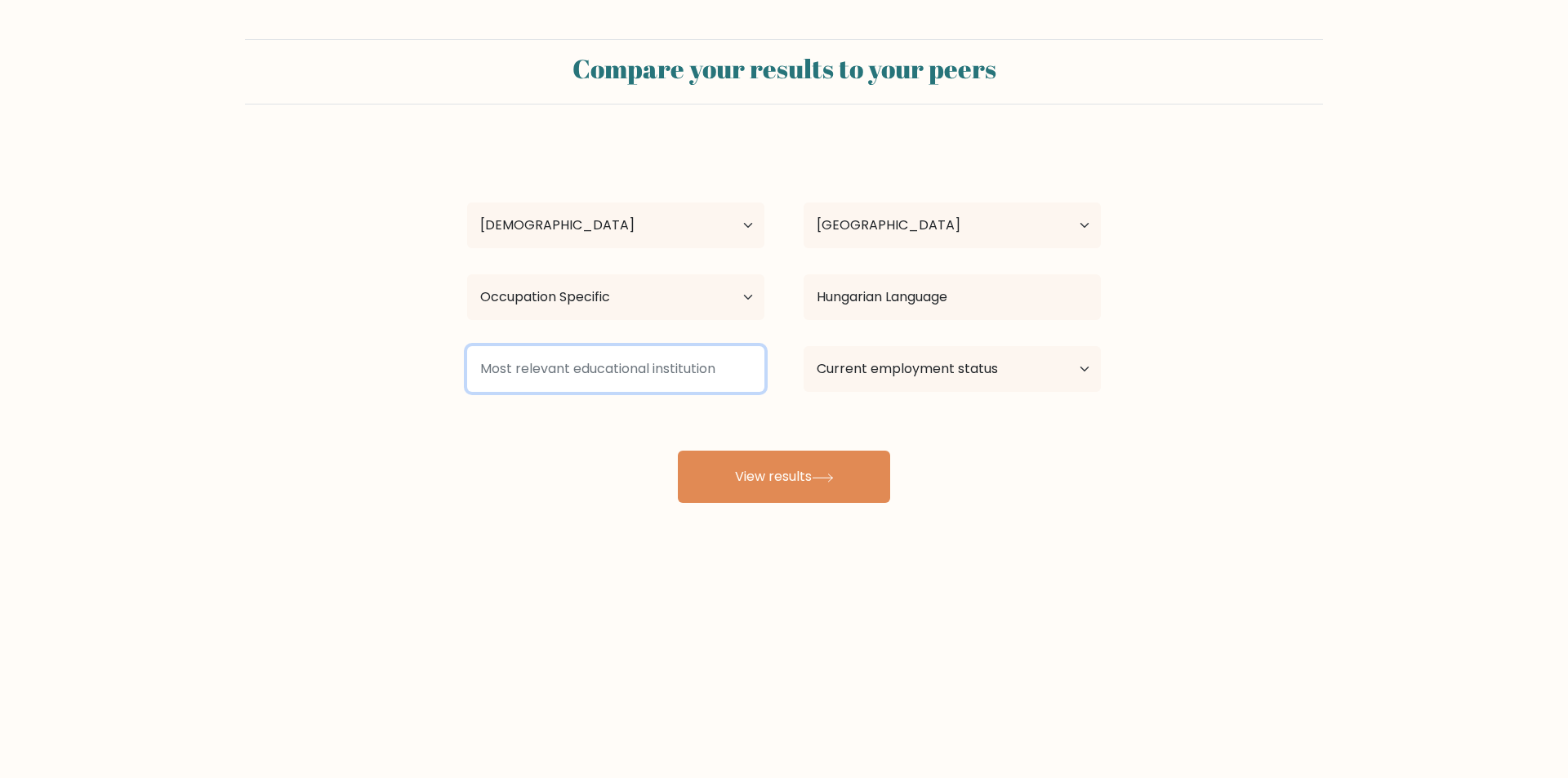
click at [652, 365] on input at bounding box center [615, 369] width 297 height 46
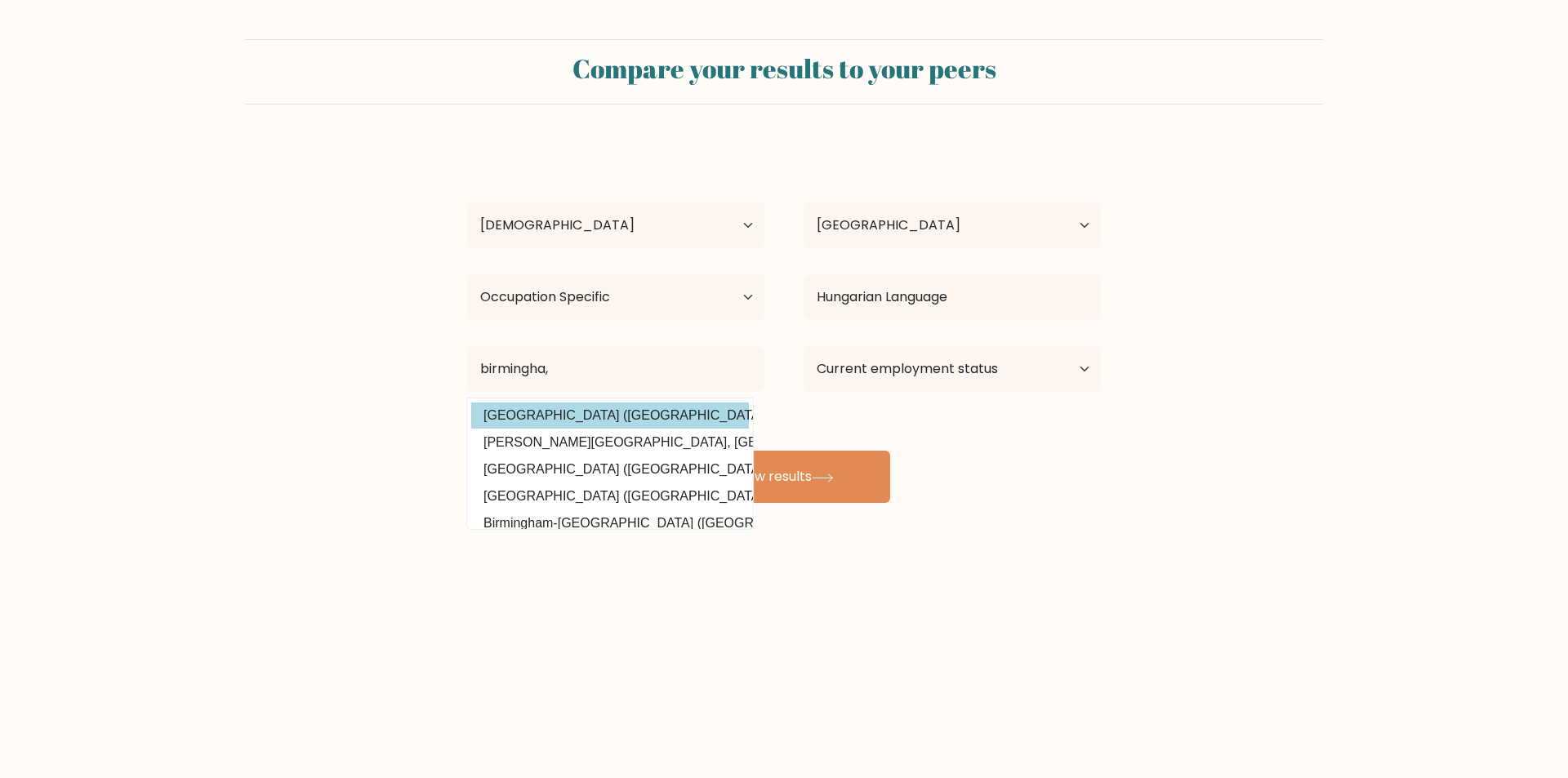
click at [662, 414] on option "Birmingham City University (United Kingdom)" at bounding box center [609, 415] width 277 height 26
type input "Birmingham City University"
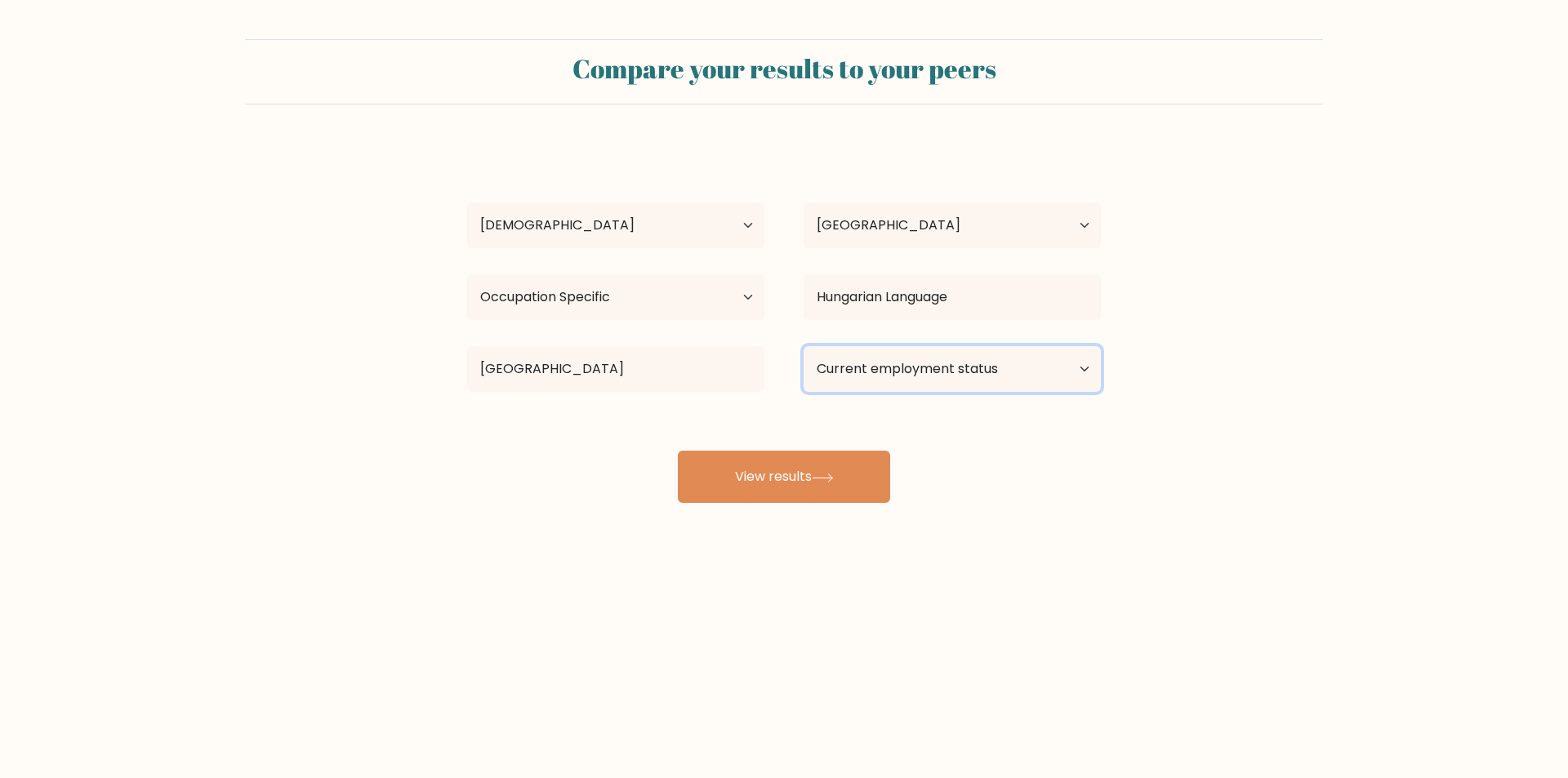
click at [1069, 381] on select "Current employment status Employed Student Retired Other / prefer not to answer" at bounding box center [952, 369] width 297 height 46
select select "other"
click at [803, 346] on select "Current employment status Employed Student Retired Other / prefer not to answer" at bounding box center [952, 369] width 297 height 46
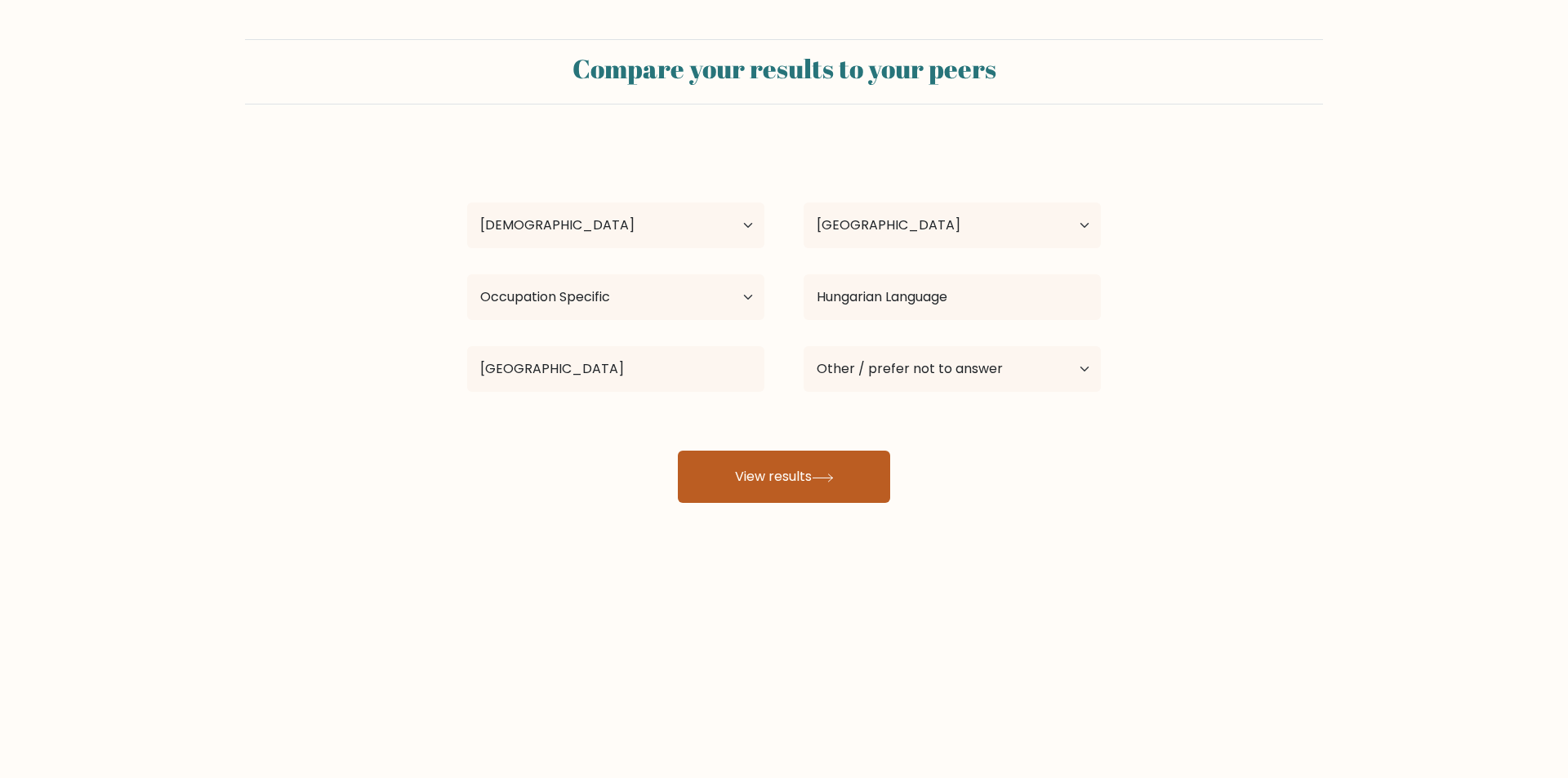
click at [819, 469] on button "View results" at bounding box center [784, 477] width 212 height 53
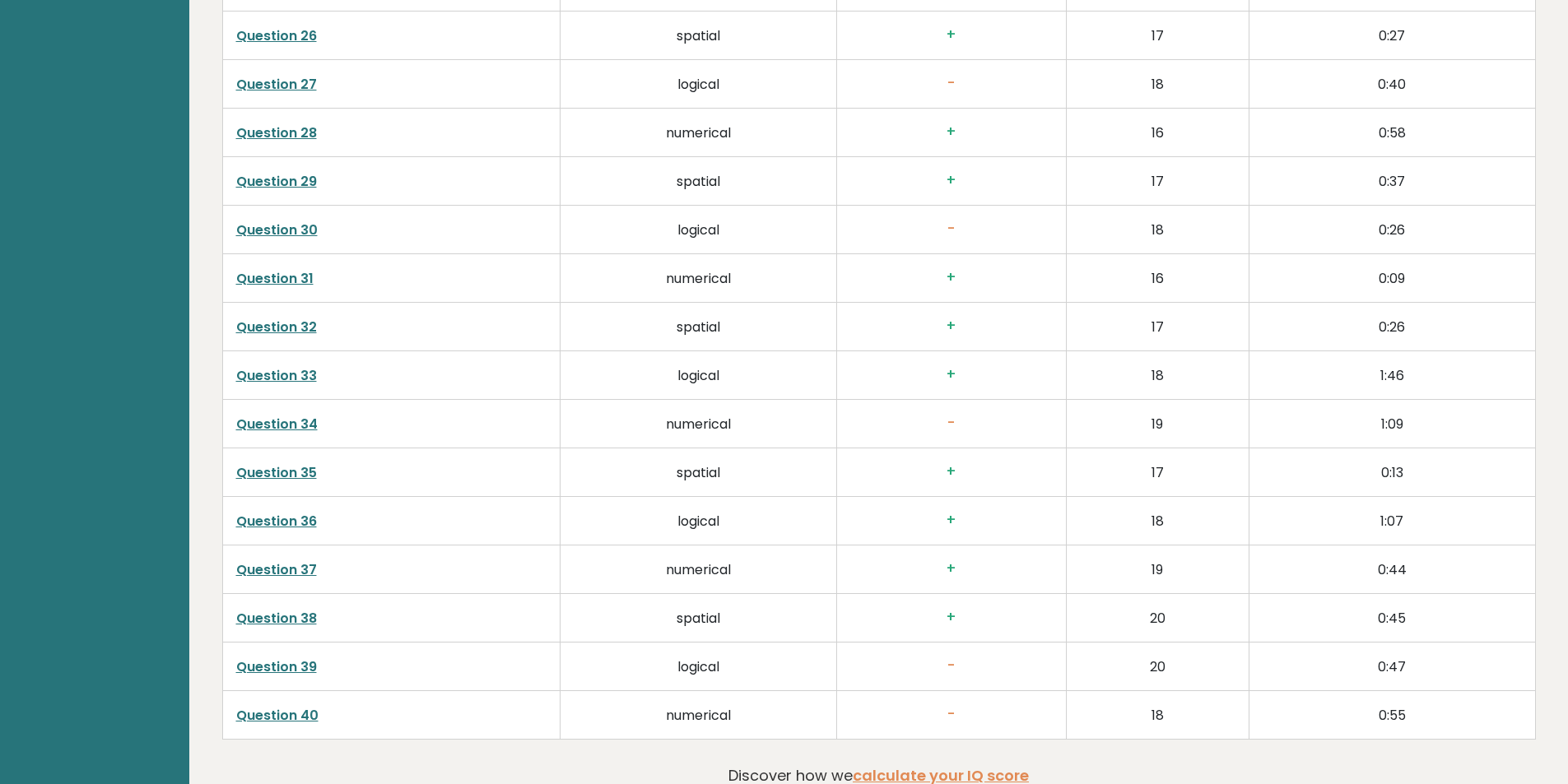
scroll to position [4229, 0]
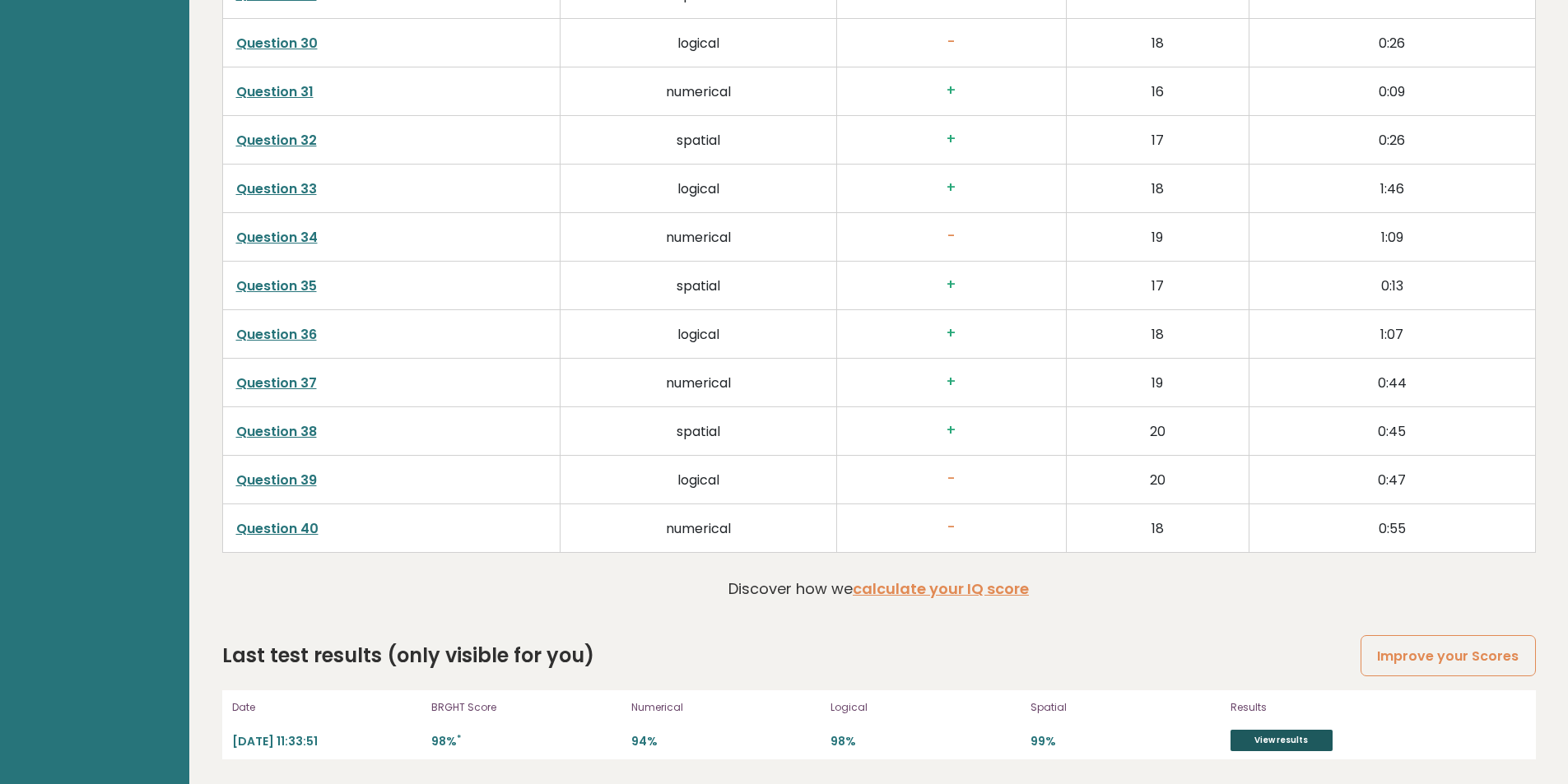
click at [1284, 739] on link "View results" at bounding box center [1281, 739] width 102 height 21
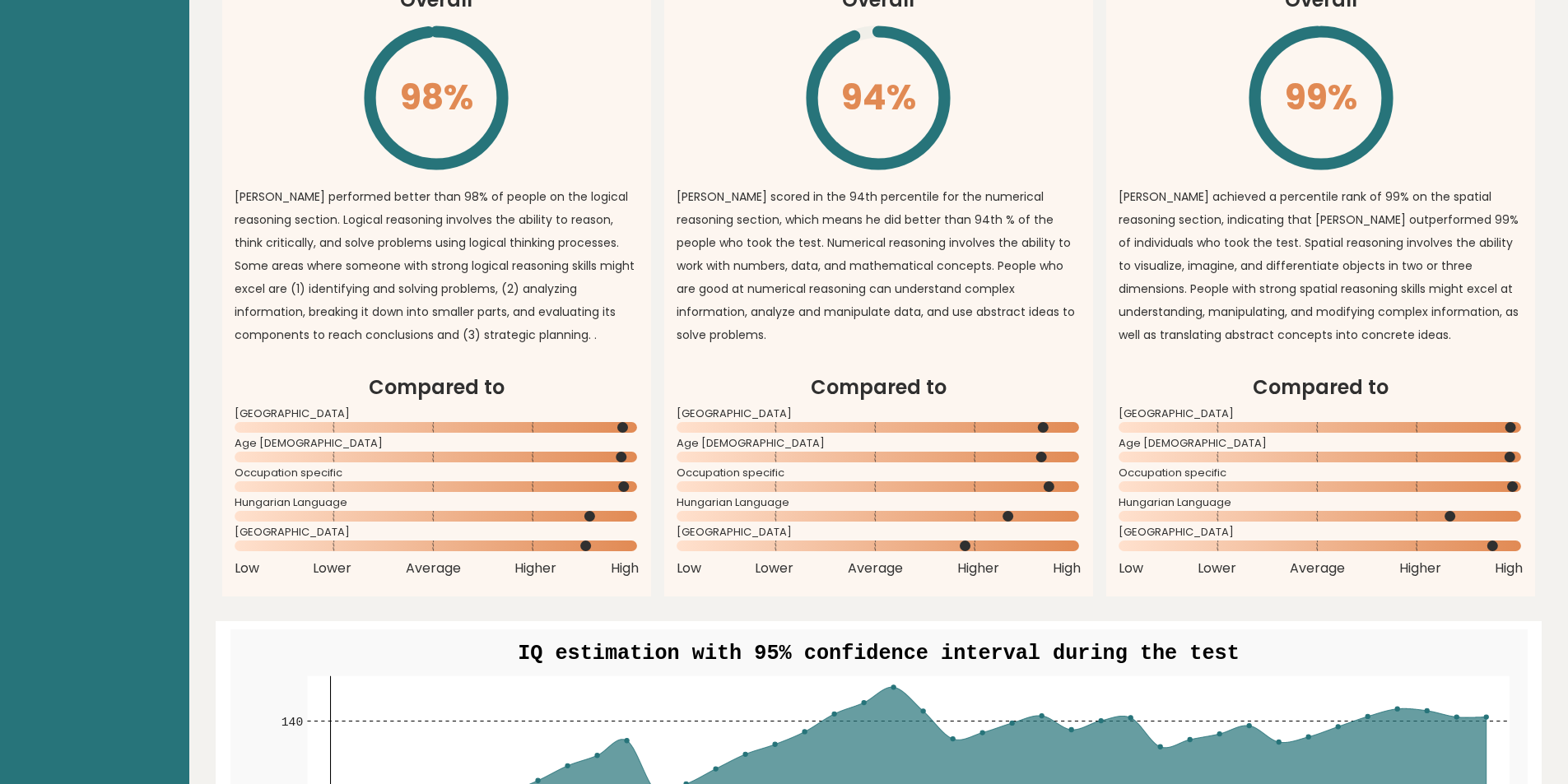
scroll to position [0, 0]
